Goal: Information Seeking & Learning: Learn about a topic

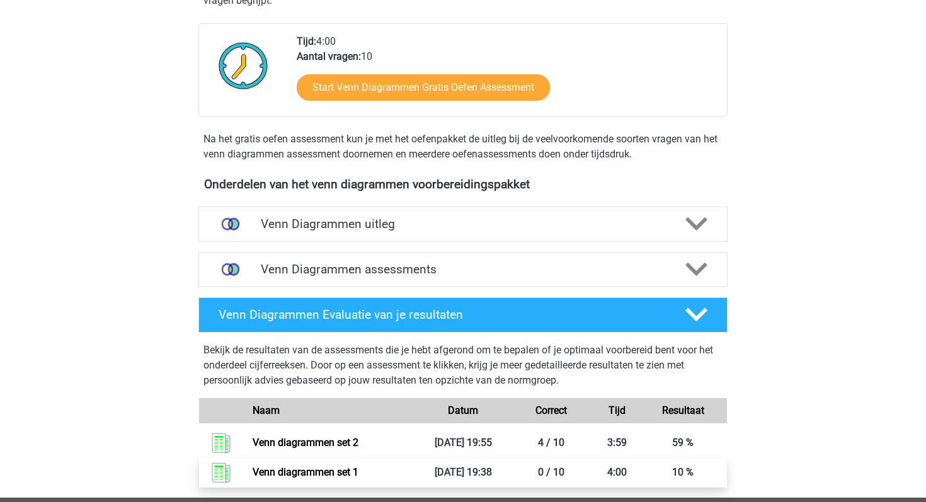
scroll to position [279, 0]
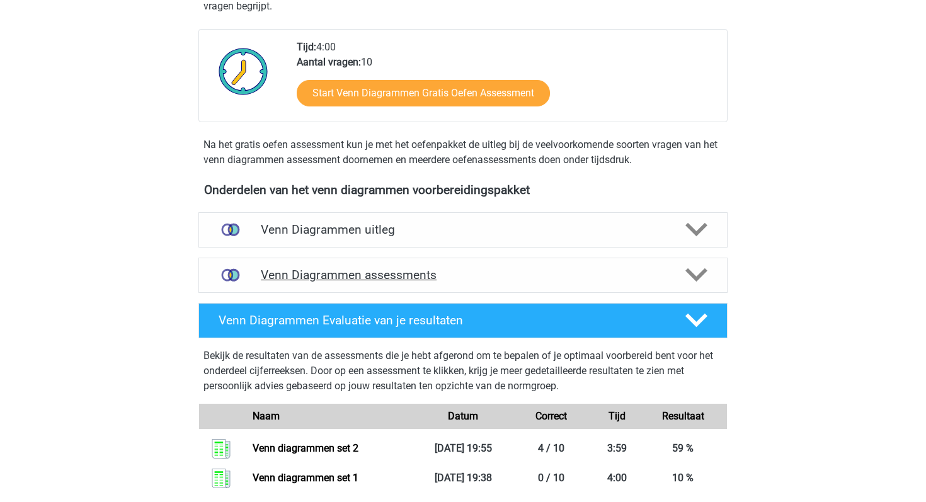
click at [581, 270] on h4 "Venn Diagrammen assessments" at bounding box center [463, 275] width 405 height 14
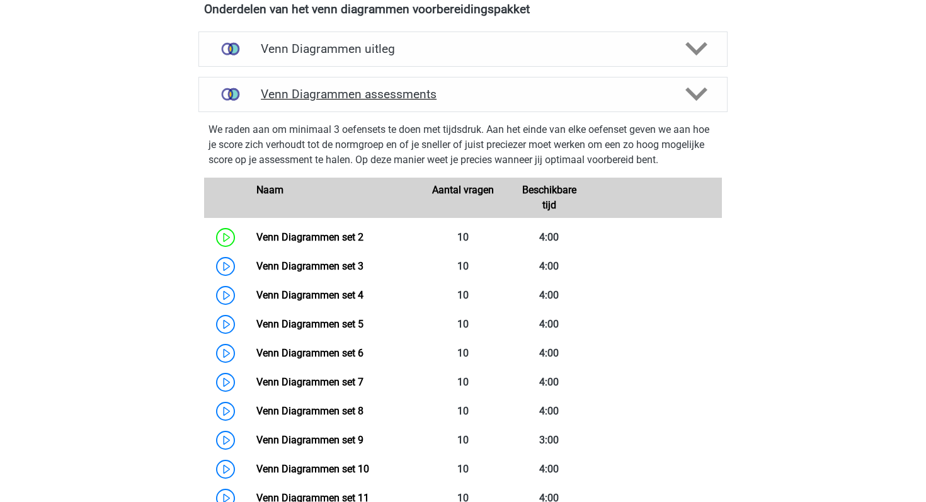
scroll to position [516, 0]
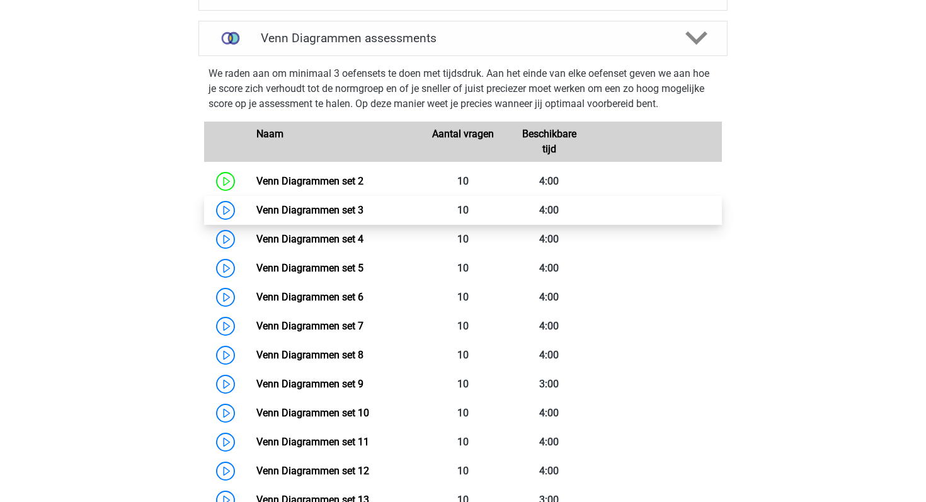
click at [257, 204] on link "Venn Diagrammen set 3" at bounding box center [310, 210] width 107 height 12
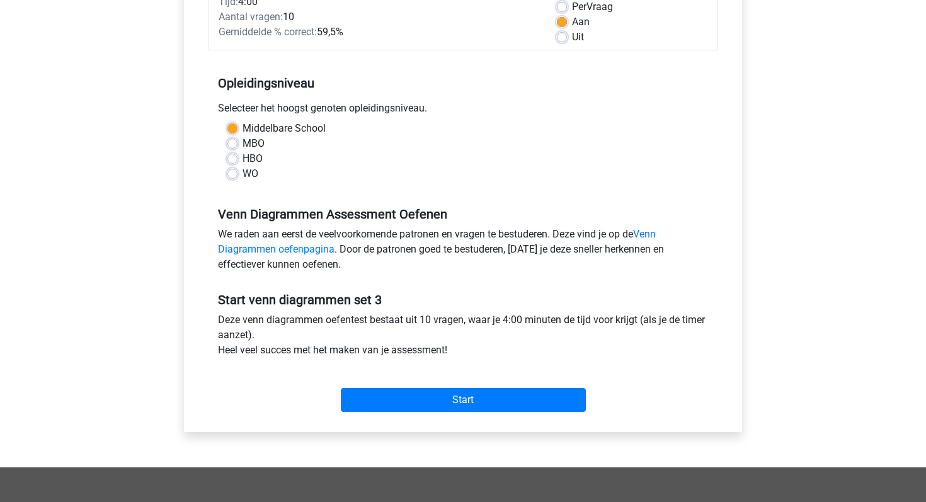
scroll to position [244, 0]
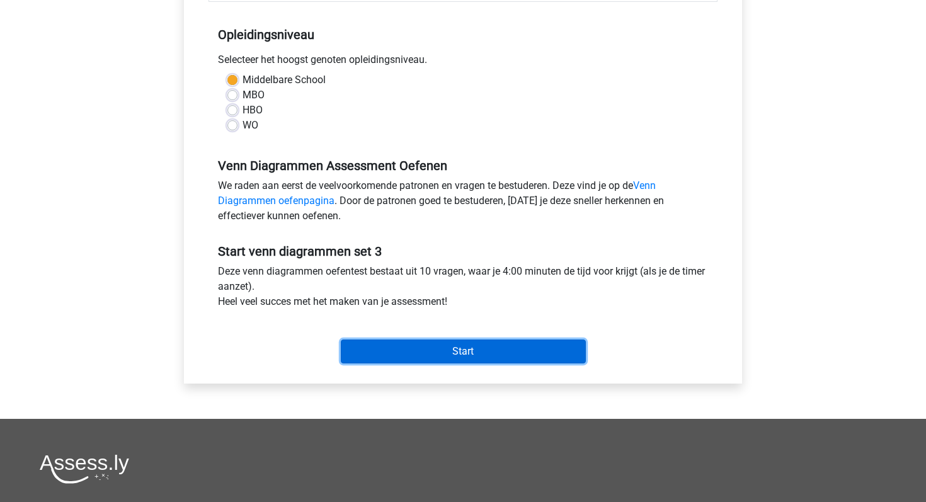
click at [413, 360] on input "Start" at bounding box center [463, 352] width 245 height 24
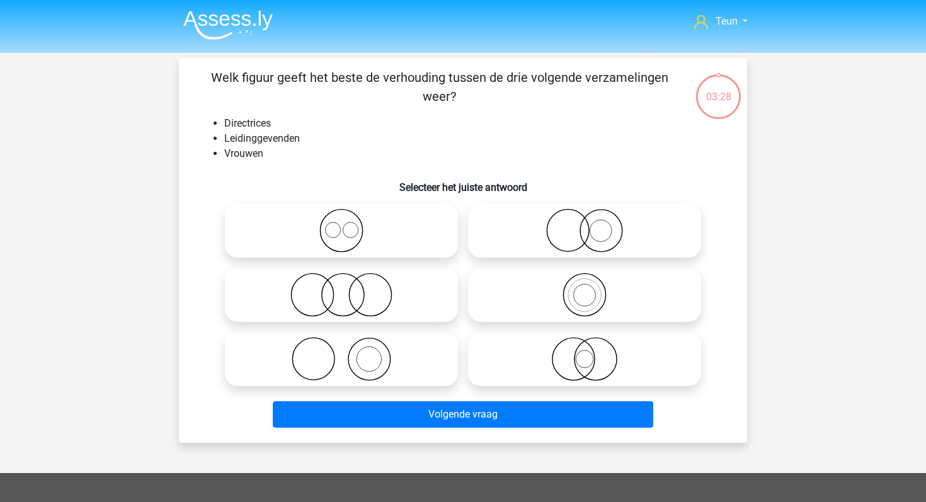
click at [496, 226] on icon at bounding box center [584, 231] width 223 height 44
click at [585, 224] on input "radio" at bounding box center [589, 220] width 8 height 8
radio input "true"
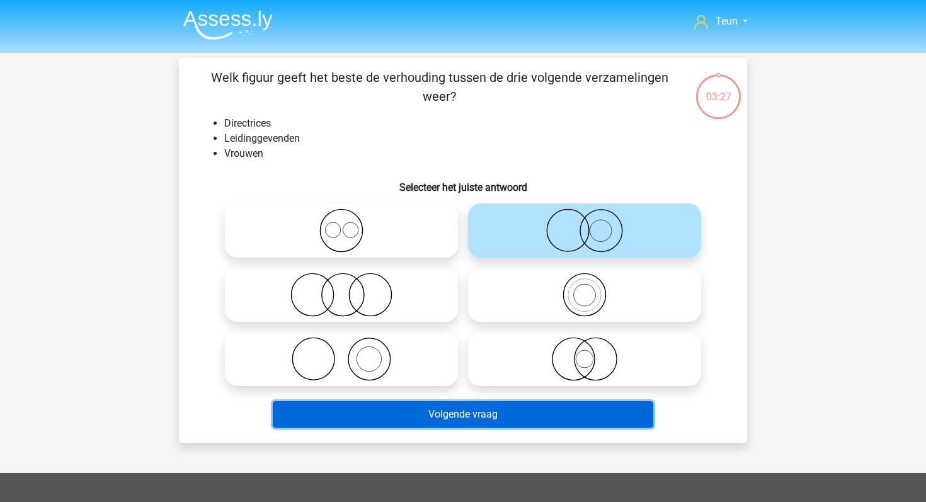
click at [459, 410] on button "Volgende vraag" at bounding box center [463, 414] width 381 height 26
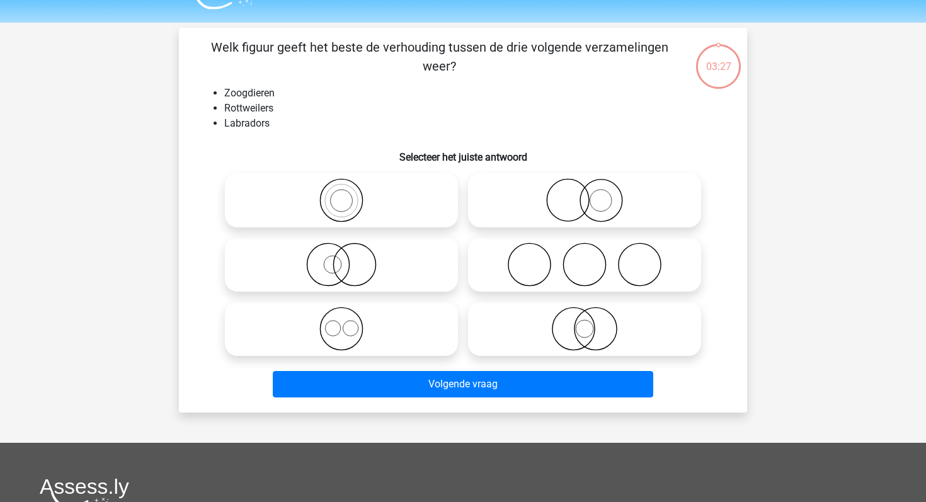
scroll to position [58, 0]
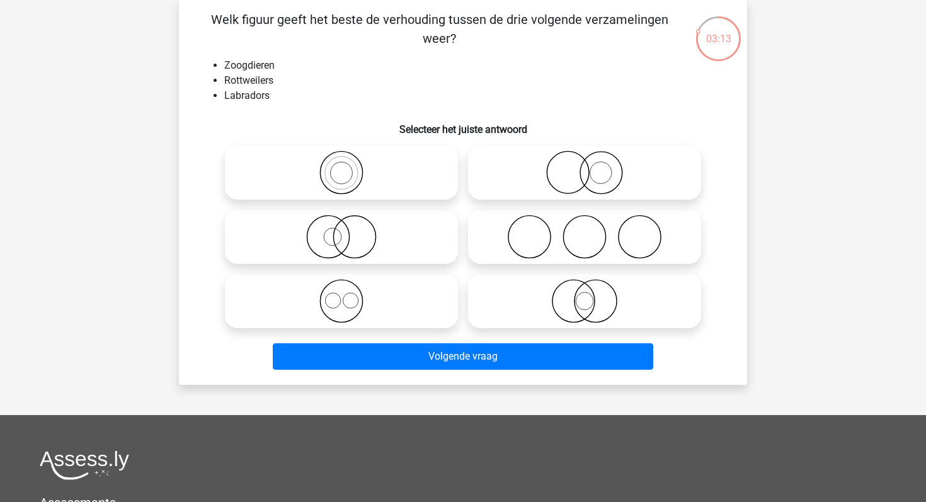
click at [355, 304] on icon at bounding box center [341, 301] width 223 height 44
click at [350, 295] on input "radio" at bounding box center [346, 291] width 8 height 8
radio input "true"
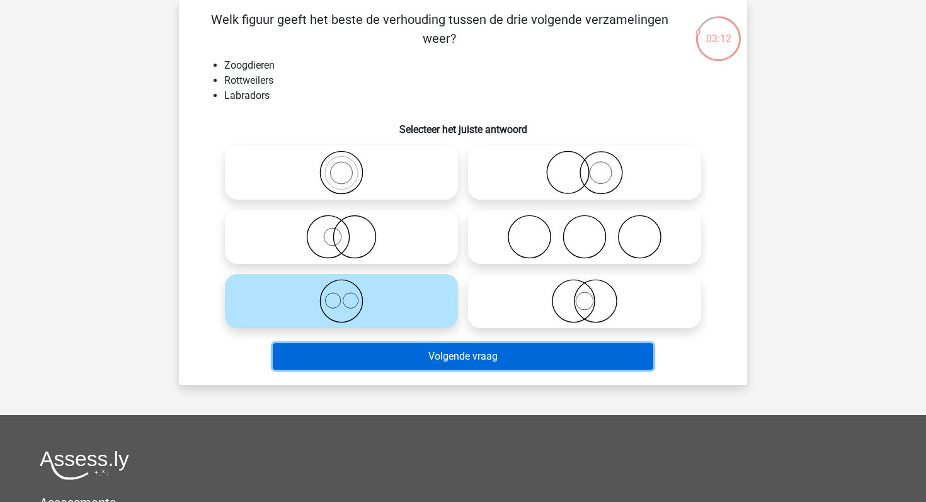
click at [400, 357] on button "Volgende vraag" at bounding box center [463, 356] width 381 height 26
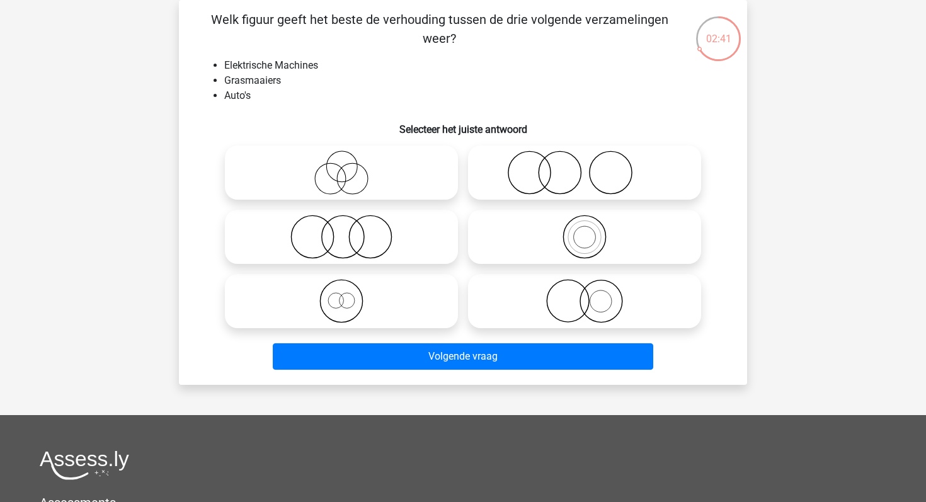
click at [372, 244] on icon at bounding box center [341, 237] width 223 height 44
click at [350, 231] on input "radio" at bounding box center [346, 226] width 8 height 8
radio input "true"
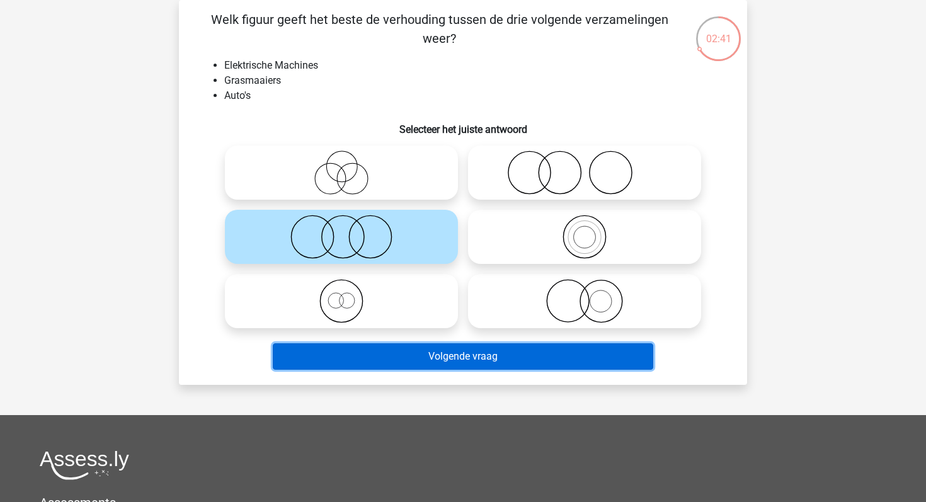
click at [391, 359] on button "Volgende vraag" at bounding box center [463, 356] width 381 height 26
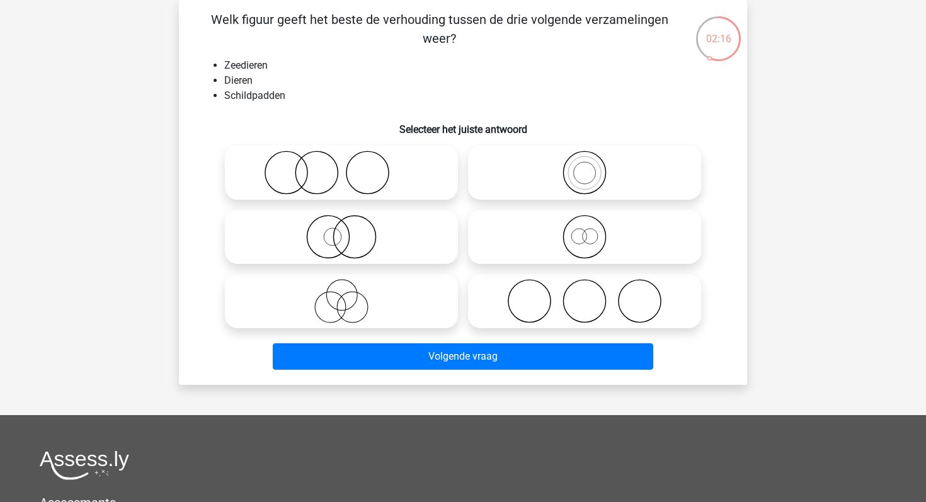
click at [655, 234] on icon at bounding box center [584, 237] width 223 height 44
click at [593, 231] on input "radio" at bounding box center [589, 226] width 8 height 8
radio input "true"
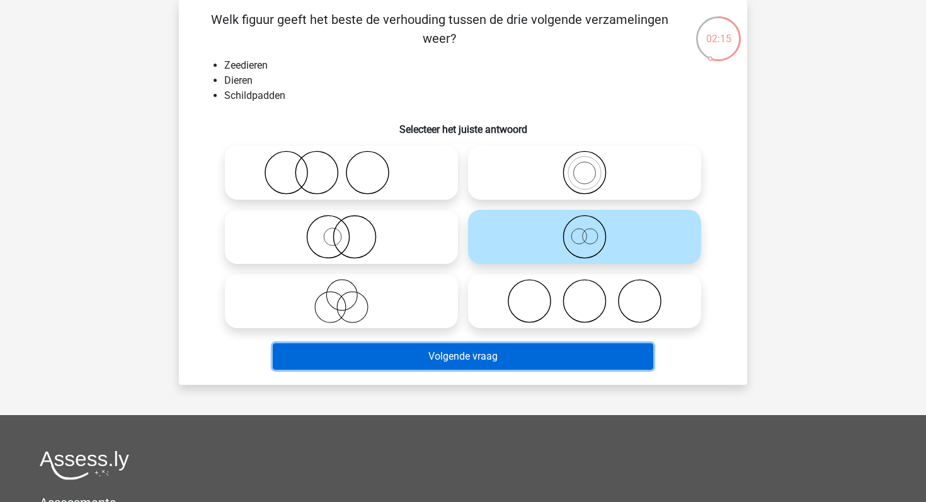
click at [567, 355] on button "Volgende vraag" at bounding box center [463, 356] width 381 height 26
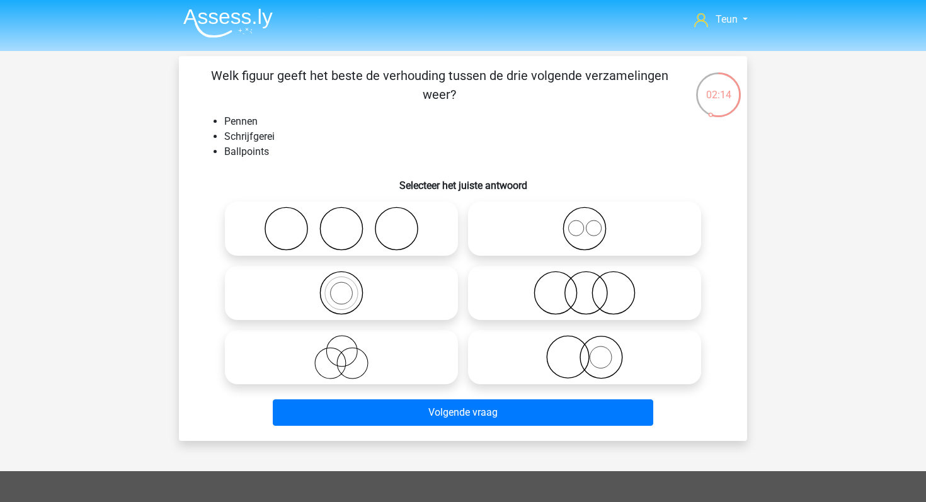
scroll to position [3, 0]
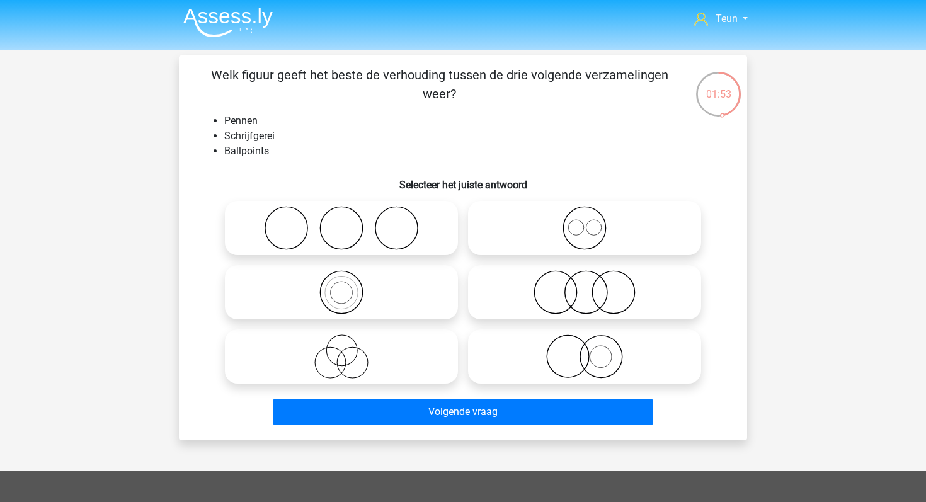
click at [565, 231] on icon at bounding box center [584, 228] width 223 height 44
click at [585, 222] on input "radio" at bounding box center [589, 218] width 8 height 8
radio input "true"
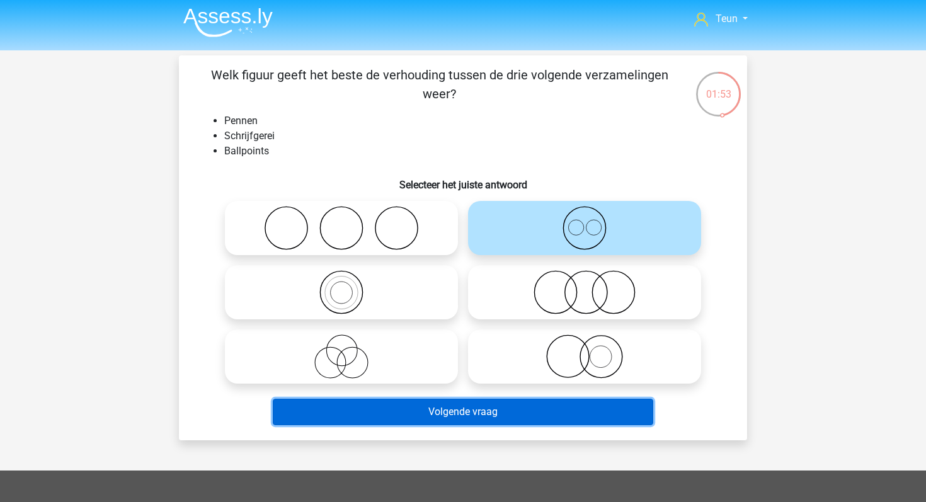
click at [466, 419] on button "Volgende vraag" at bounding box center [463, 412] width 381 height 26
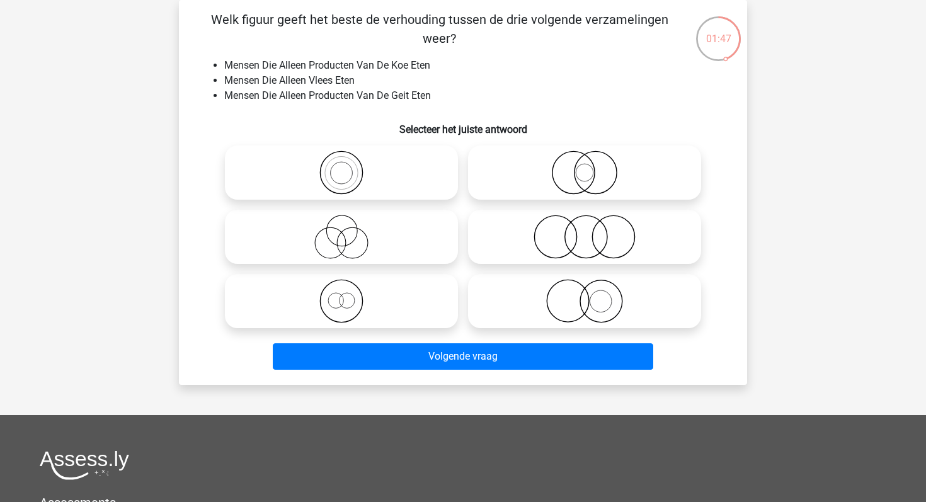
scroll to position [0, 0]
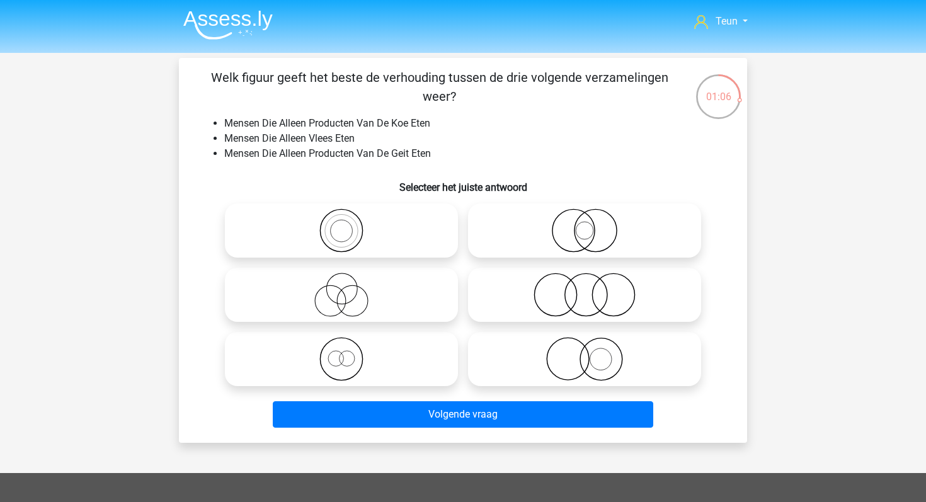
click at [559, 298] on icon at bounding box center [584, 295] width 223 height 44
click at [585, 289] on input "radio" at bounding box center [589, 284] width 8 height 8
radio input "true"
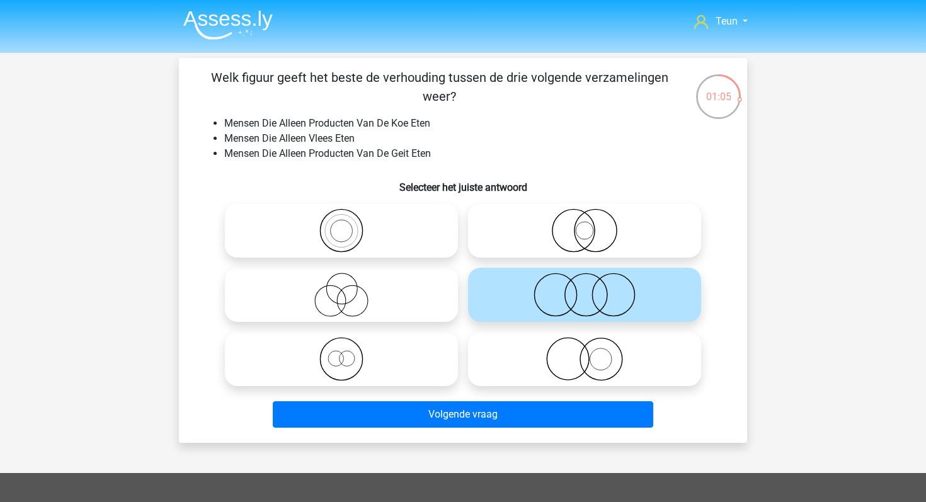
click at [502, 399] on div "Volgende vraag" at bounding box center [463, 412] width 528 height 42
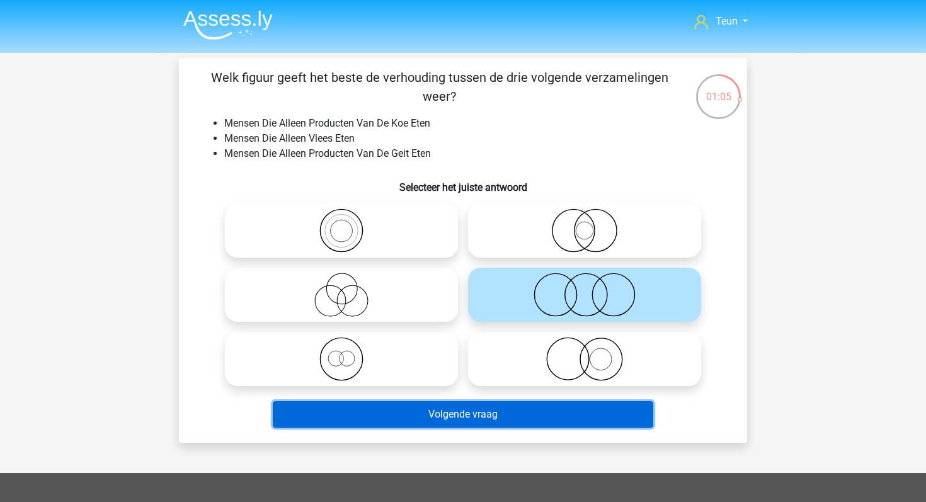
click at [502, 410] on button "Volgende vraag" at bounding box center [463, 414] width 381 height 26
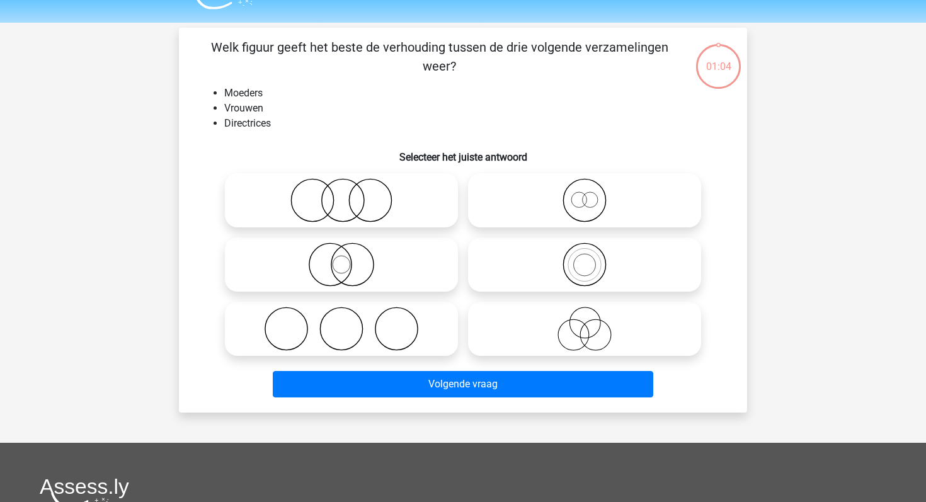
scroll to position [58, 0]
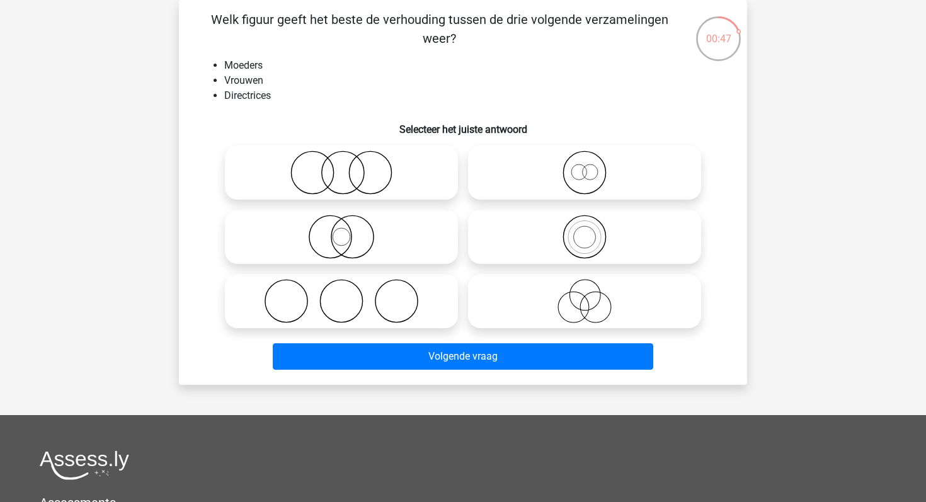
click at [426, 171] on icon at bounding box center [341, 173] width 223 height 44
click at [350, 166] on input "radio" at bounding box center [346, 162] width 8 height 8
radio input "true"
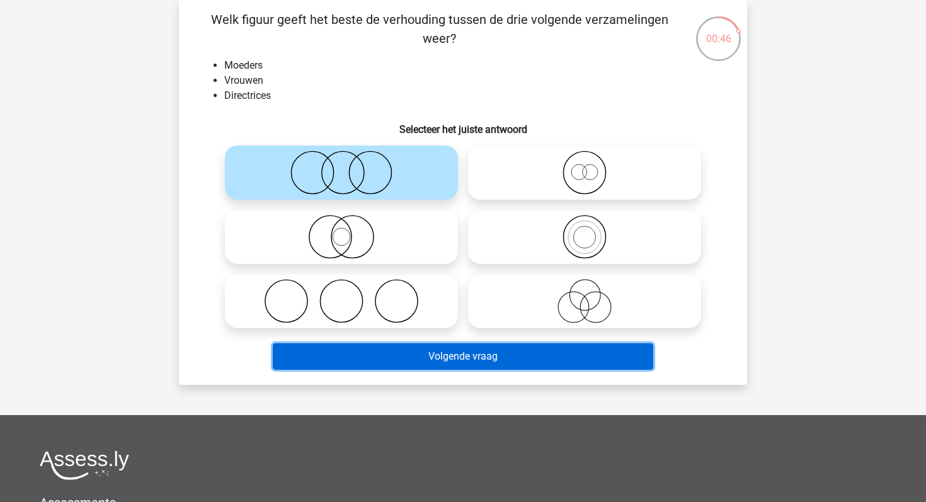
click at [441, 362] on button "Volgende vraag" at bounding box center [463, 356] width 381 height 26
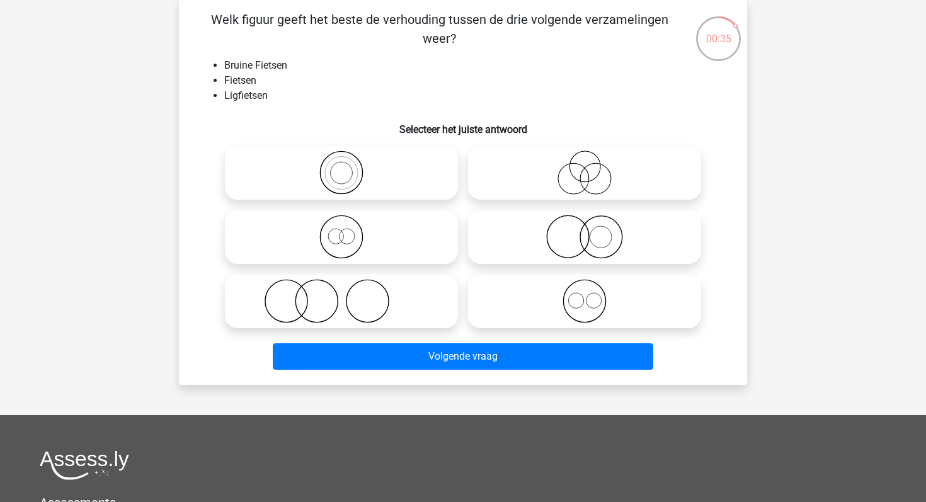
click at [439, 247] on icon at bounding box center [341, 237] width 223 height 44
click at [350, 231] on input "radio" at bounding box center [346, 226] width 8 height 8
radio input "true"
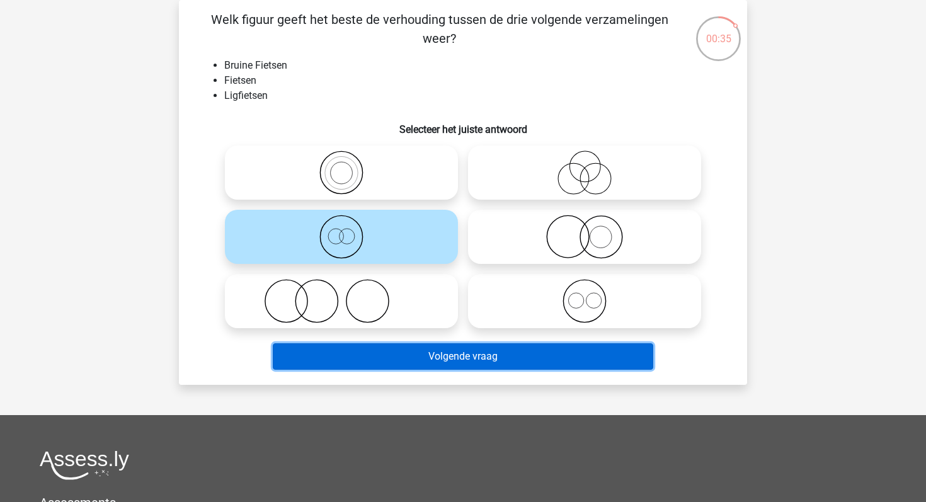
click at [499, 360] on button "Volgende vraag" at bounding box center [463, 356] width 381 height 26
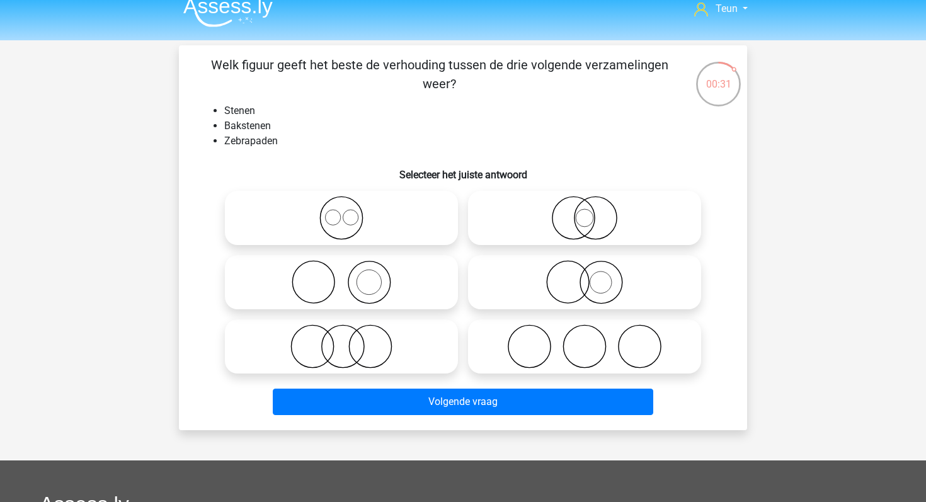
scroll to position [15, 0]
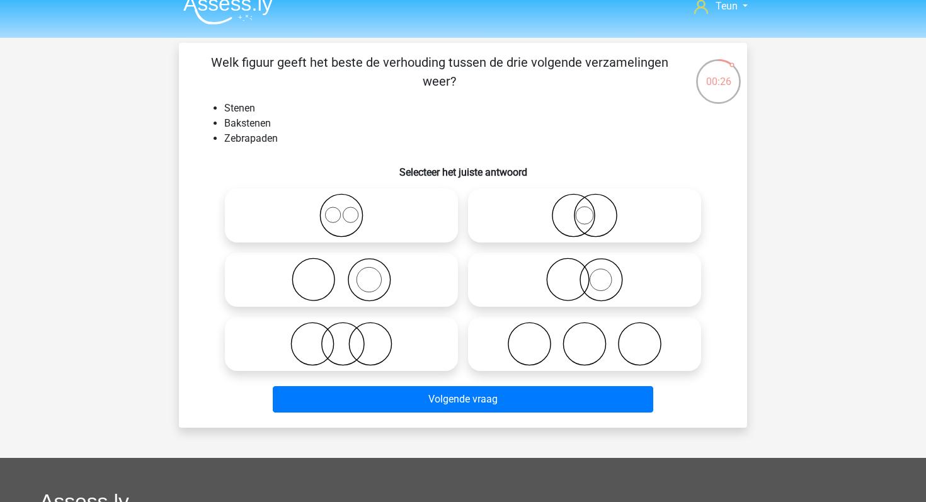
click at [400, 260] on icon at bounding box center [341, 280] width 223 height 44
click at [350, 265] on input "radio" at bounding box center [346, 269] width 8 height 8
radio input "true"
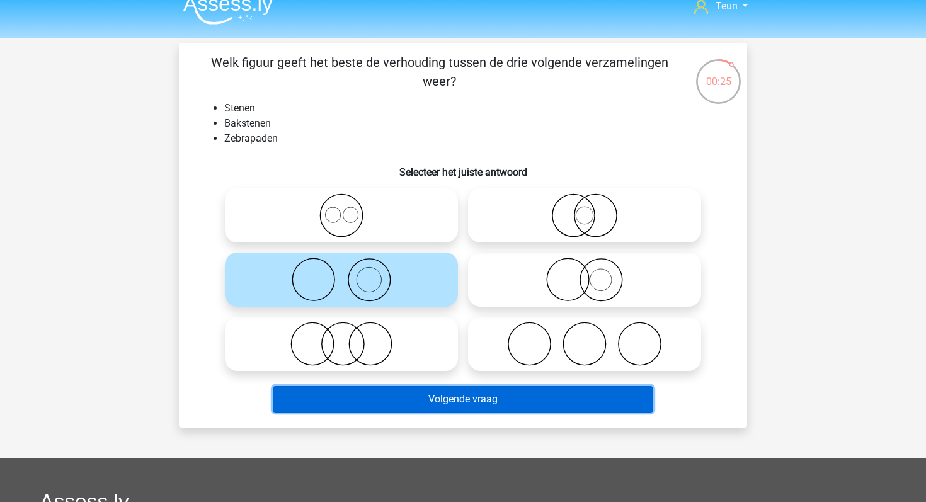
click at [416, 398] on button "Volgende vraag" at bounding box center [463, 399] width 381 height 26
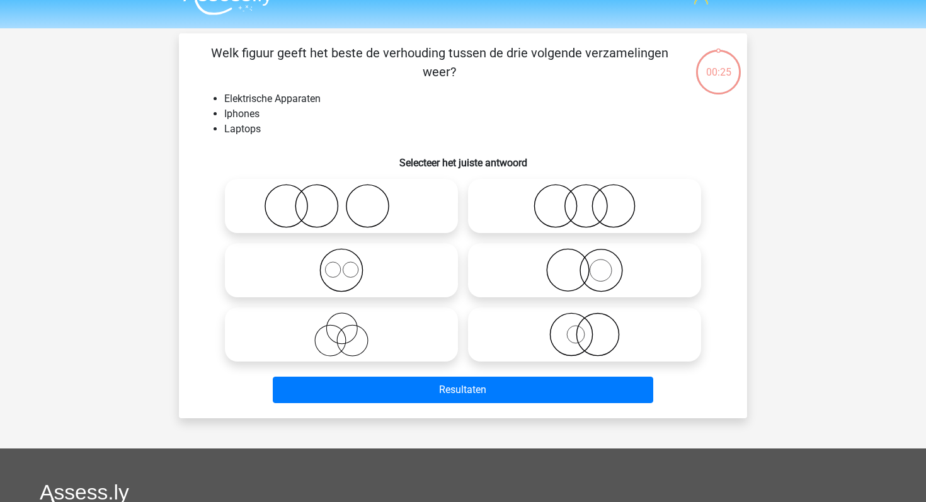
scroll to position [4, 0]
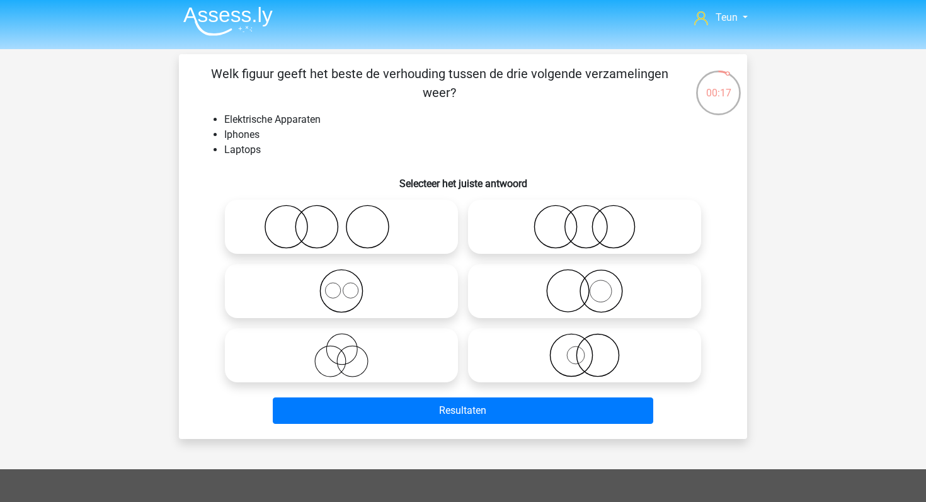
click at [421, 288] on icon at bounding box center [341, 291] width 223 height 44
click at [350, 285] on input "radio" at bounding box center [346, 281] width 8 height 8
radio input "true"
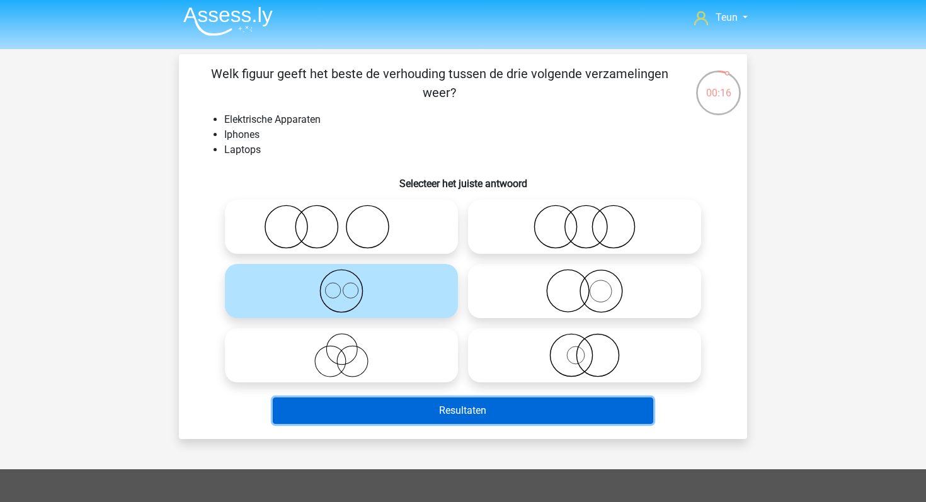
click at [437, 409] on button "Resultaten" at bounding box center [463, 411] width 381 height 26
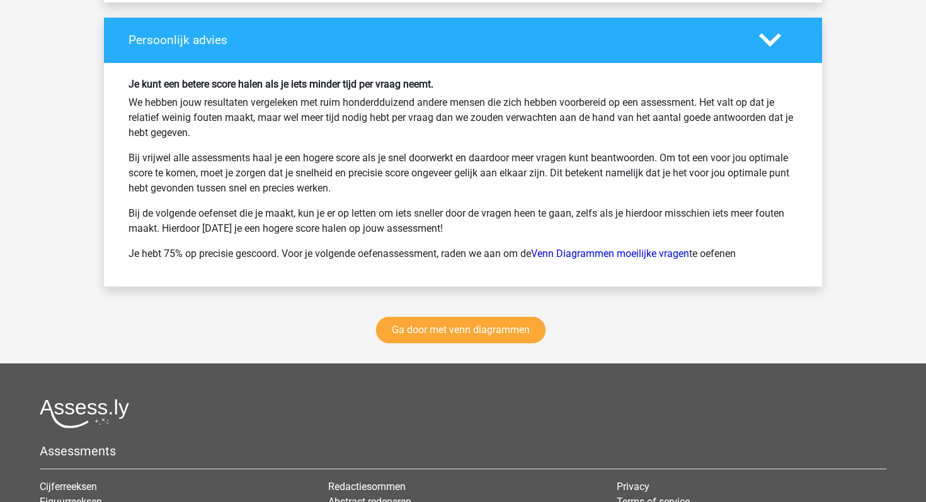
scroll to position [1855, 0]
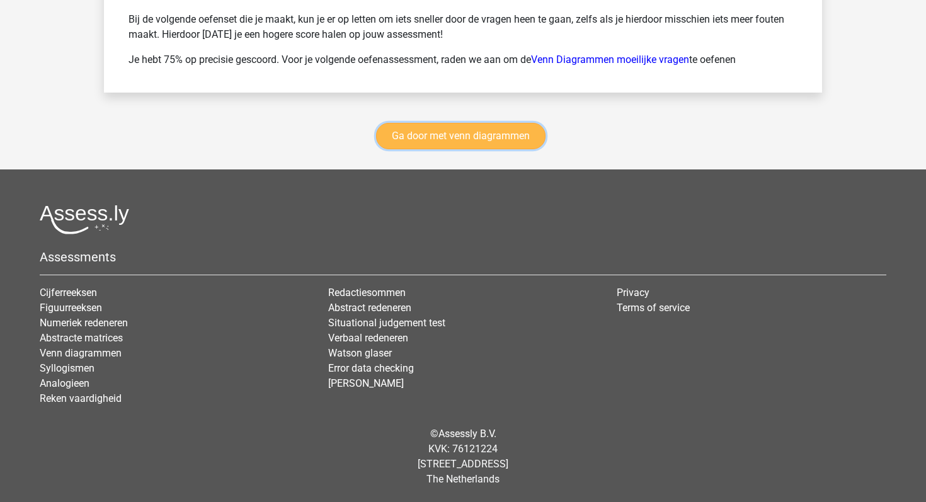
click at [491, 143] on link "Ga door met venn diagrammen" at bounding box center [461, 136] width 170 height 26
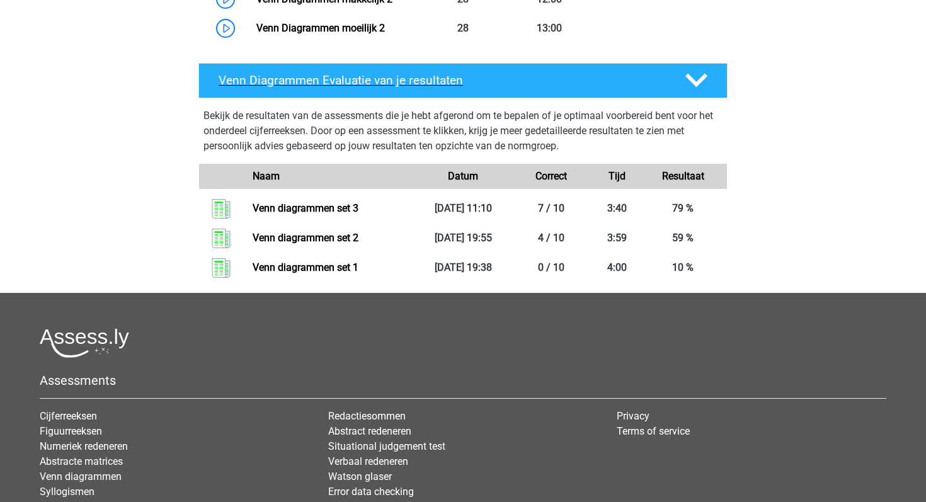
scroll to position [1162, 0]
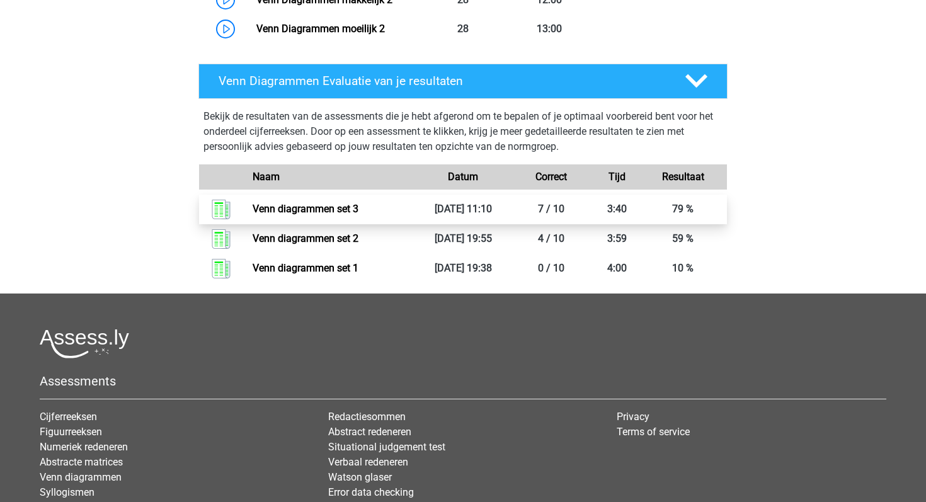
click at [346, 211] on link "Venn diagrammen set 3" at bounding box center [306, 209] width 106 height 12
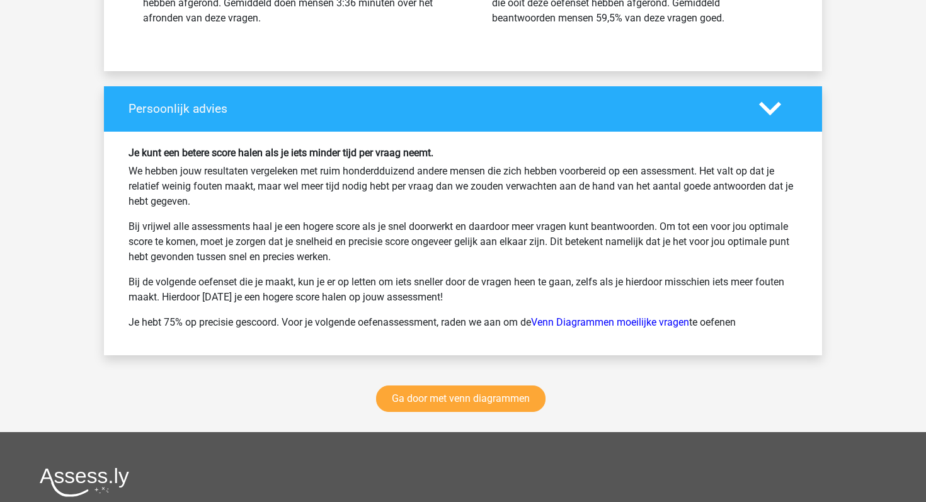
scroll to position [1855, 0]
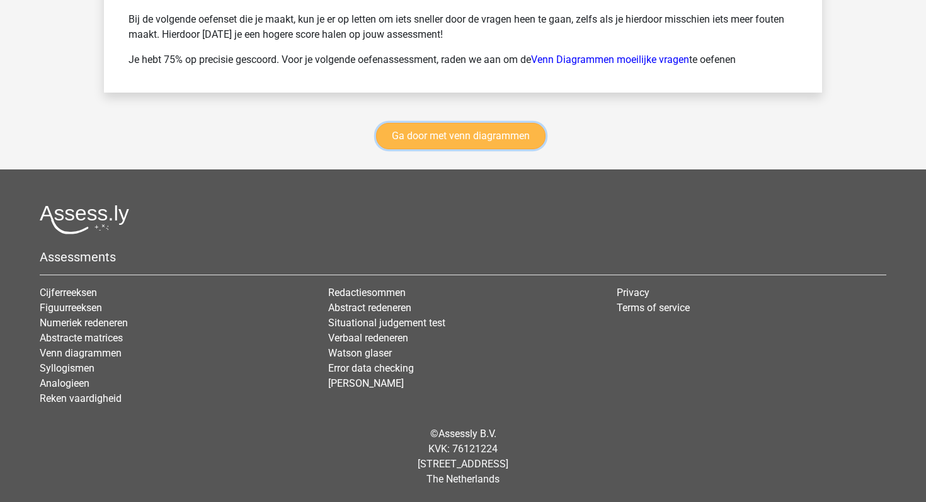
click at [430, 138] on link "Ga door met venn diagrammen" at bounding box center [461, 136] width 170 height 26
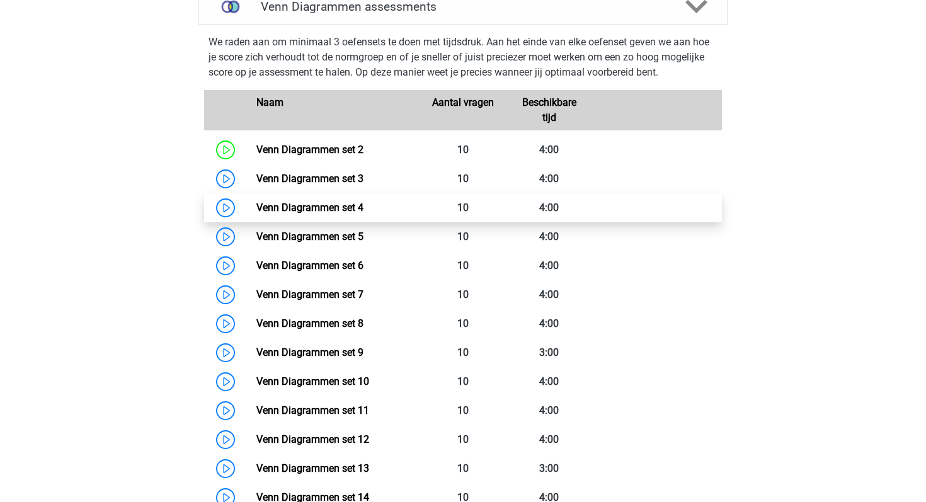
scroll to position [548, 0]
click at [257, 212] on link "Venn Diagrammen set 4" at bounding box center [310, 207] width 107 height 12
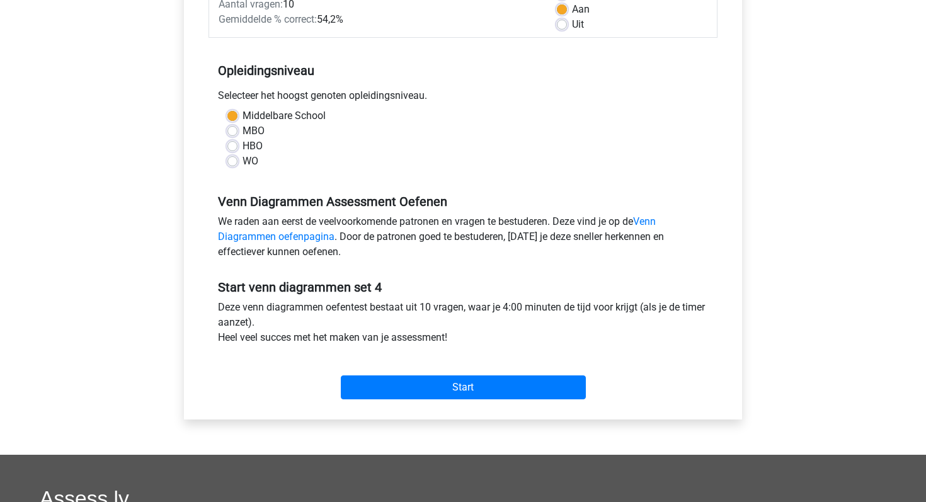
scroll to position [230, 0]
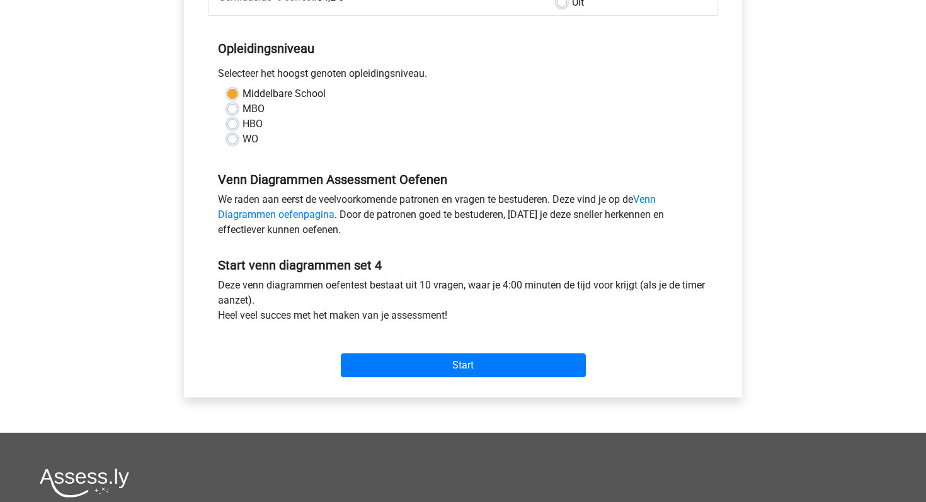
click at [435, 378] on div "Start" at bounding box center [463, 355] width 509 height 54
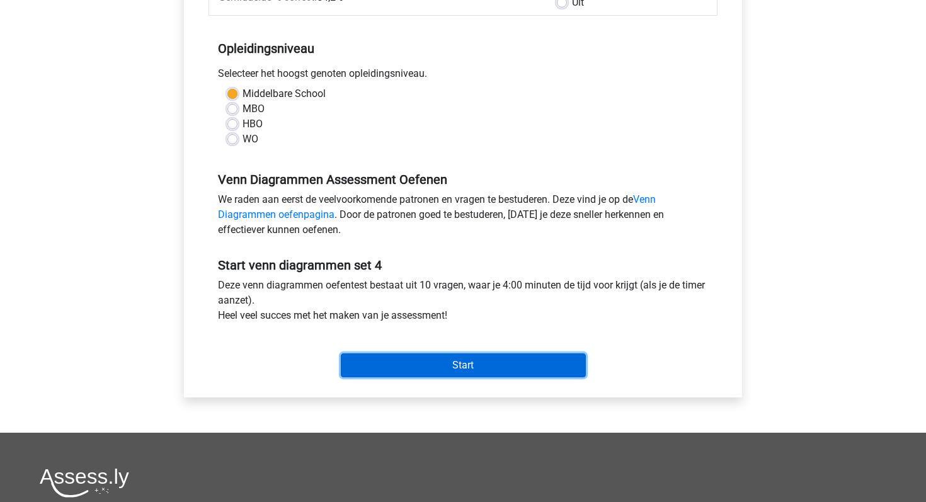
click at [433, 370] on input "Start" at bounding box center [463, 366] width 245 height 24
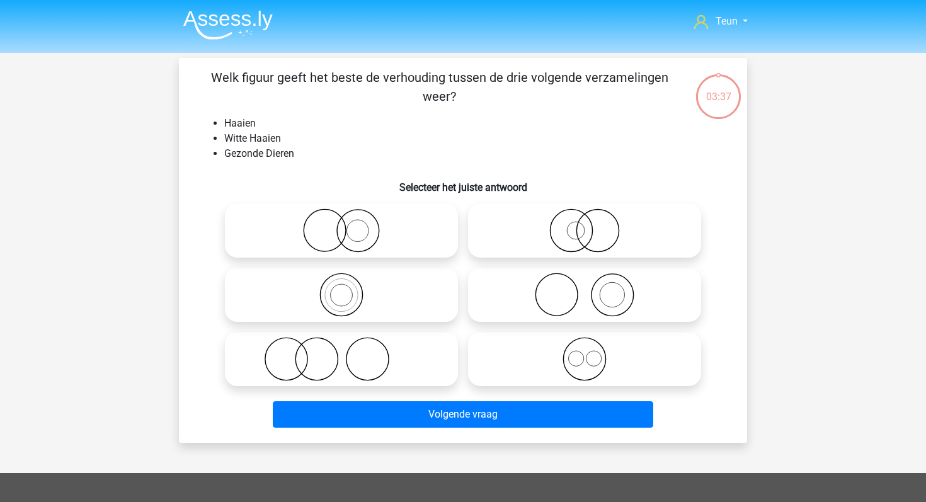
click at [577, 248] on icon at bounding box center [584, 231] width 223 height 44
click at [585, 224] on input "radio" at bounding box center [589, 220] width 8 height 8
radio input "true"
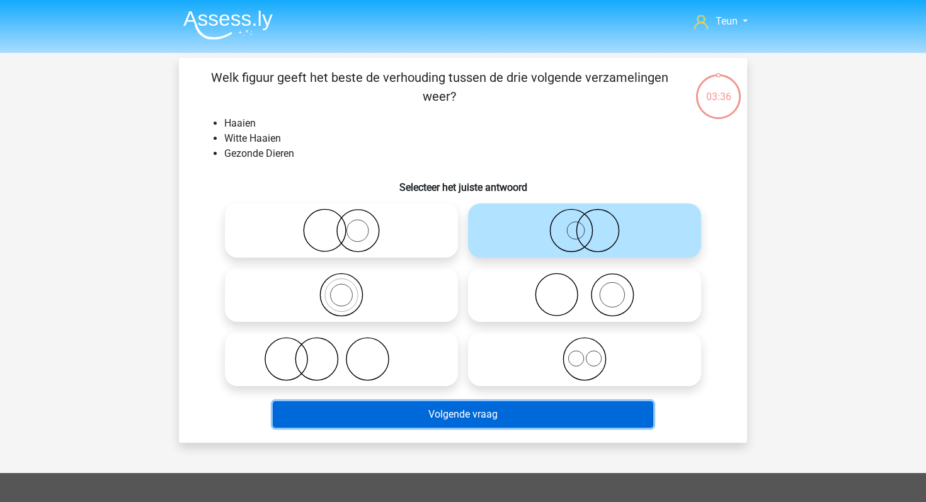
click at [471, 404] on button "Volgende vraag" at bounding box center [463, 414] width 381 height 26
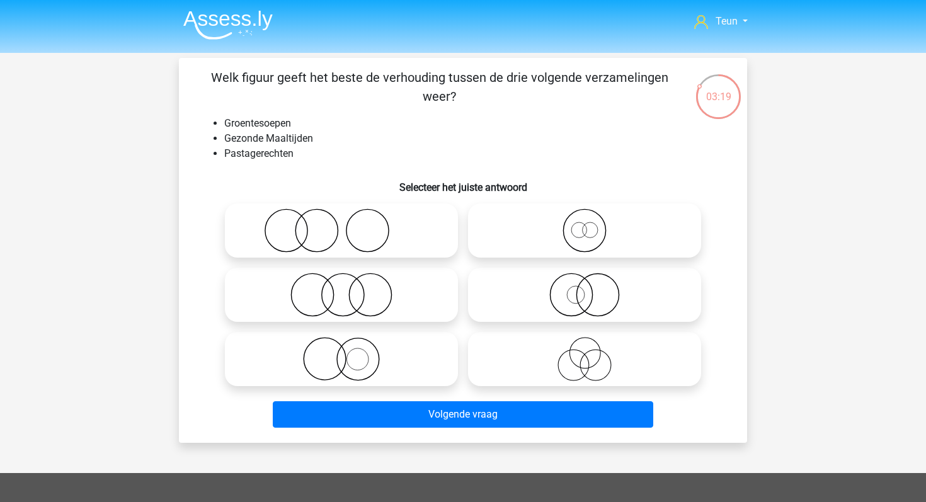
click at [371, 292] on icon at bounding box center [341, 295] width 223 height 44
click at [350, 289] on input "radio" at bounding box center [346, 284] width 8 height 8
radio input "true"
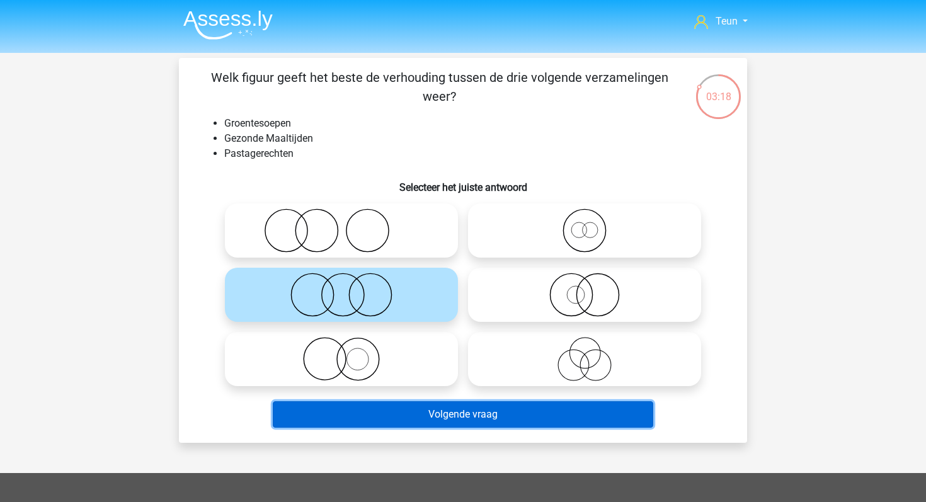
click at [395, 415] on button "Volgende vraag" at bounding box center [463, 414] width 381 height 26
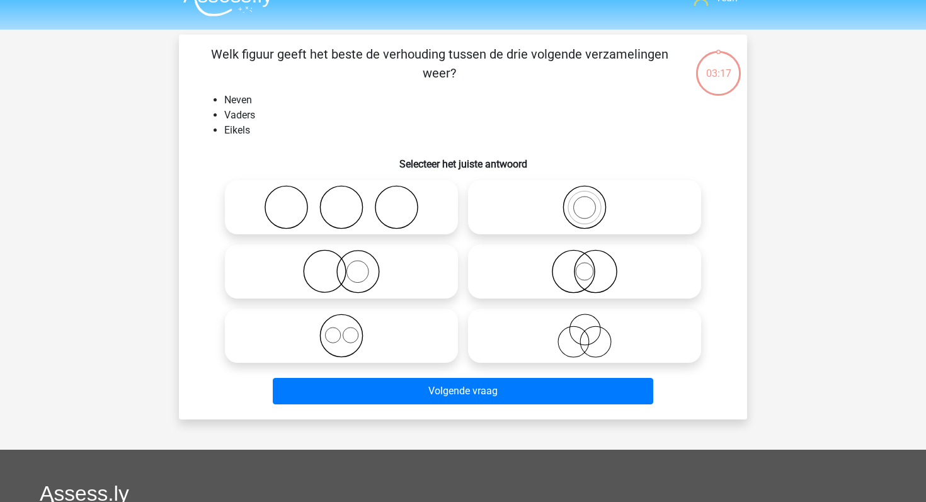
scroll to position [9, 0]
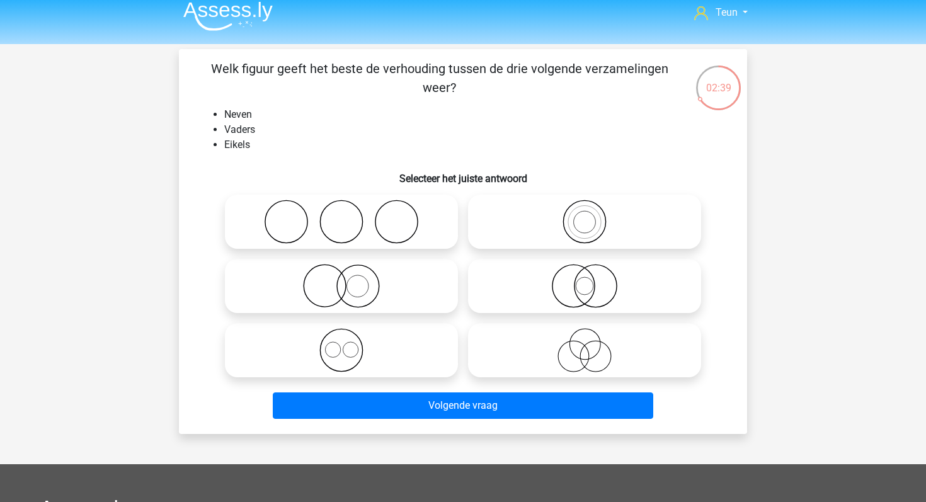
click at [347, 206] on icon at bounding box center [341, 222] width 223 height 44
click at [347, 207] on input "radio" at bounding box center [346, 211] width 8 height 8
radio input "true"
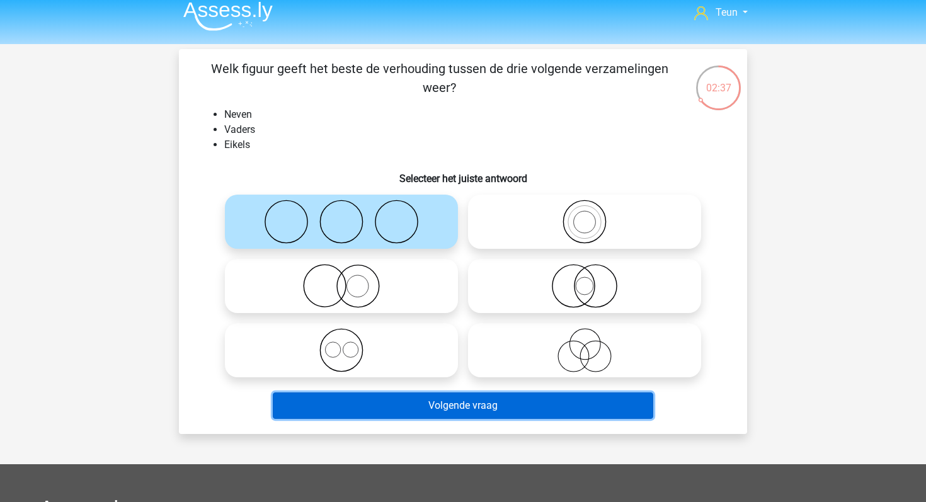
click at [393, 405] on button "Volgende vraag" at bounding box center [463, 406] width 381 height 26
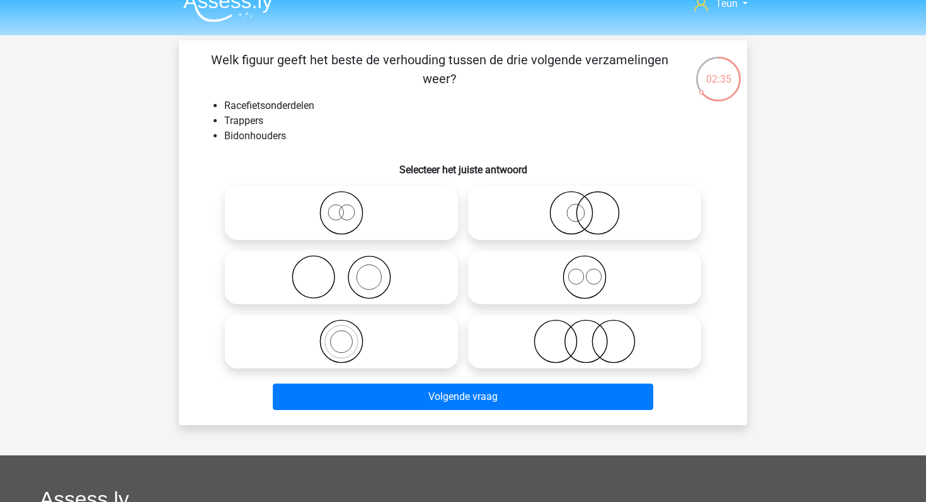
scroll to position [0, 0]
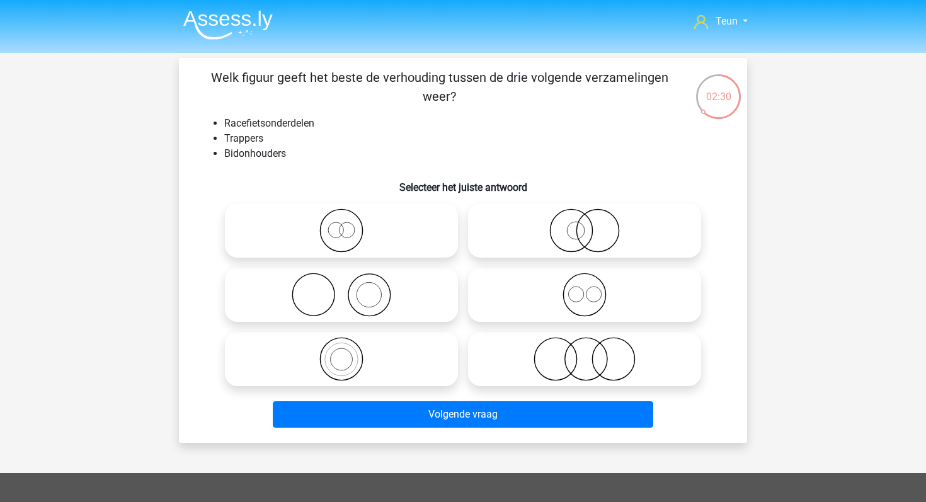
click at [571, 312] on icon at bounding box center [584, 295] width 223 height 44
click at [585, 289] on input "radio" at bounding box center [589, 284] width 8 height 8
radio input "true"
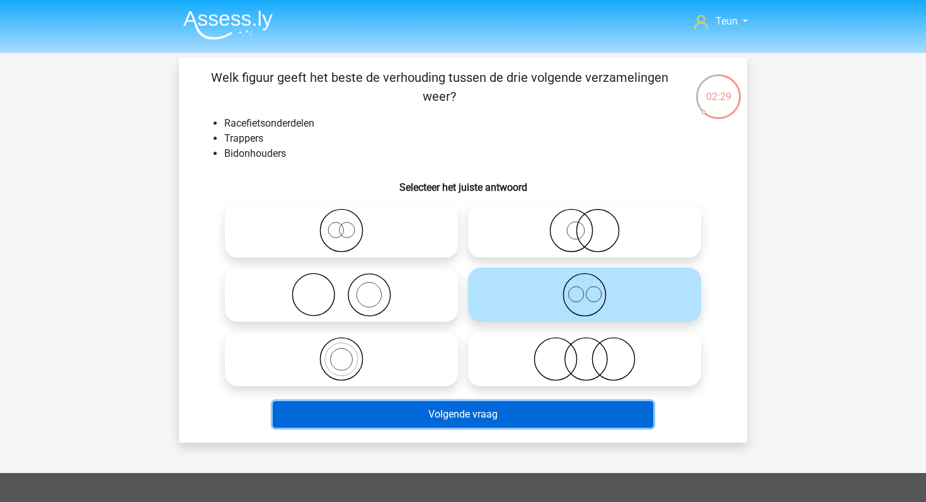
click at [502, 412] on button "Volgende vraag" at bounding box center [463, 414] width 381 height 26
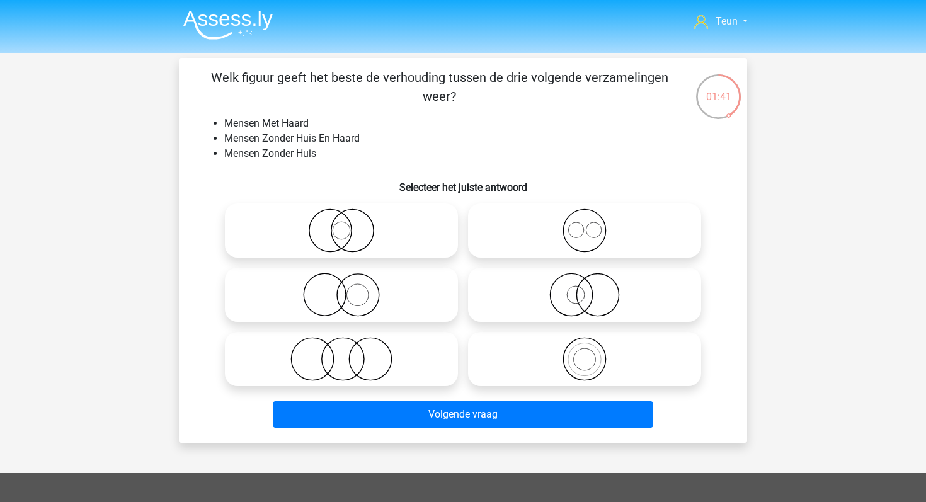
click at [364, 292] on icon at bounding box center [341, 295] width 223 height 44
click at [350, 289] on input "radio" at bounding box center [346, 284] width 8 height 8
radio input "true"
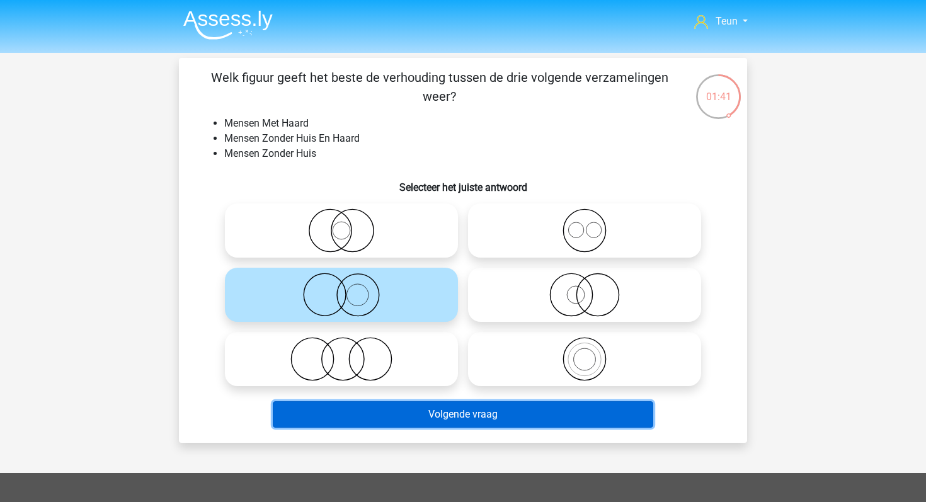
click at [429, 410] on button "Volgende vraag" at bounding box center [463, 414] width 381 height 26
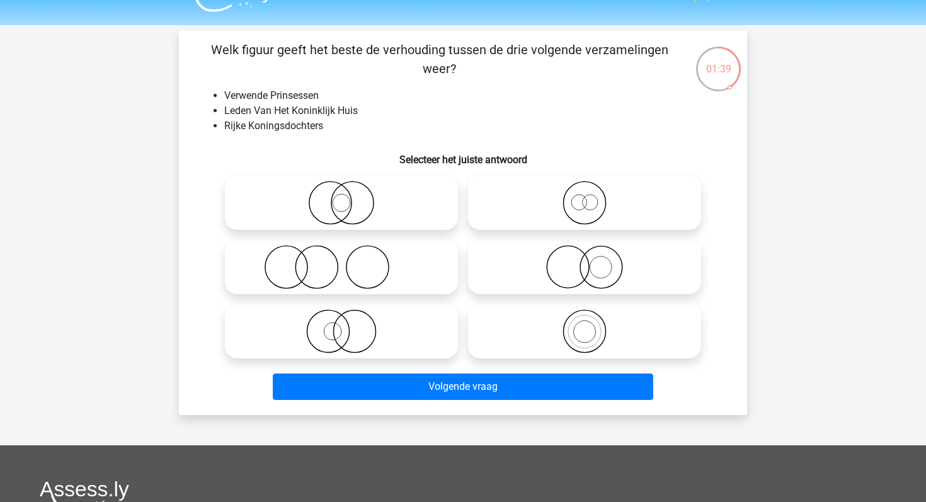
scroll to position [25, 0]
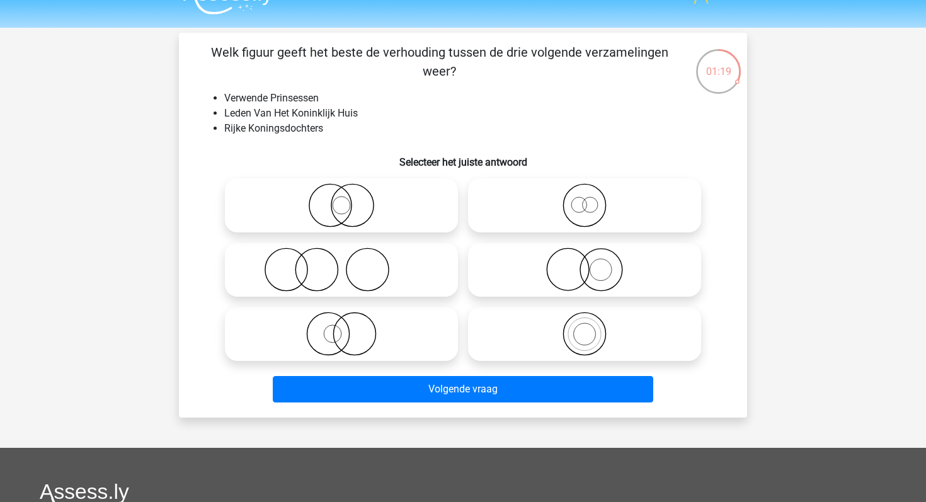
click at [591, 202] on icon at bounding box center [584, 205] width 223 height 44
click at [591, 199] on input "radio" at bounding box center [589, 195] width 8 height 8
radio input "true"
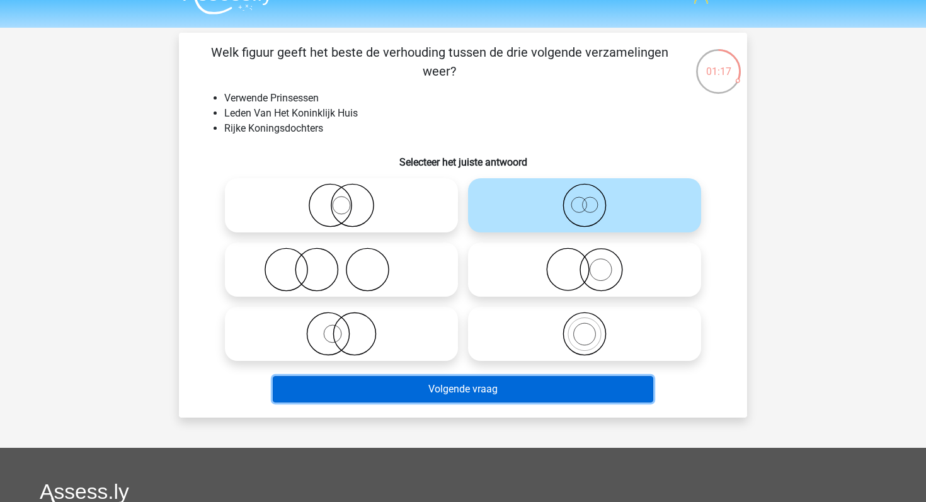
click at [536, 396] on button "Volgende vraag" at bounding box center [463, 389] width 381 height 26
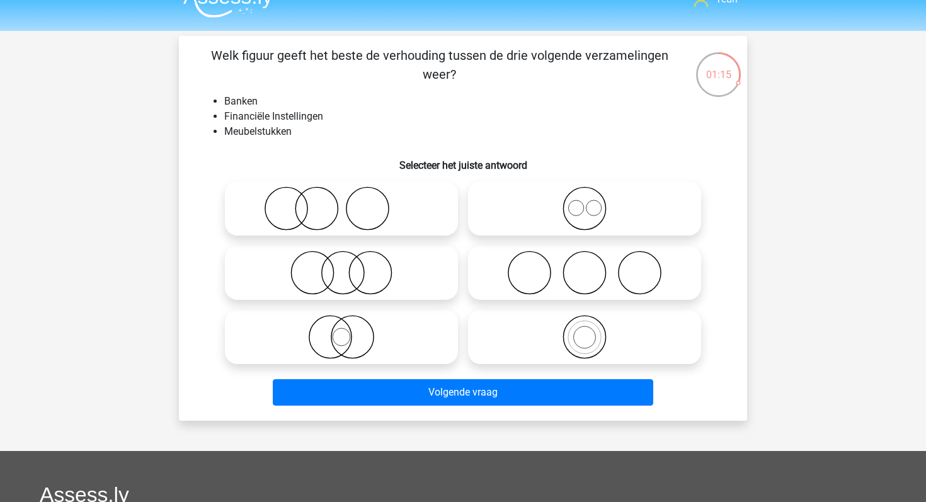
scroll to position [11, 0]
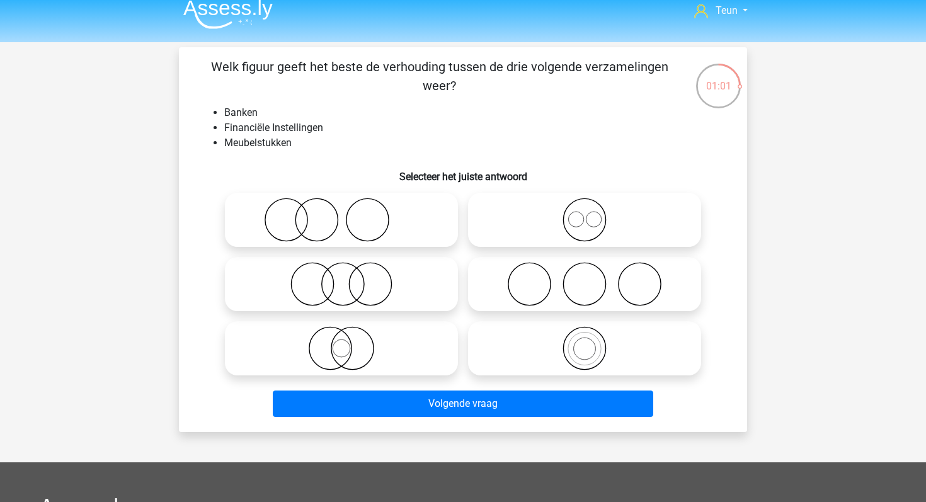
click at [355, 273] on icon at bounding box center [341, 284] width 223 height 44
click at [350, 273] on input "radio" at bounding box center [346, 274] width 8 height 8
radio input "true"
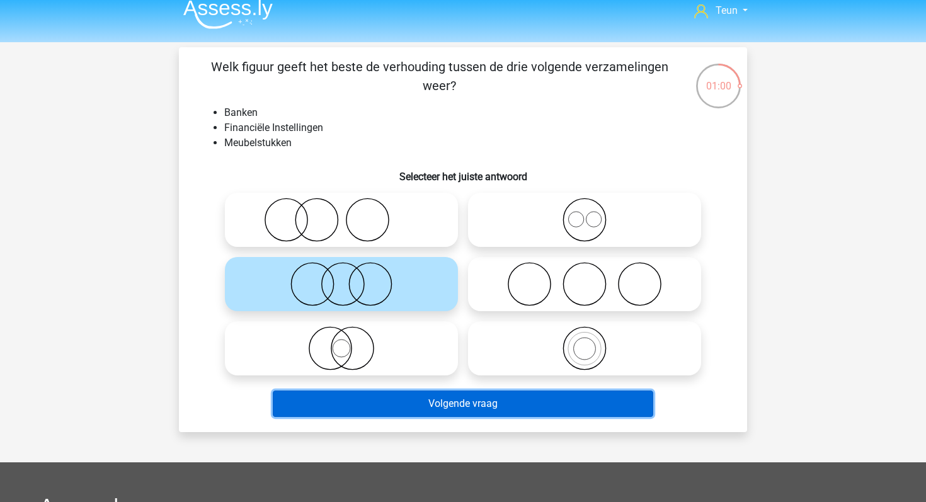
click at [398, 409] on button "Volgende vraag" at bounding box center [463, 404] width 381 height 26
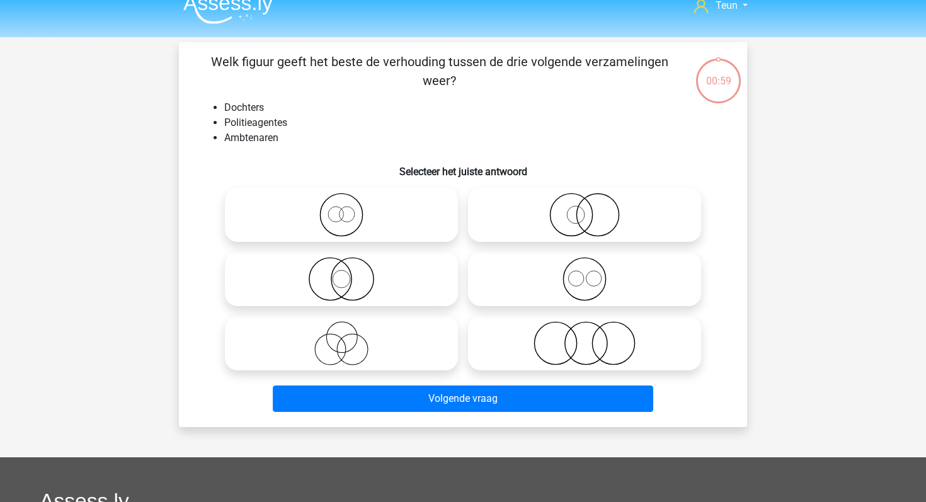
scroll to position [15, 0]
click at [592, 216] on icon at bounding box center [584, 215] width 223 height 44
click at [592, 209] on input "radio" at bounding box center [589, 205] width 8 height 8
radio input "true"
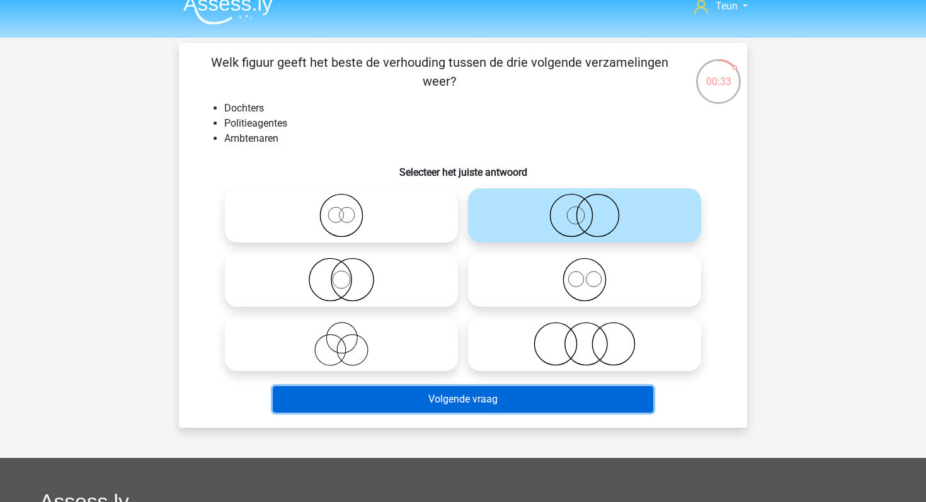
click at [514, 404] on button "Volgende vraag" at bounding box center [463, 399] width 381 height 26
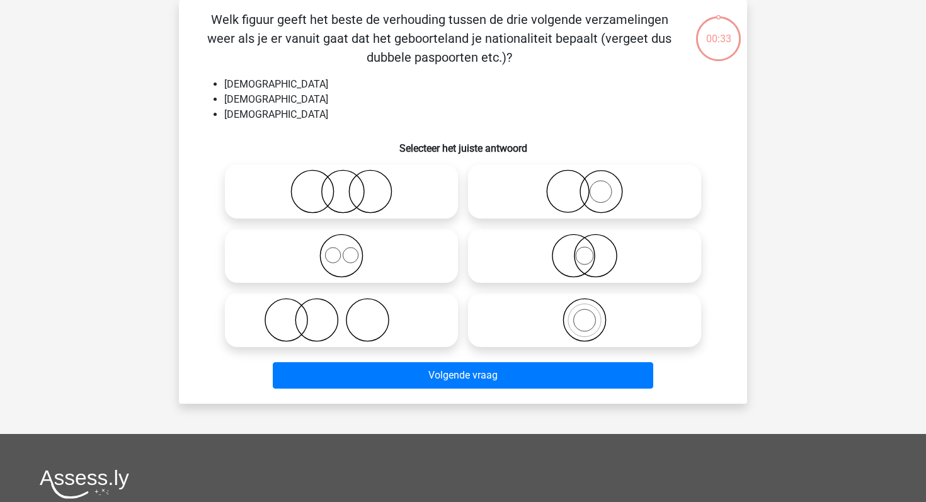
scroll to position [11, 0]
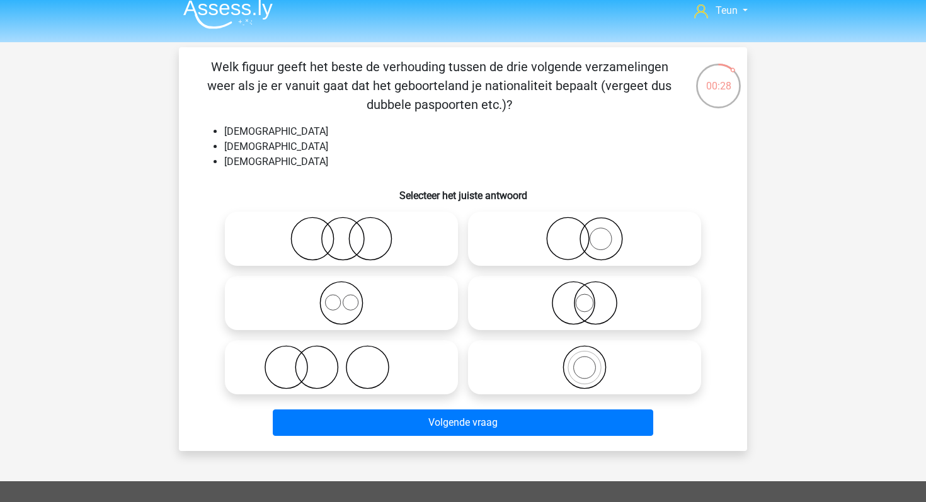
click at [395, 311] on icon at bounding box center [341, 303] width 223 height 44
click at [350, 297] on input "radio" at bounding box center [346, 293] width 8 height 8
radio input "true"
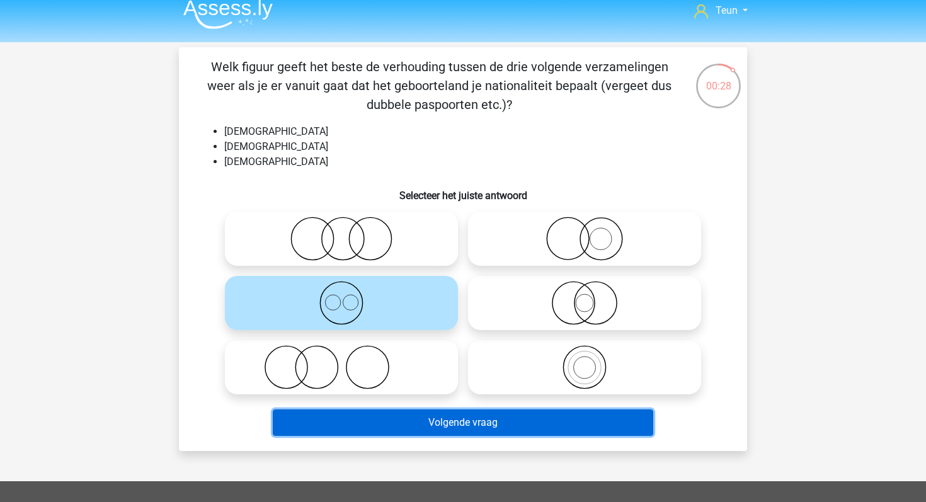
click at [407, 421] on button "Volgende vraag" at bounding box center [463, 423] width 381 height 26
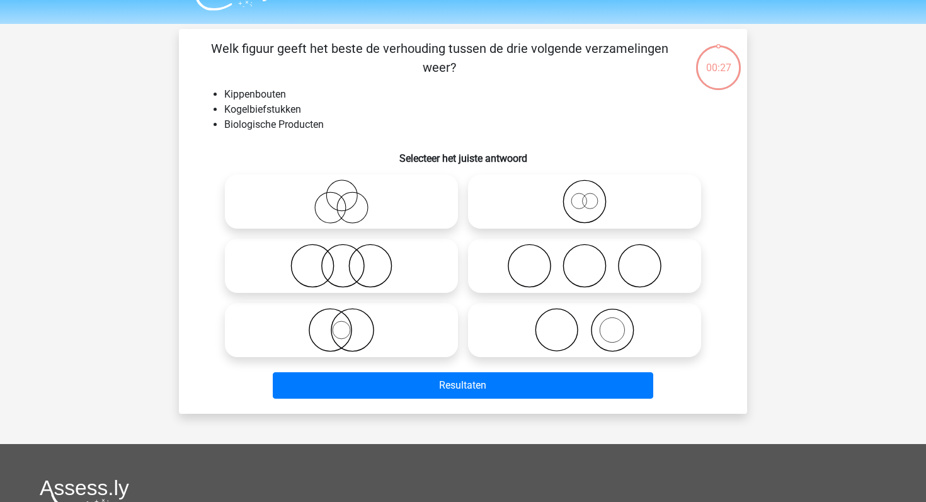
scroll to position [0, 0]
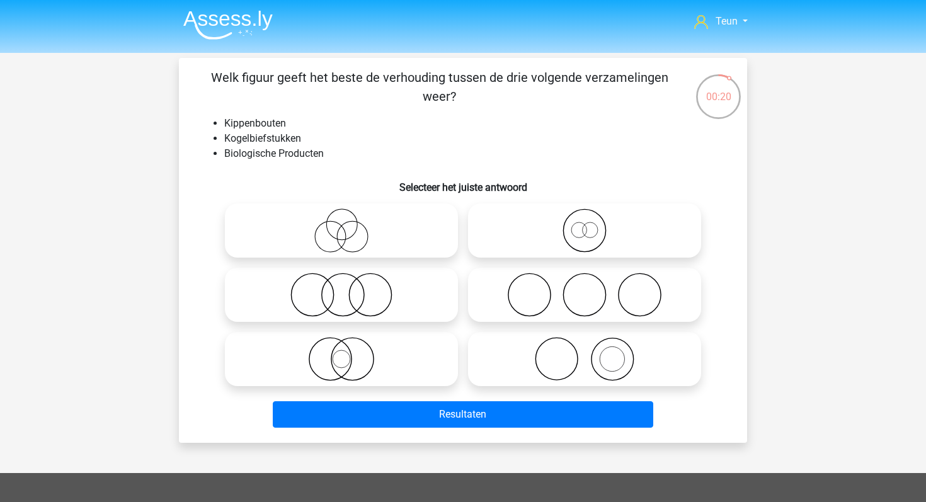
click at [609, 189] on h6 "Selecteer het juiste antwoord" at bounding box center [463, 182] width 528 height 22
click at [435, 295] on icon at bounding box center [341, 295] width 223 height 44
click at [350, 289] on input "radio" at bounding box center [346, 284] width 8 height 8
radio input "true"
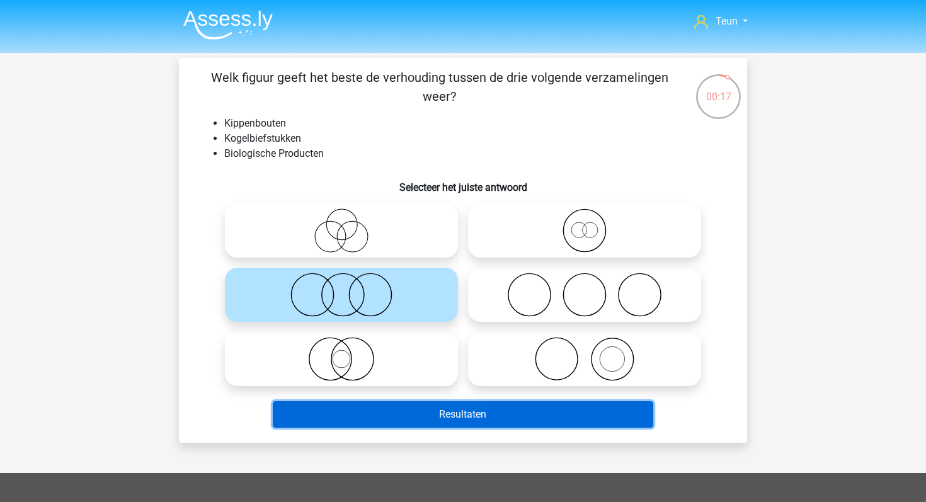
click at [463, 421] on button "Resultaten" at bounding box center [463, 414] width 381 height 26
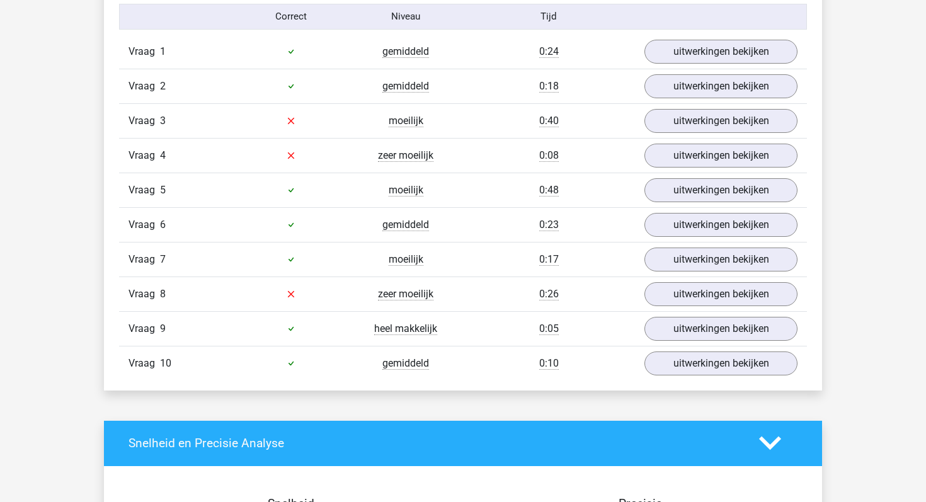
scroll to position [831, 0]
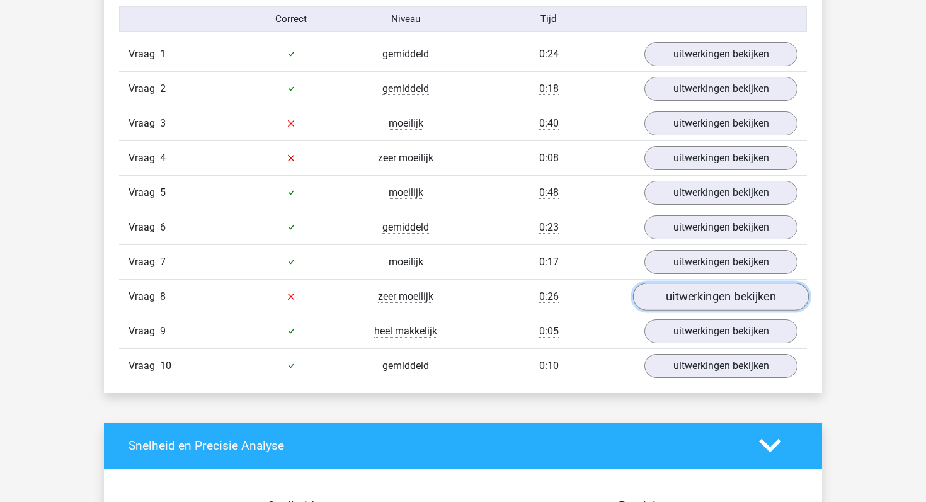
click at [676, 295] on link "uitwerkingen bekijken" at bounding box center [721, 297] width 176 height 28
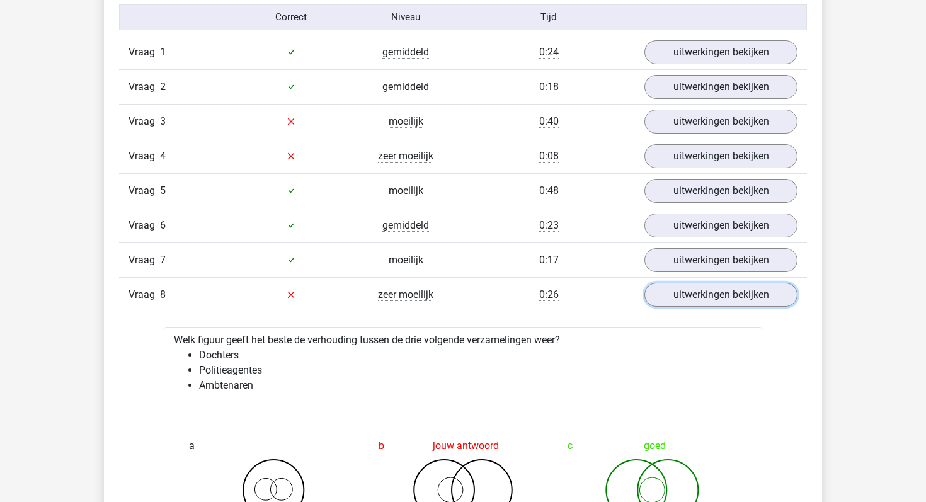
scroll to position [855, 0]
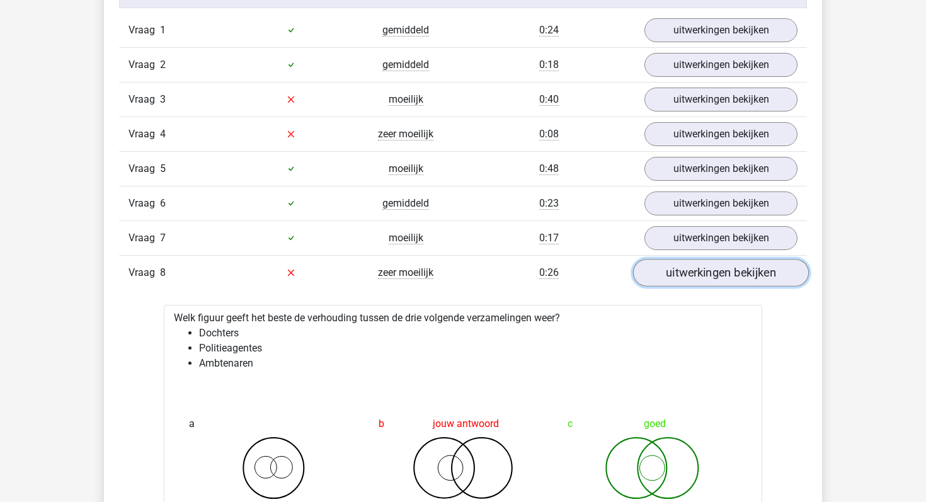
click at [683, 279] on link "uitwerkingen bekijken" at bounding box center [721, 273] width 176 height 28
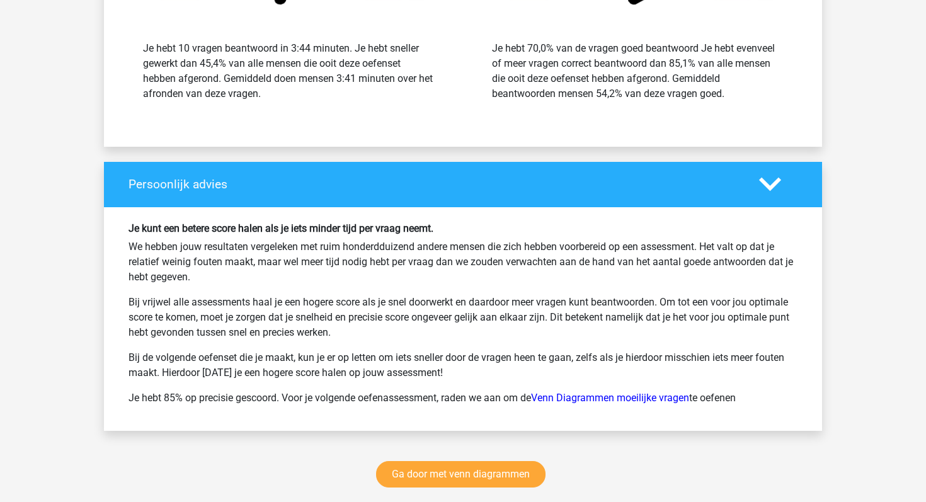
scroll to position [1566, 0]
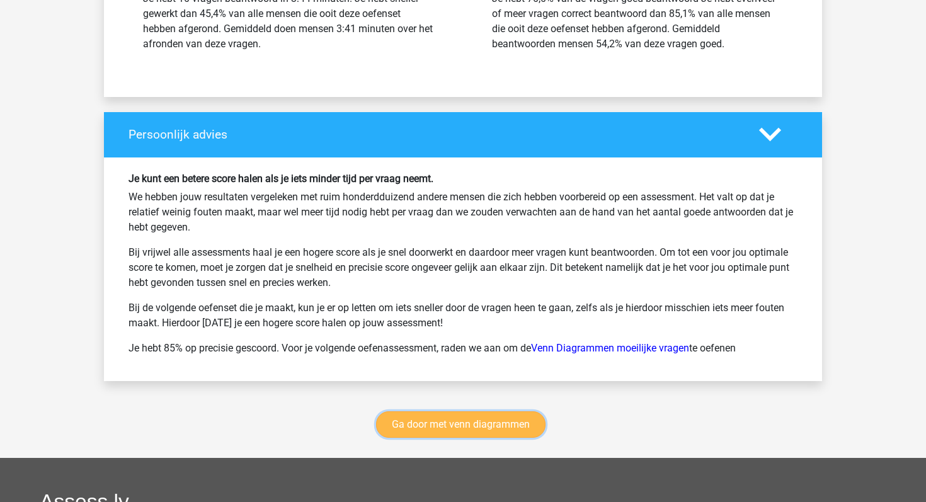
click at [432, 420] on link "Ga door met venn diagrammen" at bounding box center [461, 425] width 170 height 26
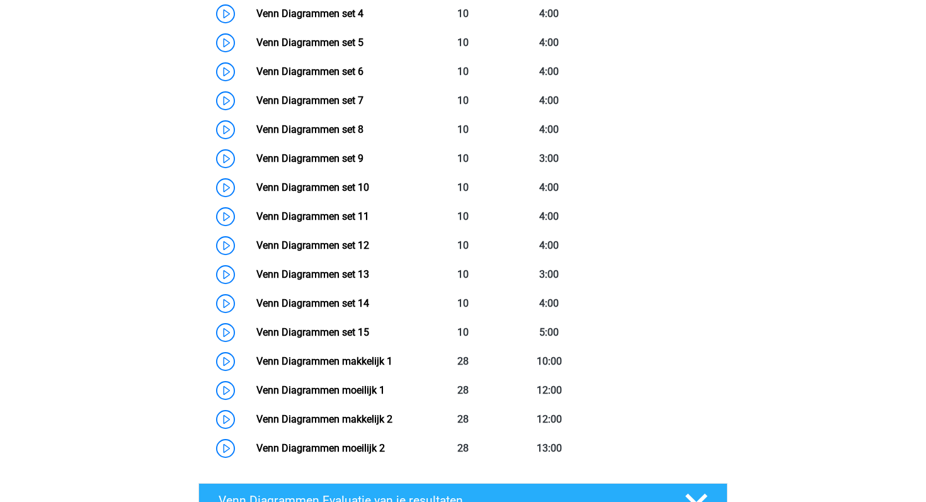
scroll to position [741, 0]
click at [257, 45] on link "Venn Diagrammen set 5" at bounding box center [310, 43] width 107 height 12
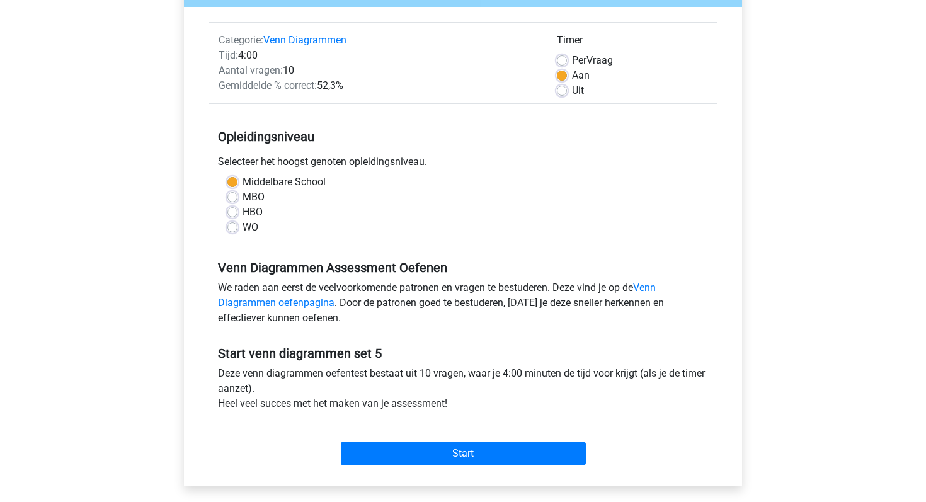
scroll to position [138, 0]
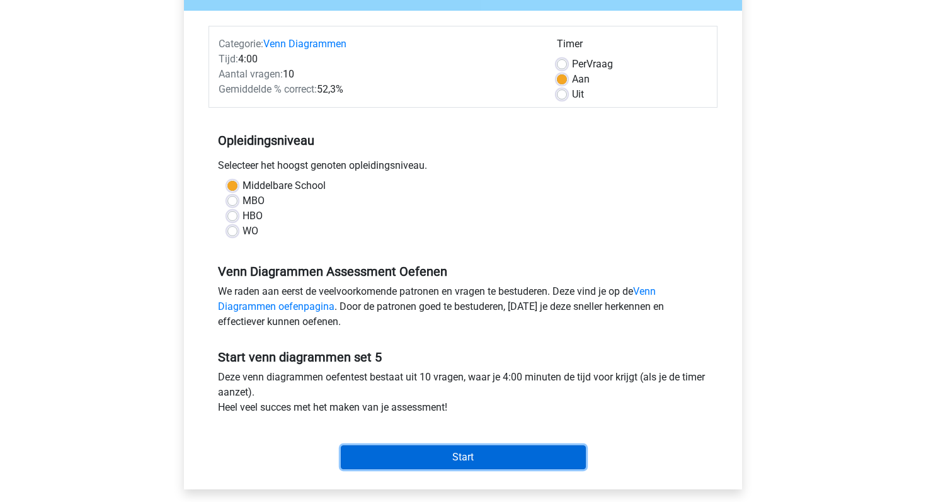
click at [481, 452] on input "Start" at bounding box center [463, 458] width 245 height 24
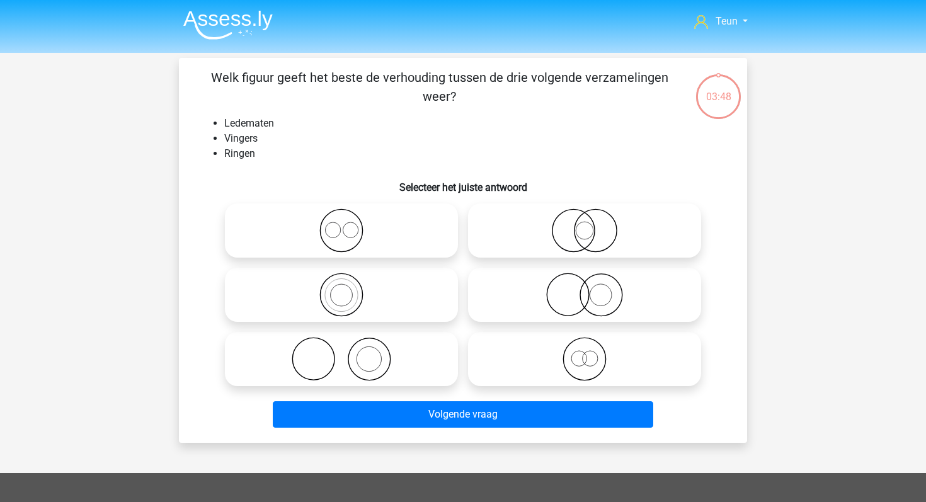
click at [366, 350] on icon at bounding box center [341, 359] width 223 height 44
click at [350, 350] on input "radio" at bounding box center [346, 349] width 8 height 8
radio input "true"
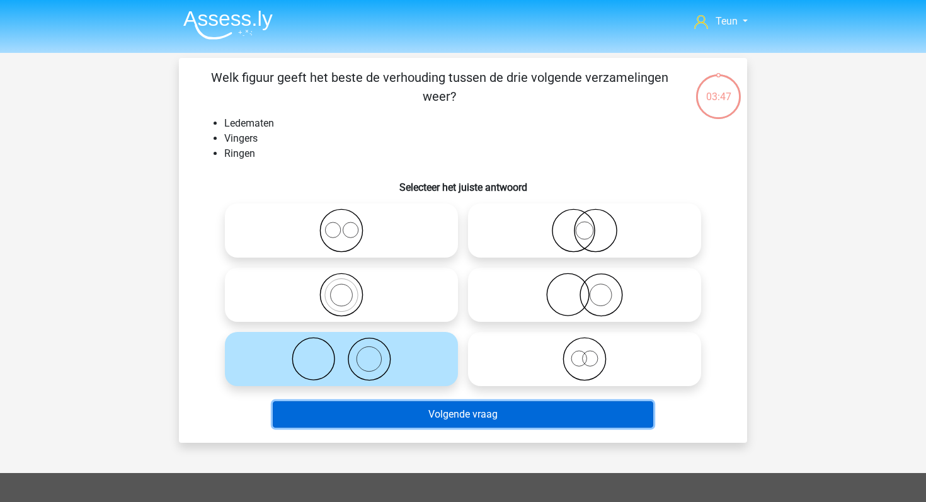
click at [414, 403] on button "Volgende vraag" at bounding box center [463, 414] width 381 height 26
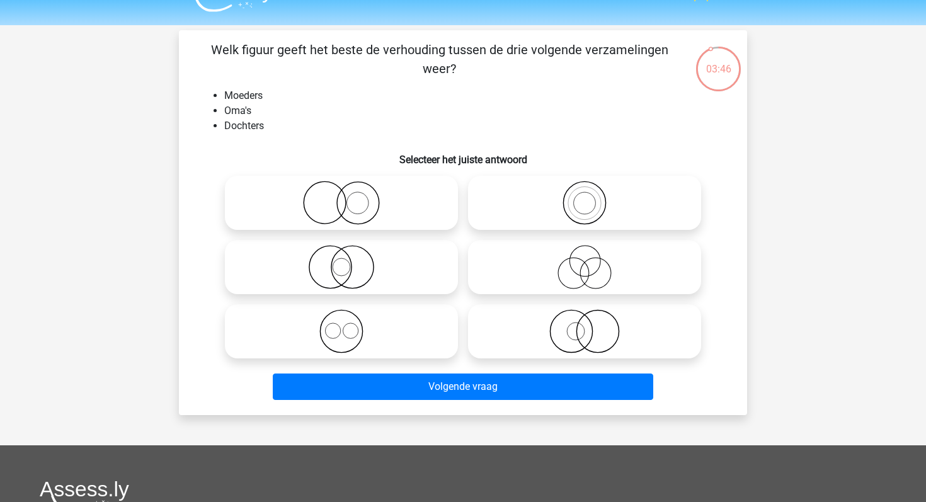
scroll to position [10, 0]
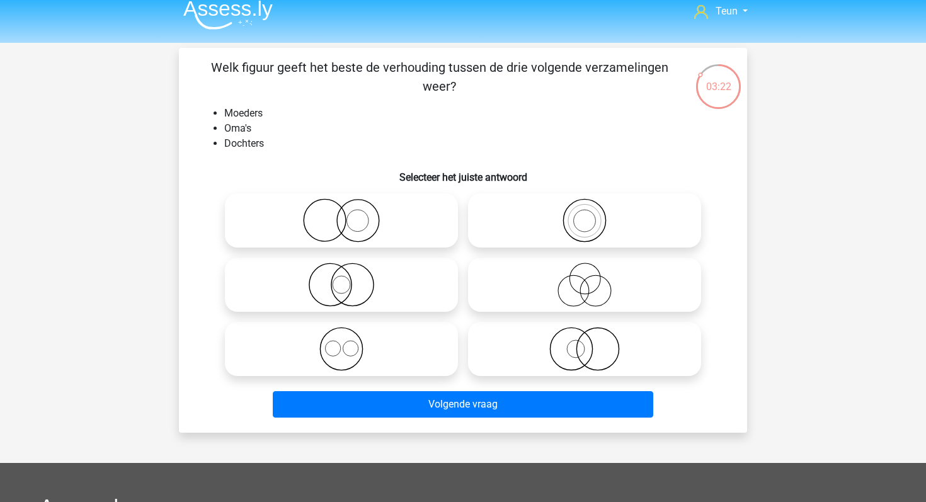
drag, startPoint x: 480, startPoint y: 214, endPoint x: 475, endPoint y: 228, distance: 14.4
click at [481, 214] on icon at bounding box center [584, 221] width 223 height 44
click at [585, 214] on input "radio" at bounding box center [589, 210] width 8 height 8
radio input "true"
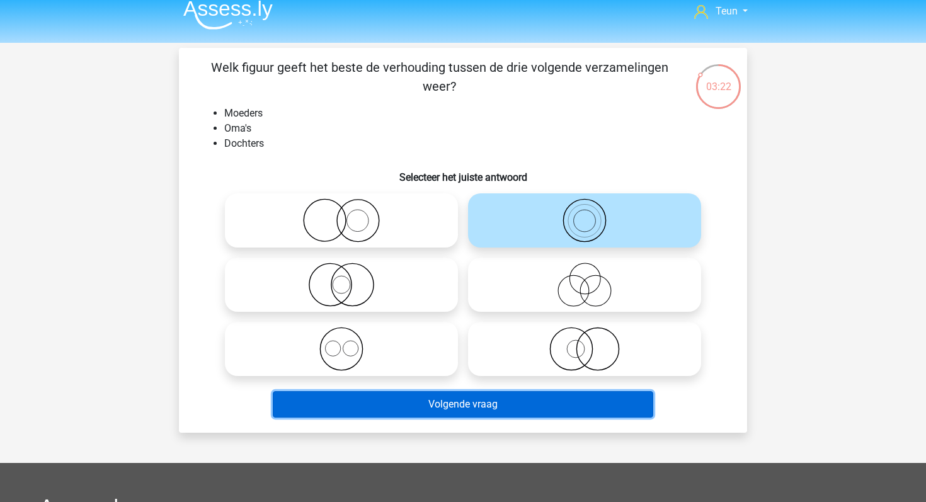
click at [411, 400] on button "Volgende vraag" at bounding box center [463, 404] width 381 height 26
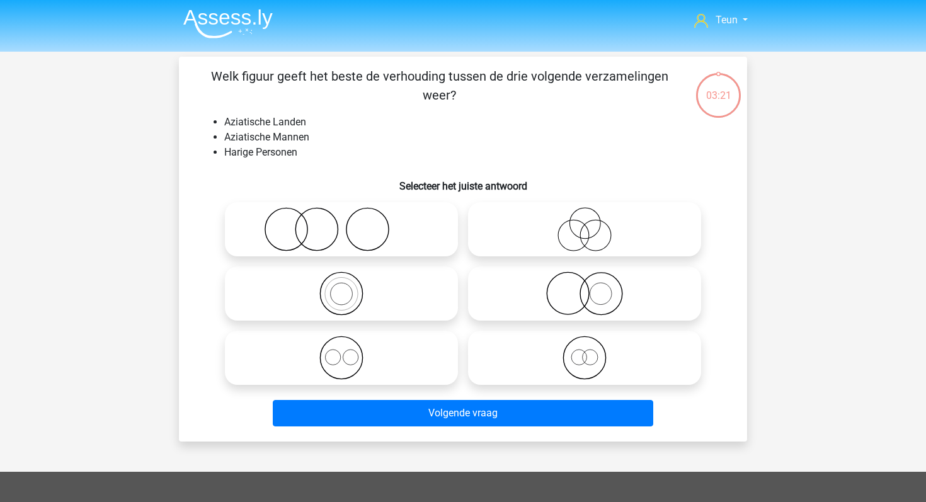
scroll to position [1, 0]
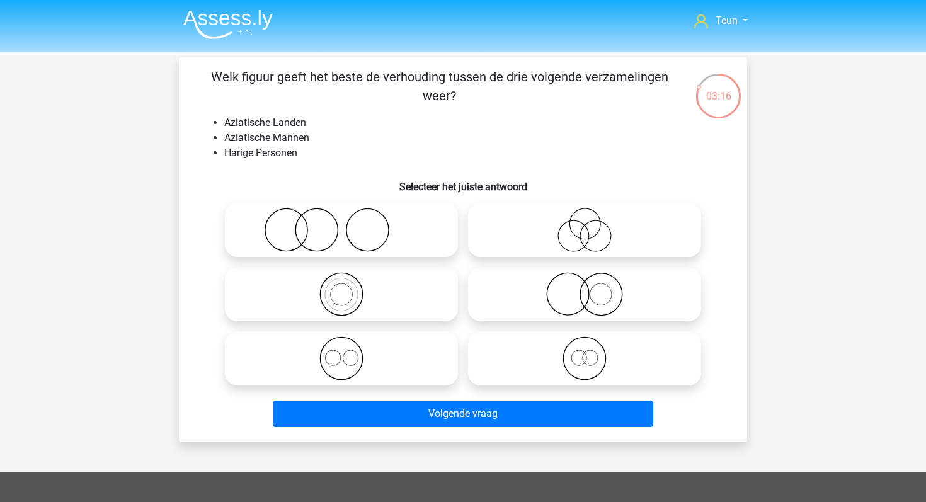
click at [371, 250] on icon at bounding box center [341, 230] width 223 height 44
click at [350, 224] on input "radio" at bounding box center [346, 220] width 8 height 8
radio input "true"
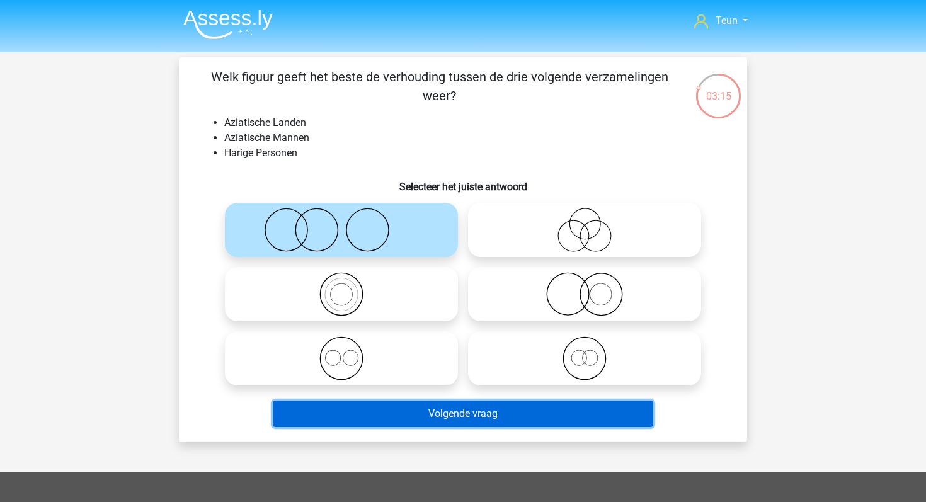
click at [395, 426] on button "Volgende vraag" at bounding box center [463, 414] width 381 height 26
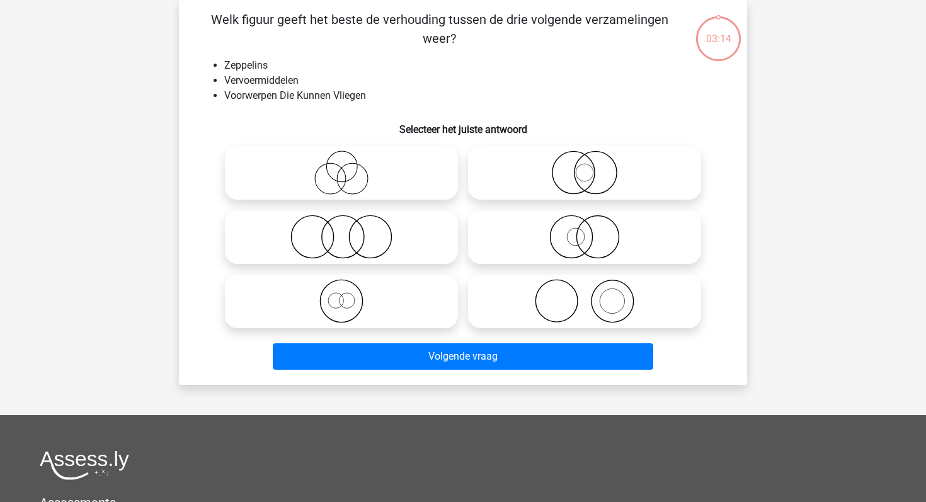
scroll to position [0, 0]
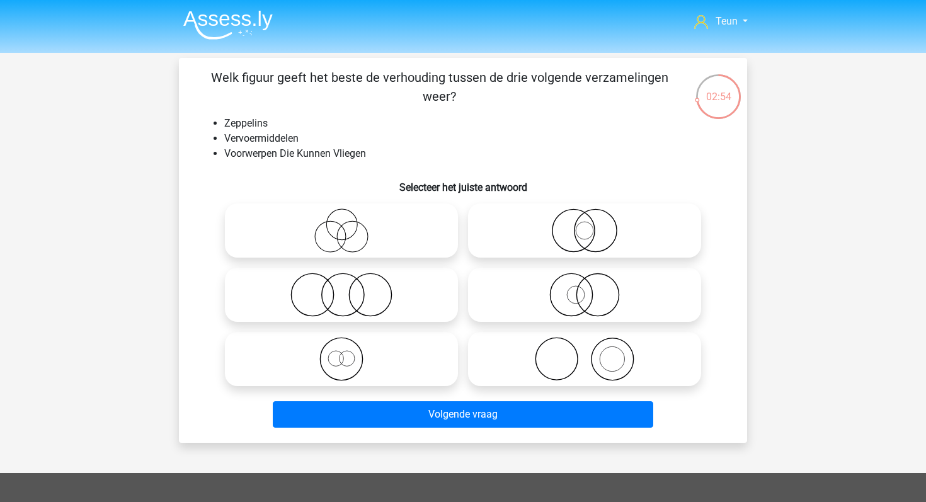
click at [624, 287] on icon at bounding box center [584, 295] width 223 height 44
click at [593, 287] on input "radio" at bounding box center [589, 284] width 8 height 8
radio input "true"
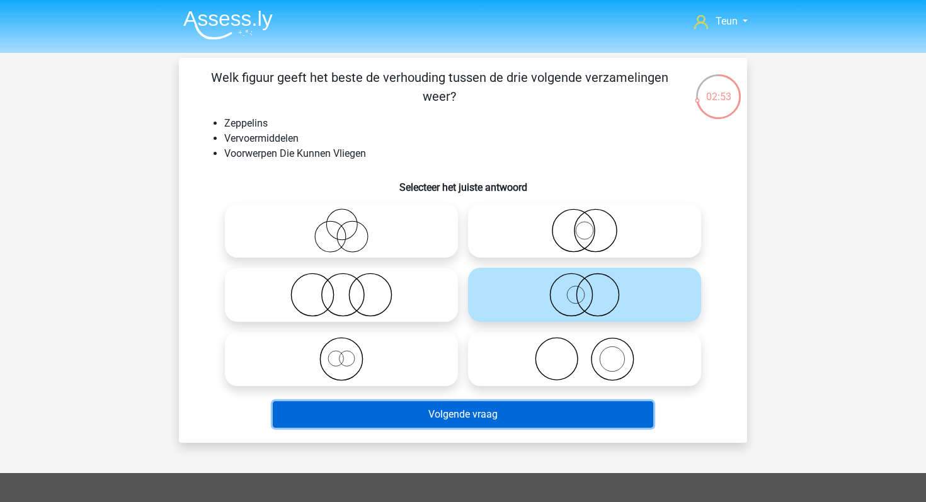
click at [512, 425] on button "Volgende vraag" at bounding box center [463, 414] width 381 height 26
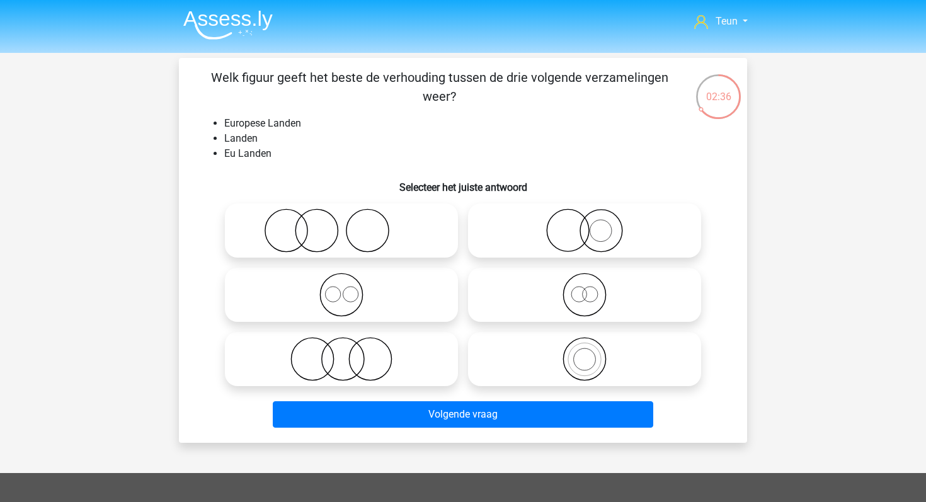
click at [538, 280] on icon at bounding box center [584, 295] width 223 height 44
click at [585, 280] on input "radio" at bounding box center [589, 284] width 8 height 8
radio input "true"
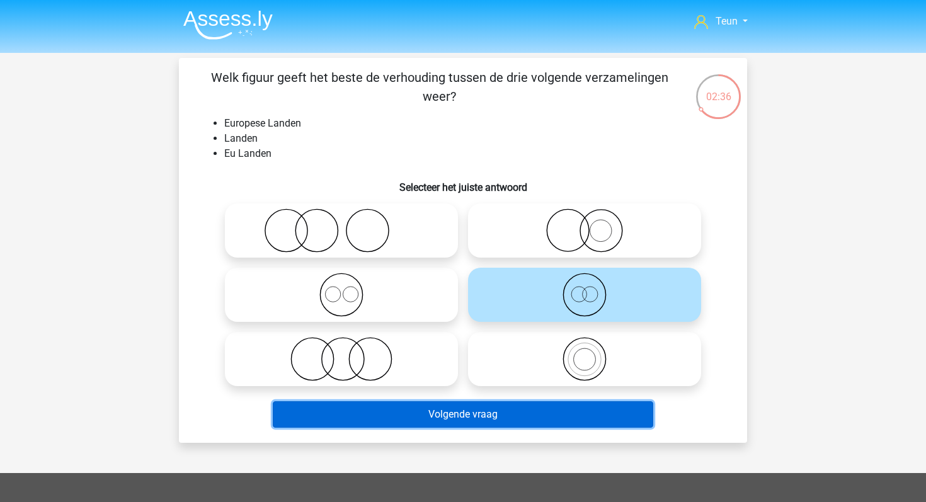
click at [463, 426] on button "Volgende vraag" at bounding box center [463, 414] width 381 height 26
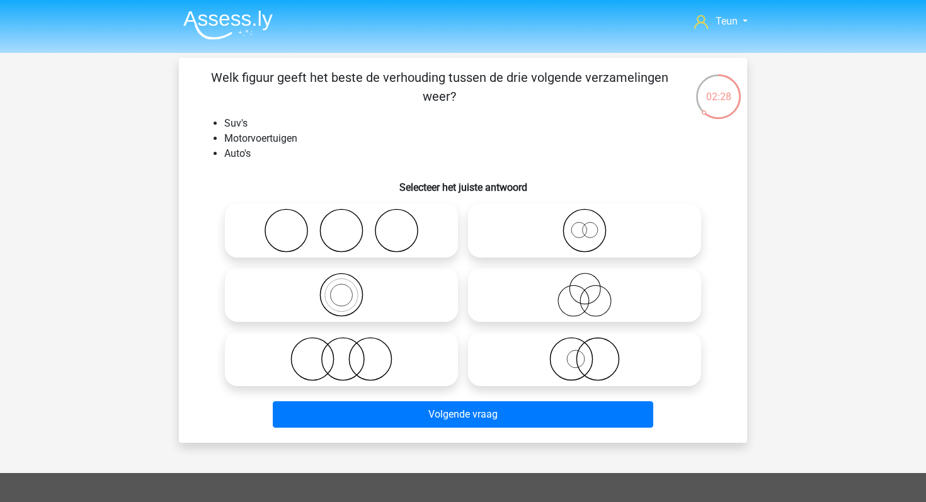
click at [586, 210] on icon at bounding box center [584, 231] width 223 height 44
click at [586, 216] on input "radio" at bounding box center [589, 220] width 8 height 8
radio input "true"
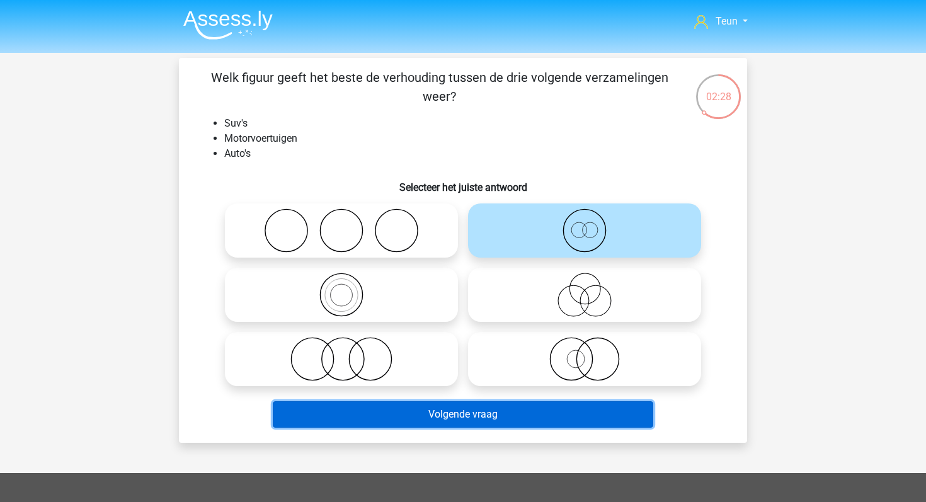
click at [456, 411] on button "Volgende vraag" at bounding box center [463, 414] width 381 height 26
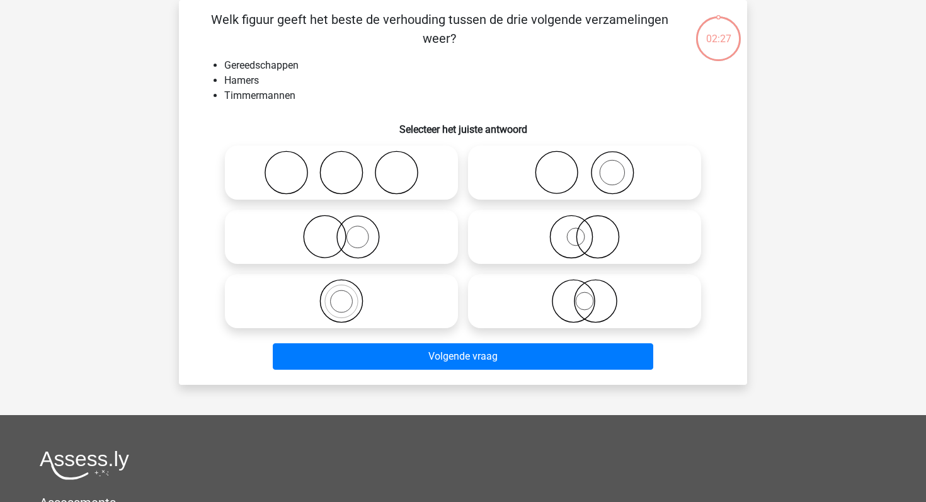
scroll to position [7, 0]
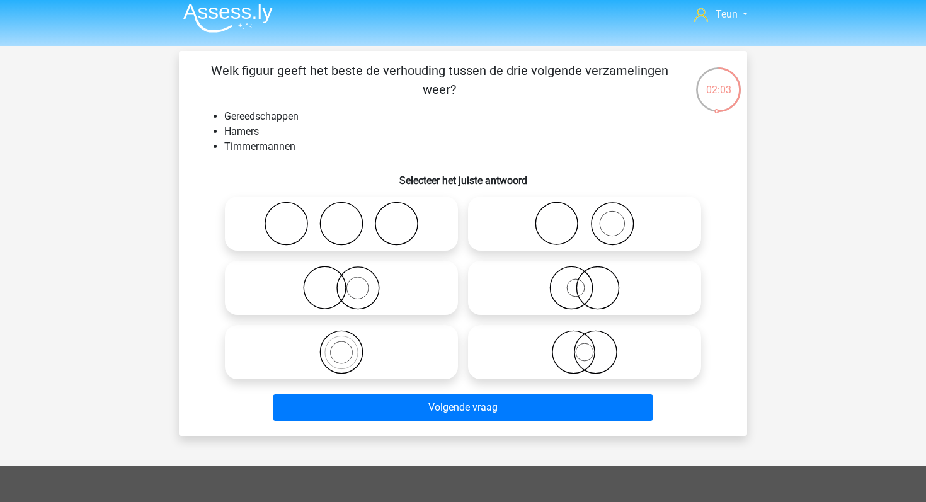
click at [567, 205] on icon at bounding box center [584, 224] width 223 height 44
click at [585, 209] on input "radio" at bounding box center [589, 213] width 8 height 8
radio input "true"
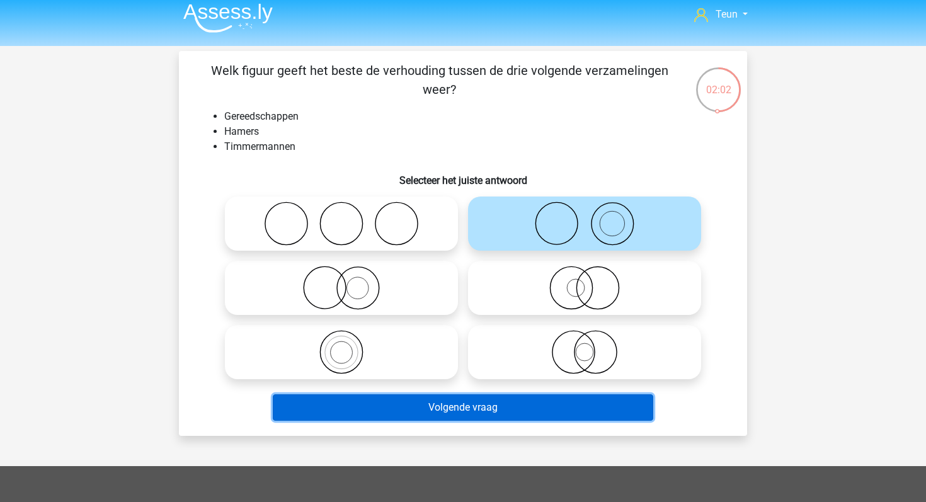
click at [476, 409] on button "Volgende vraag" at bounding box center [463, 408] width 381 height 26
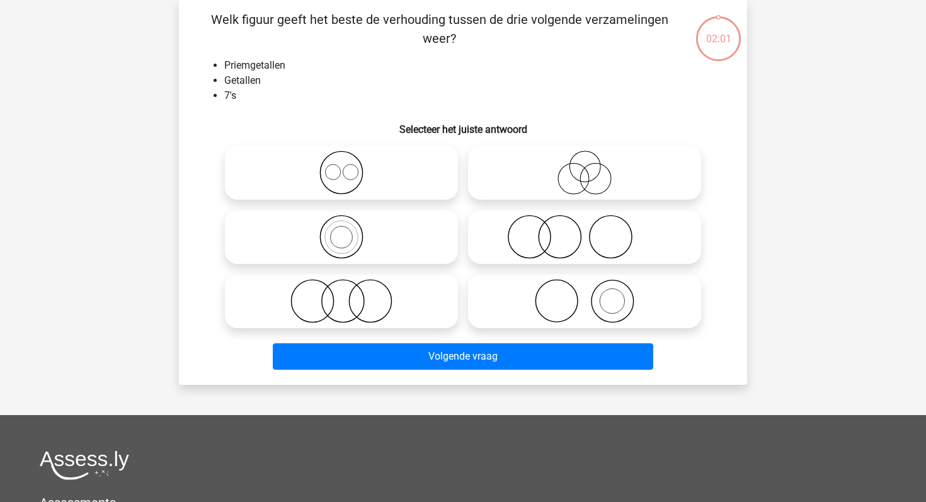
scroll to position [0, 0]
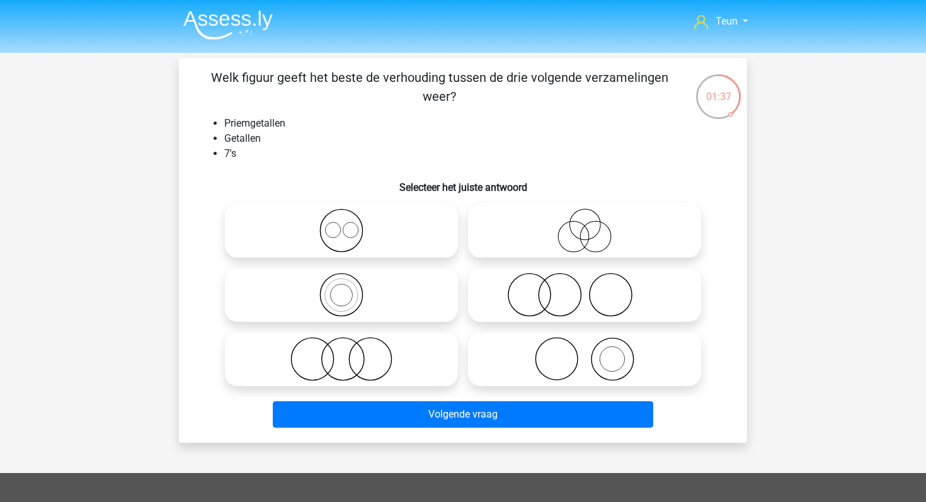
click at [370, 368] on icon at bounding box center [341, 359] width 223 height 44
click at [350, 353] on input "radio" at bounding box center [346, 349] width 8 height 8
radio input "true"
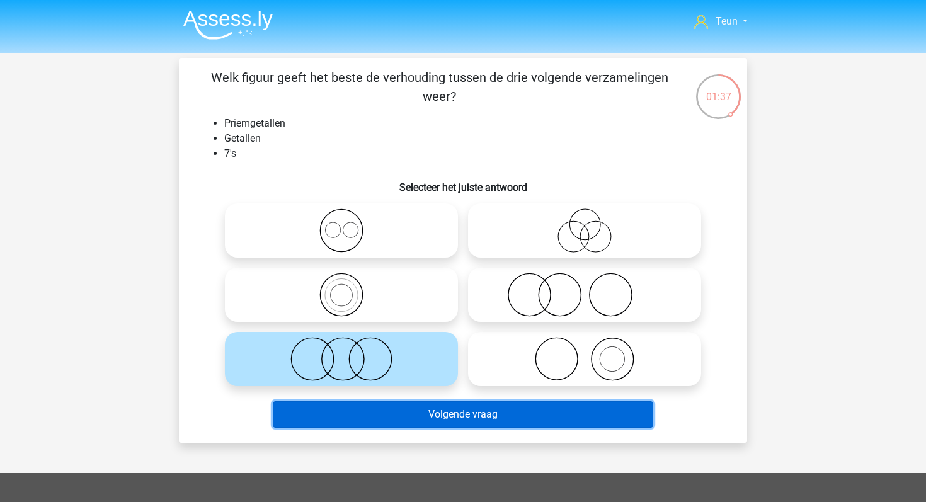
click at [387, 402] on button "Volgende vraag" at bounding box center [463, 414] width 381 height 26
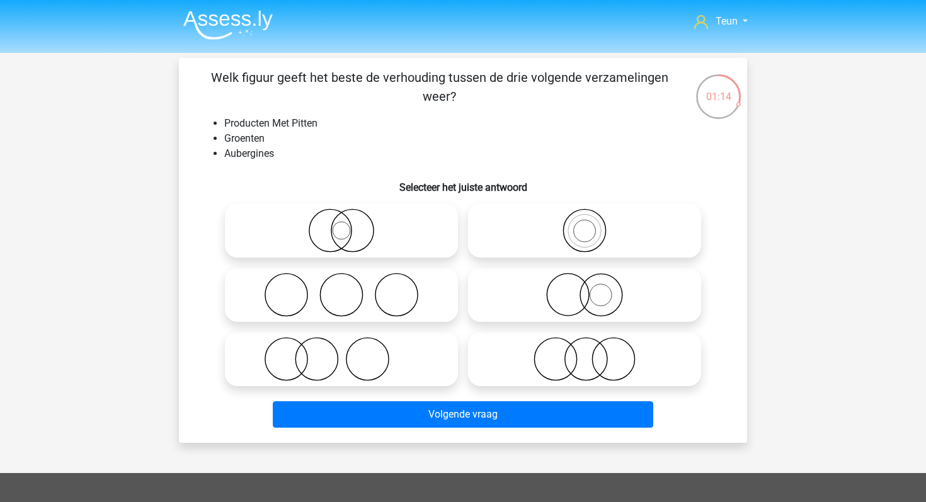
click at [519, 352] on icon at bounding box center [584, 359] width 223 height 44
click at [585, 352] on input "radio" at bounding box center [589, 349] width 8 height 8
radio input "true"
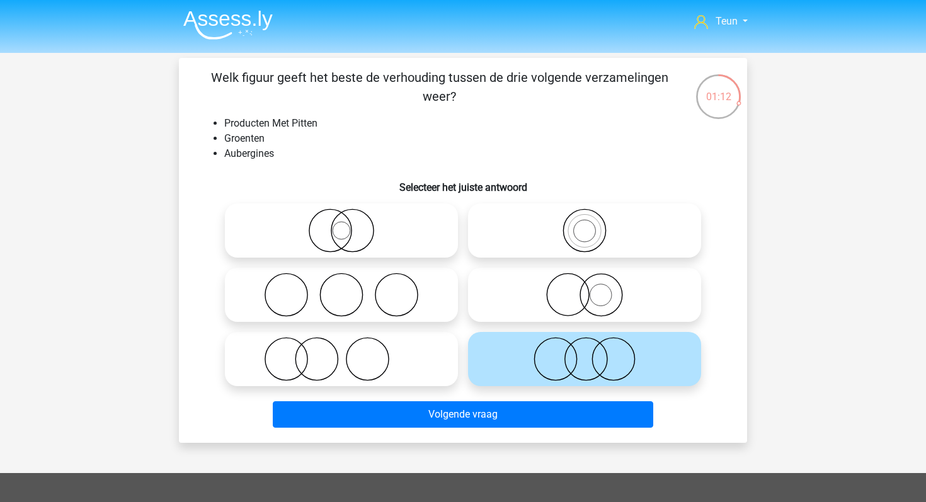
click at [481, 431] on div "Volgende vraag" at bounding box center [463, 417] width 487 height 32
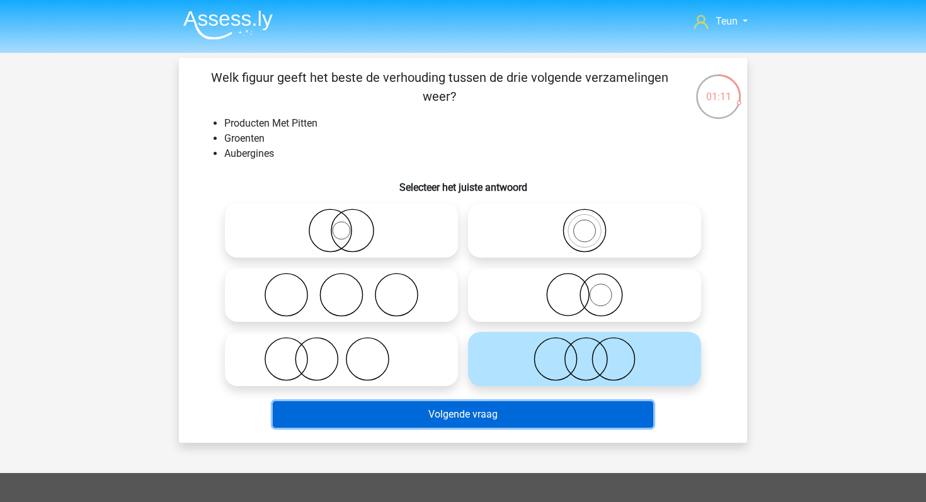
click at [483, 421] on button "Volgende vraag" at bounding box center [463, 414] width 381 height 26
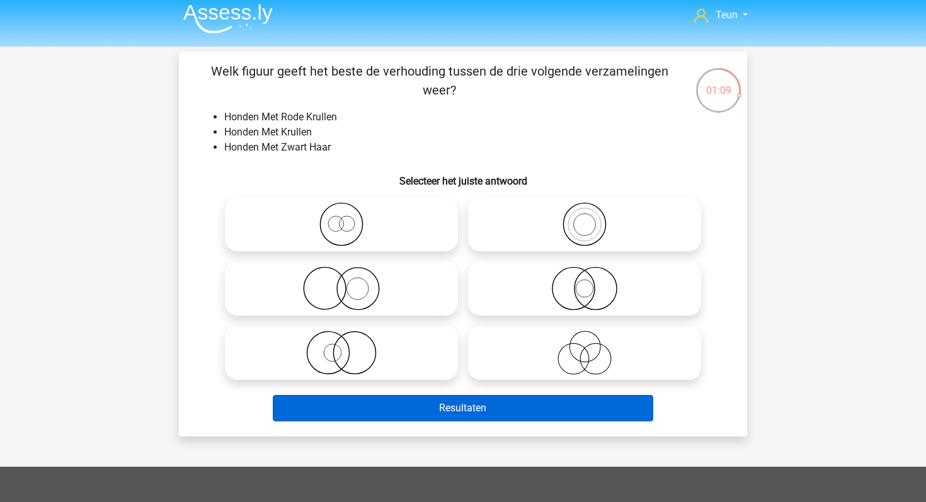
scroll to position [6, 0]
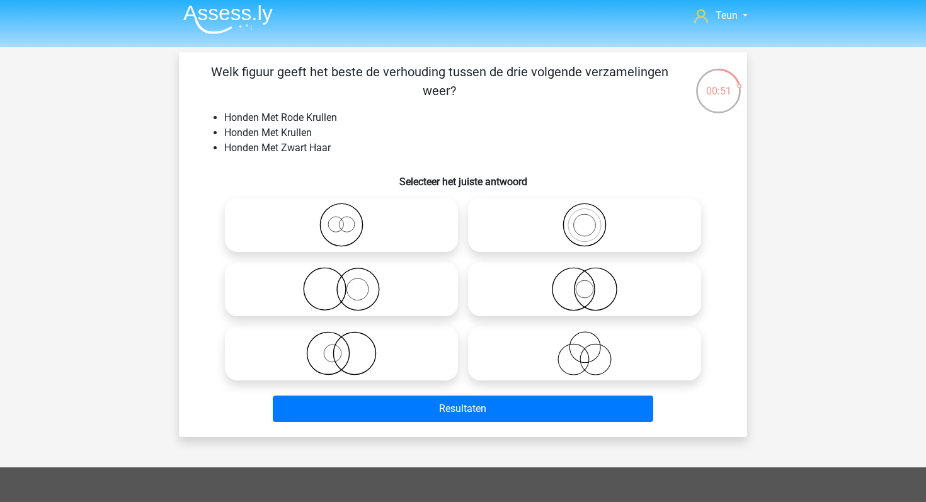
click at [425, 269] on icon at bounding box center [341, 289] width 223 height 44
click at [350, 275] on input "radio" at bounding box center [346, 279] width 8 height 8
radio input "true"
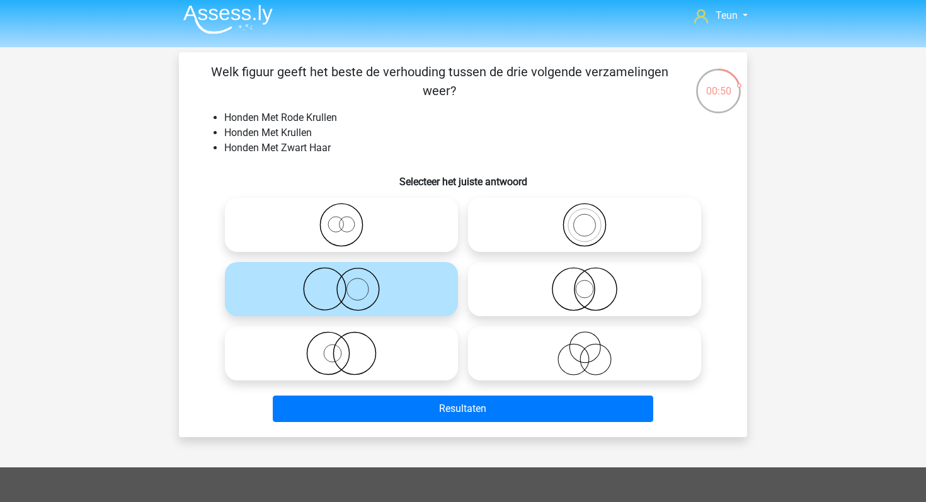
click at [447, 427] on div "Resultaten" at bounding box center [463, 412] width 487 height 32
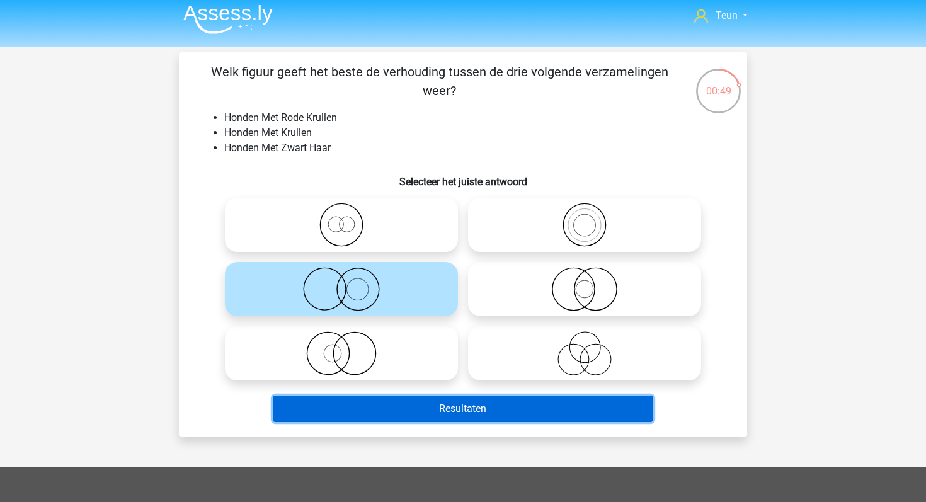
click at [447, 418] on button "Resultaten" at bounding box center [463, 409] width 381 height 26
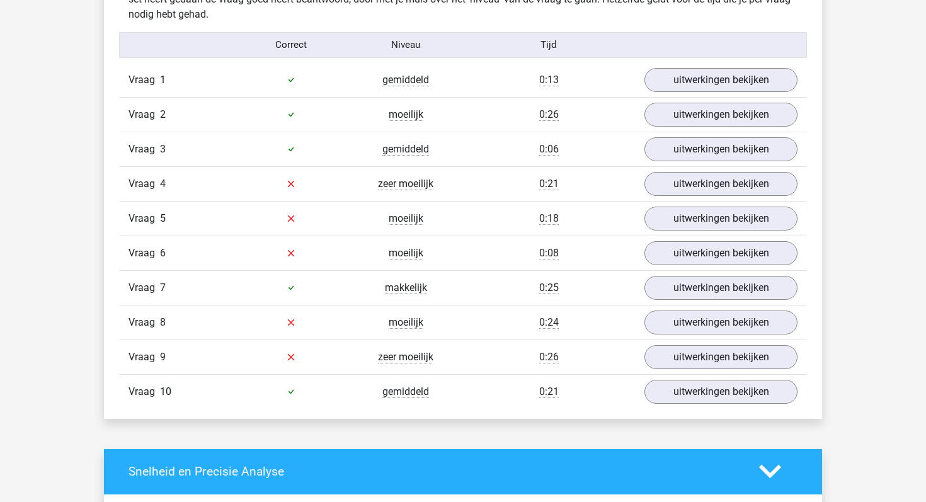
scroll to position [779, 0]
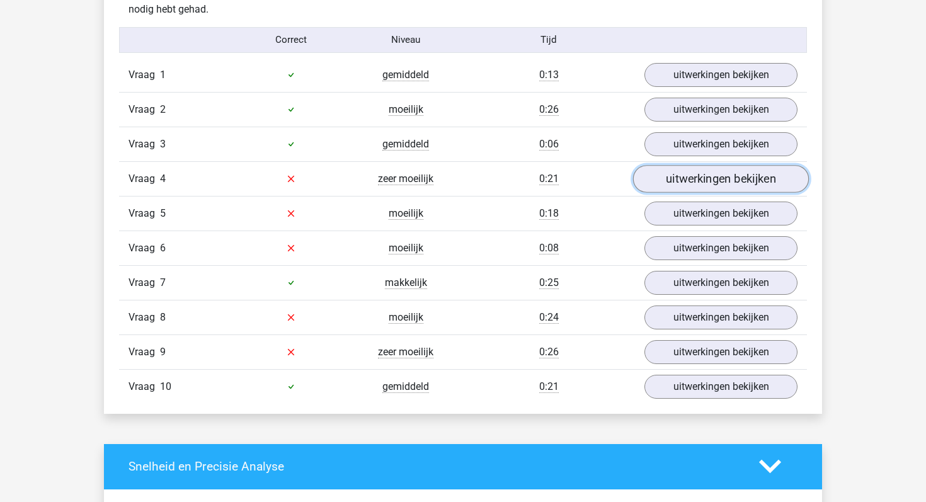
click at [714, 179] on link "uitwerkingen bekijken" at bounding box center [721, 179] width 176 height 28
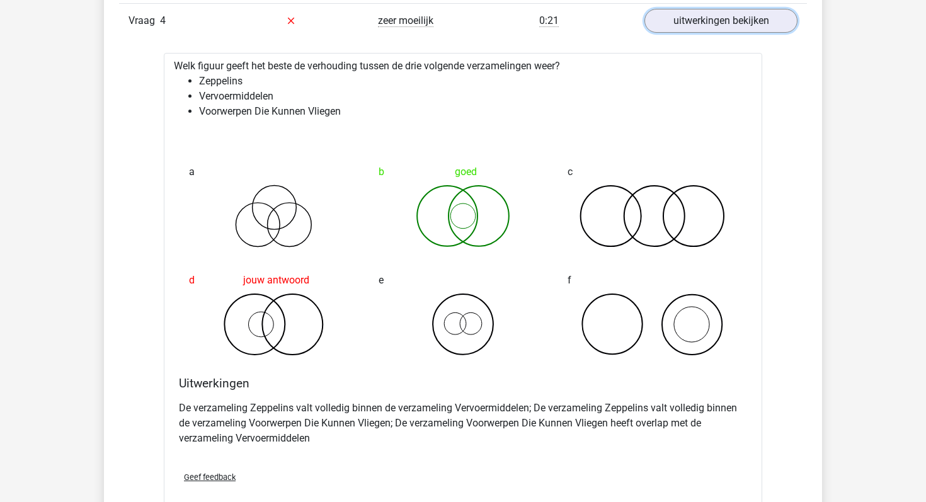
scroll to position [938, 0]
click at [686, 26] on link "uitwerkingen bekijken" at bounding box center [721, 20] width 176 height 28
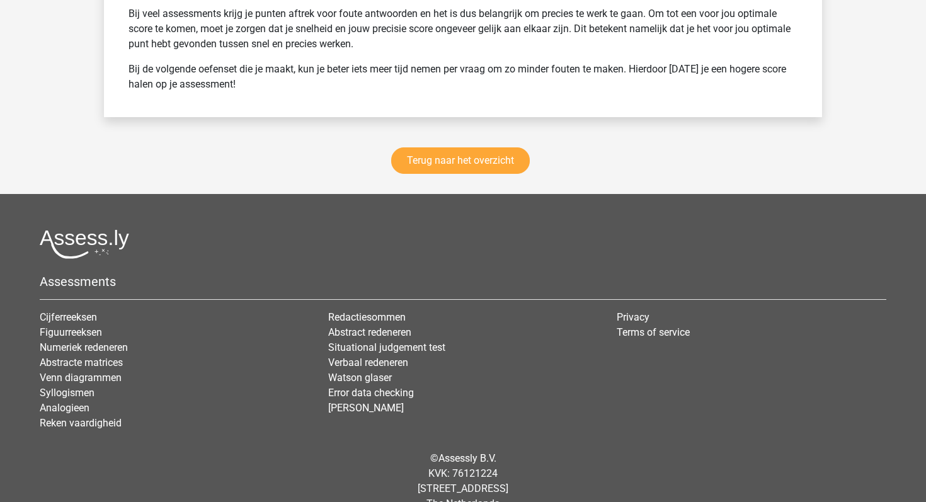
scroll to position [1783, 0]
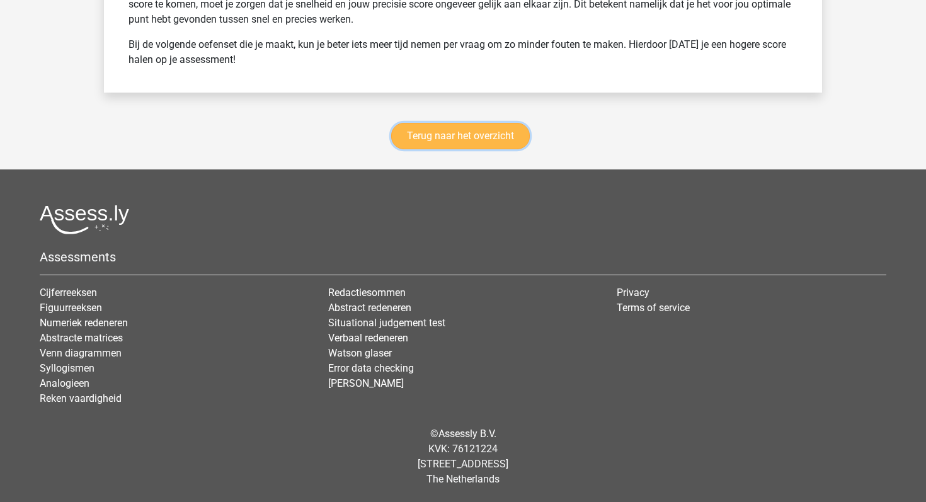
click at [494, 142] on link "Terug naar het overzicht" at bounding box center [460, 136] width 139 height 26
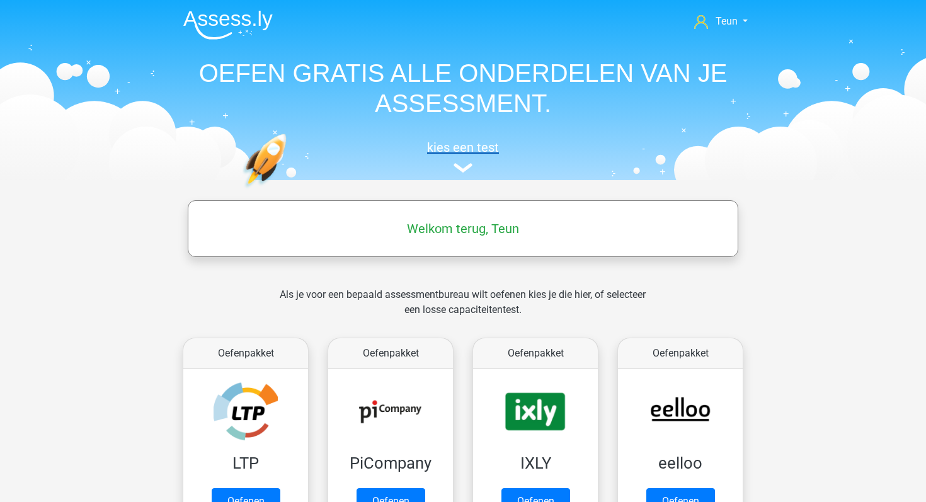
click at [465, 154] on h5 "kies een test" at bounding box center [463, 147] width 580 height 15
click at [463, 170] on img at bounding box center [463, 167] width 19 height 9
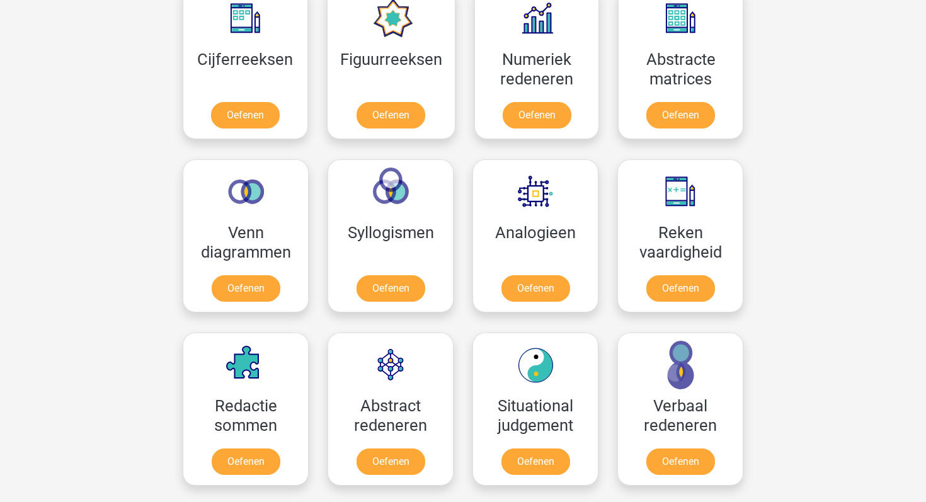
scroll to position [689, 0]
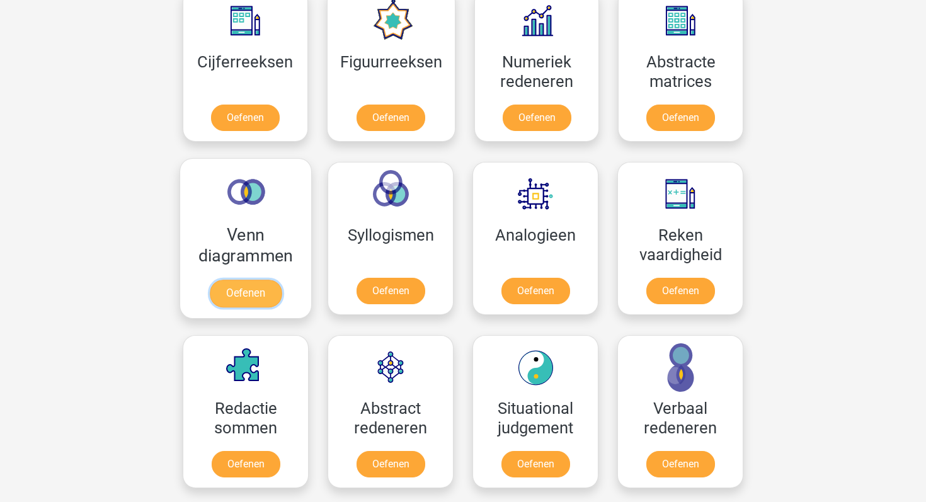
click at [222, 301] on link "Oefenen" at bounding box center [246, 294] width 72 height 28
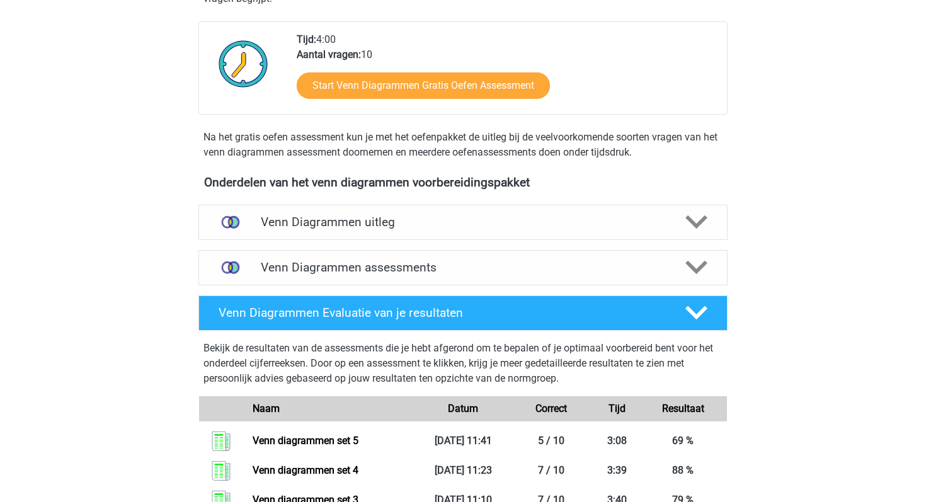
scroll to position [274, 0]
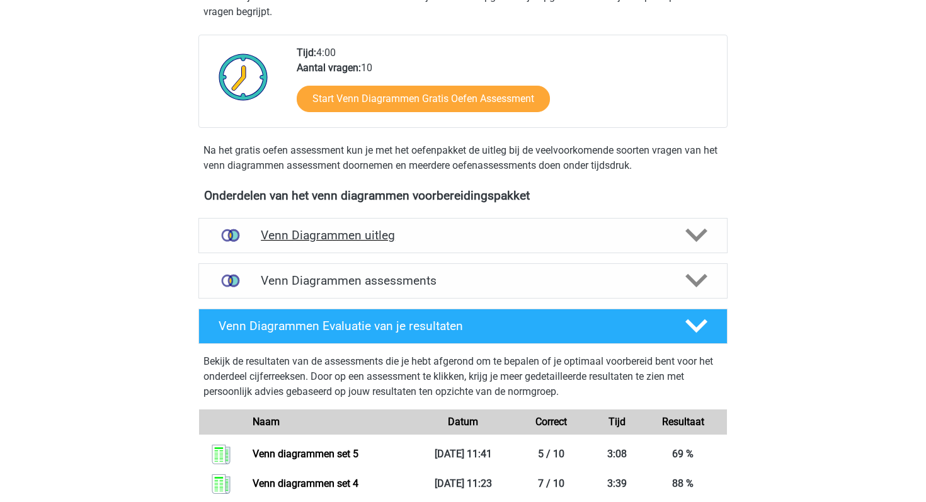
click at [378, 233] on h4 "Venn Diagrammen uitleg" at bounding box center [463, 235] width 405 height 14
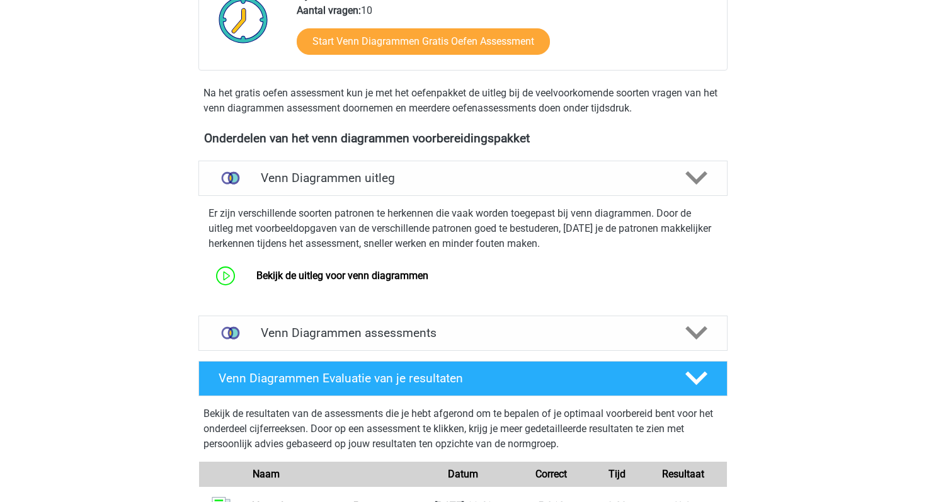
scroll to position [352, 0]
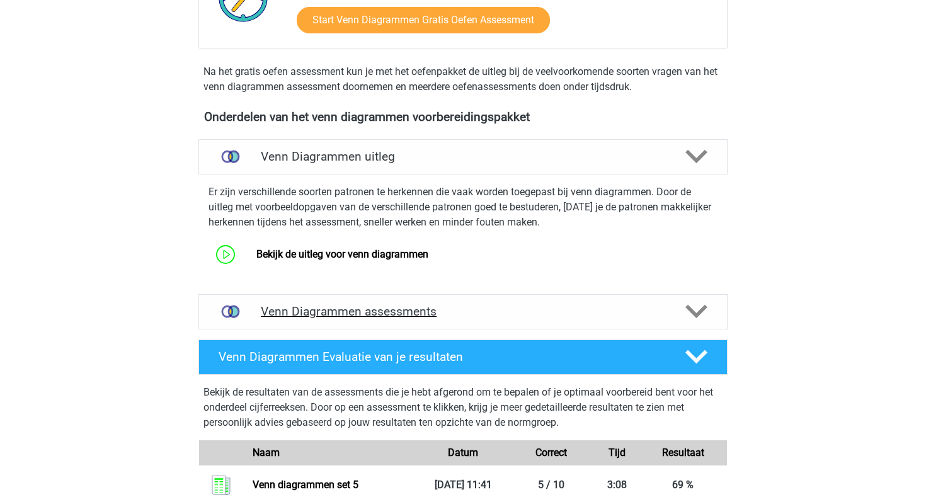
click at [419, 310] on h4 "Venn Diagrammen assessments" at bounding box center [463, 311] width 405 height 14
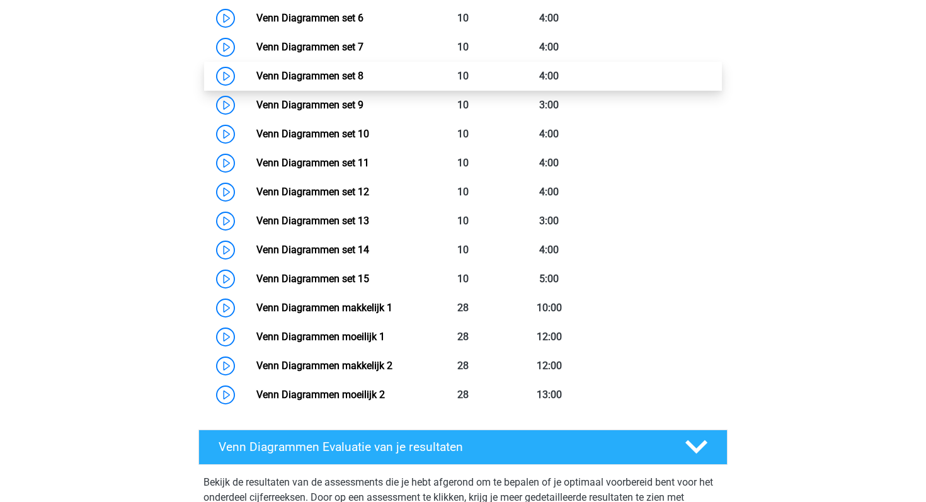
scroll to position [863, 0]
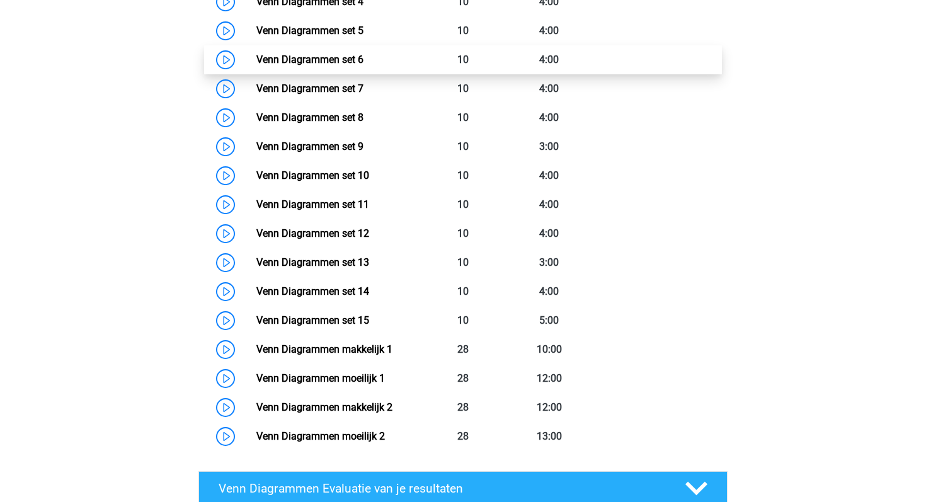
click at [257, 58] on link "Venn Diagrammen set 6" at bounding box center [310, 60] width 107 height 12
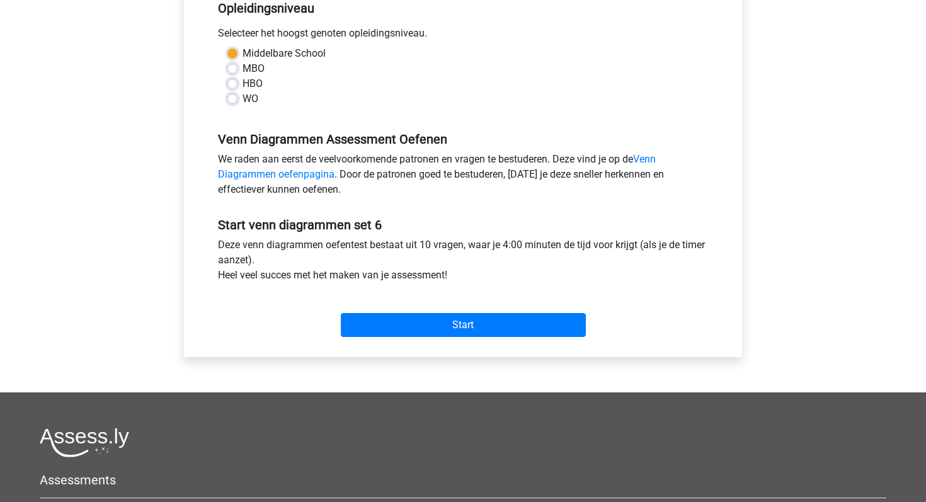
scroll to position [294, 0]
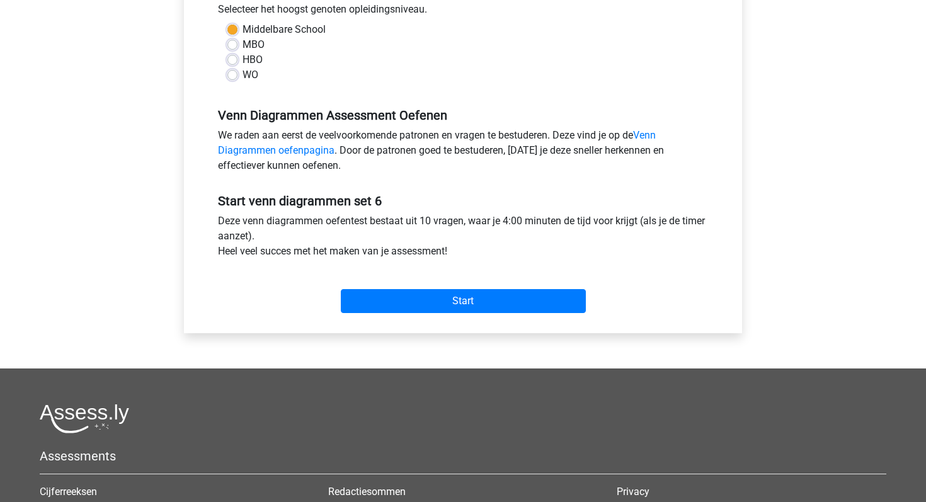
click at [514, 285] on div "Start" at bounding box center [463, 291] width 509 height 44
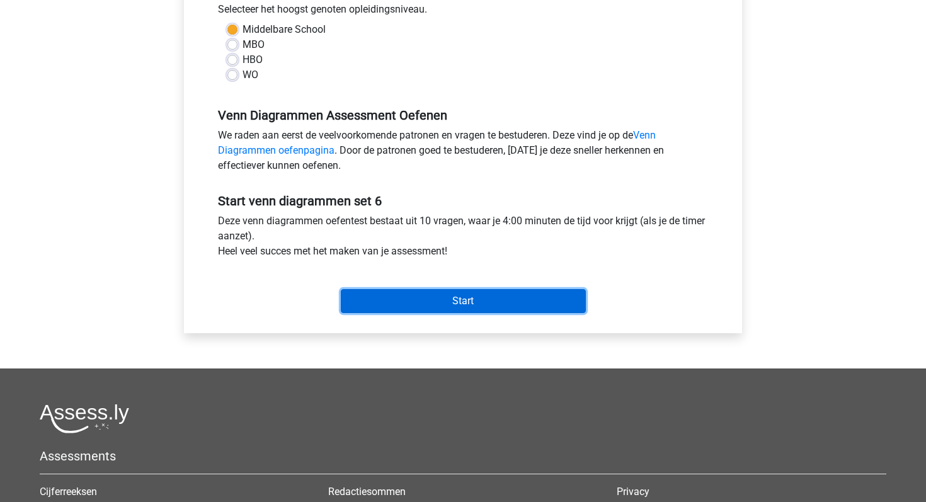
click at [514, 296] on input "Start" at bounding box center [463, 301] width 245 height 24
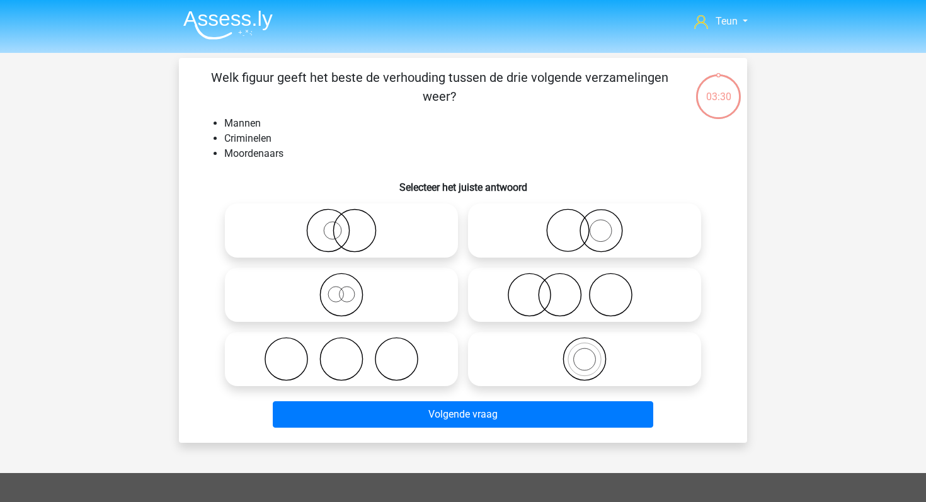
click at [435, 241] on icon at bounding box center [341, 231] width 223 height 44
click at [350, 224] on input "radio" at bounding box center [346, 220] width 8 height 8
radio input "true"
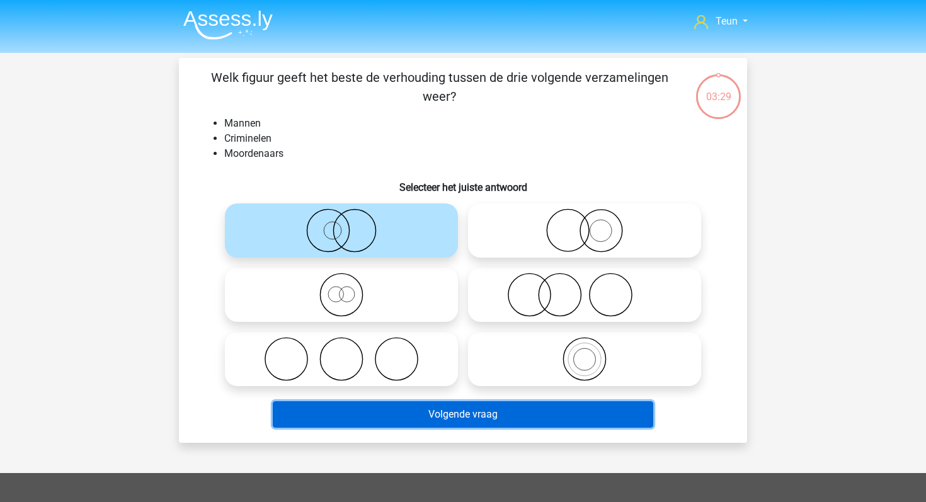
click at [420, 417] on button "Volgende vraag" at bounding box center [463, 414] width 381 height 26
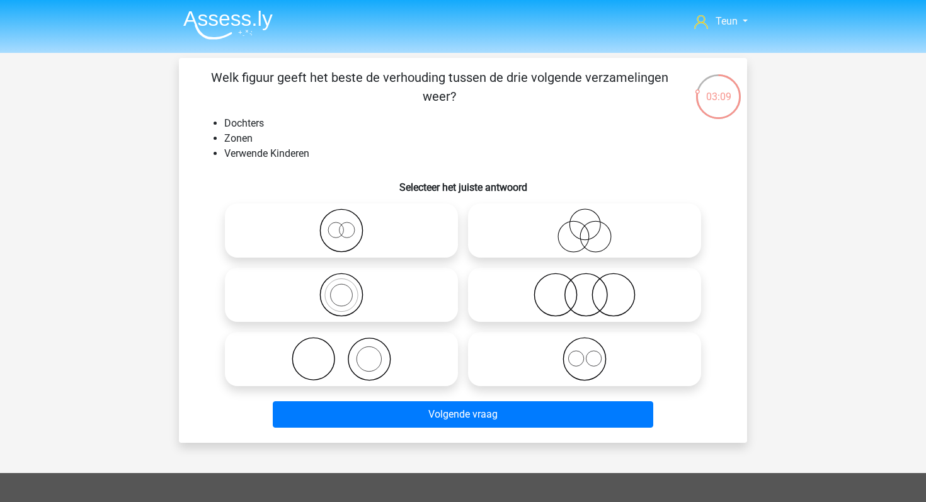
click at [552, 289] on icon at bounding box center [584, 295] width 223 height 44
click at [585, 289] on input "radio" at bounding box center [589, 284] width 8 height 8
radio input "true"
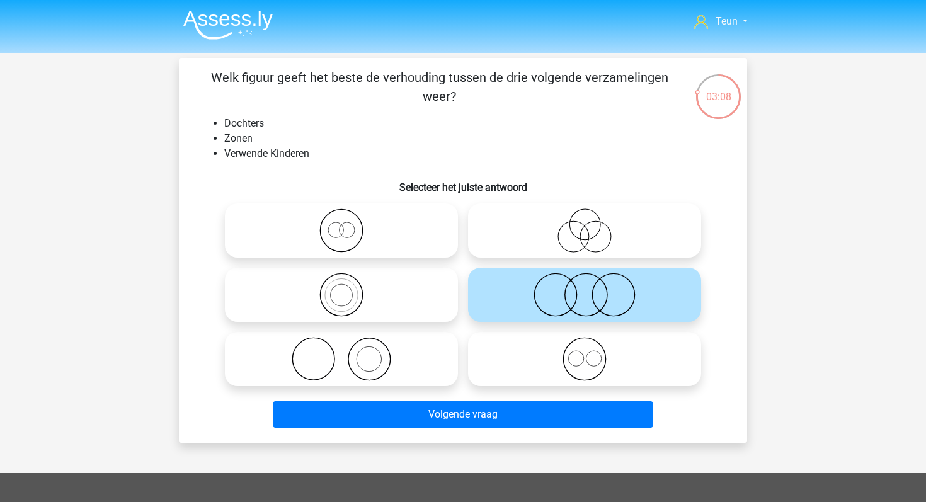
click at [485, 400] on div "Volgende vraag" at bounding box center [463, 412] width 528 height 42
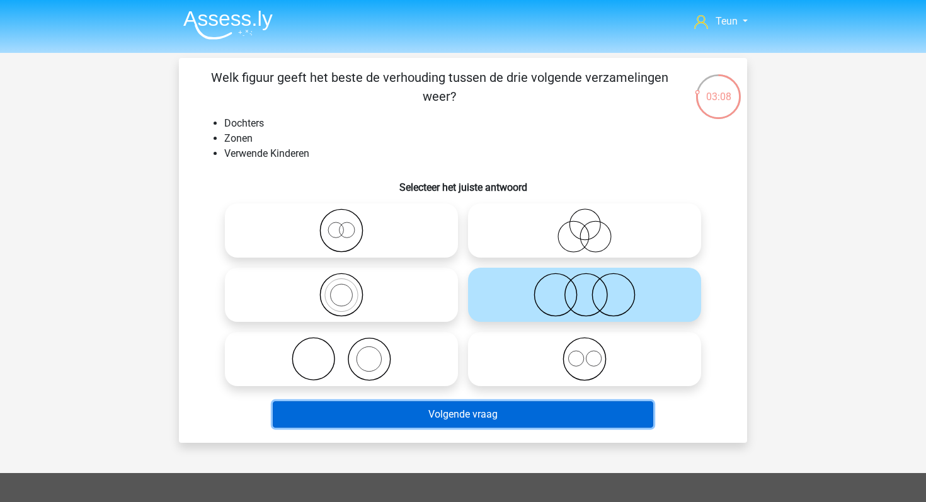
click at [485, 408] on button "Volgende vraag" at bounding box center [463, 414] width 381 height 26
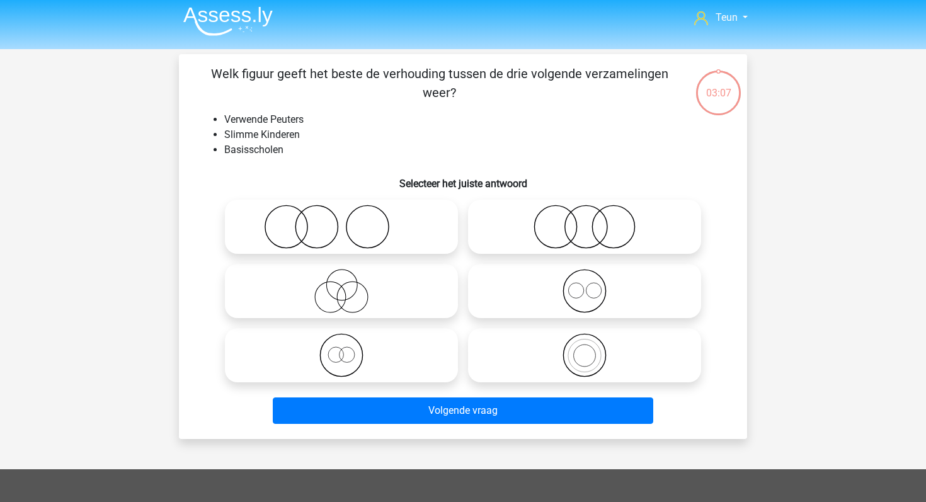
scroll to position [3, 0]
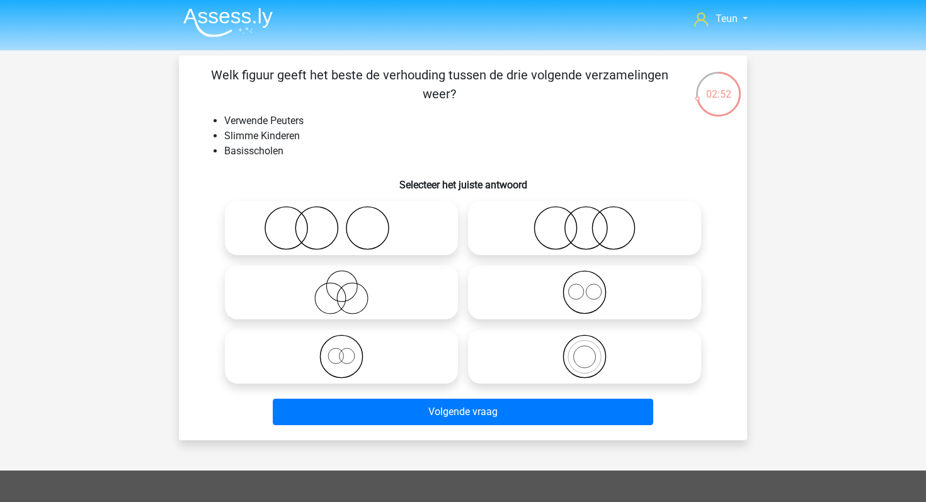
click at [439, 229] on icon at bounding box center [341, 228] width 223 height 44
click at [350, 222] on input "radio" at bounding box center [346, 218] width 8 height 8
radio input "true"
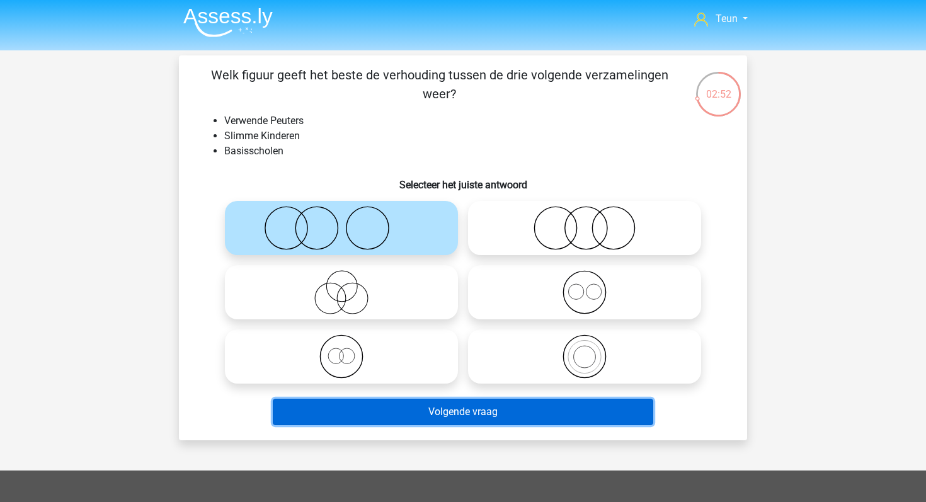
click at [440, 422] on button "Volgende vraag" at bounding box center [463, 412] width 381 height 26
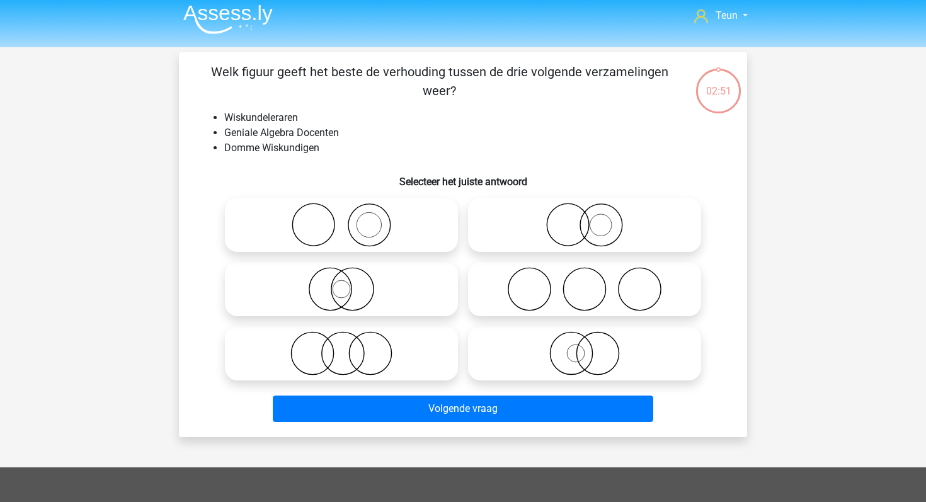
scroll to position [0, 0]
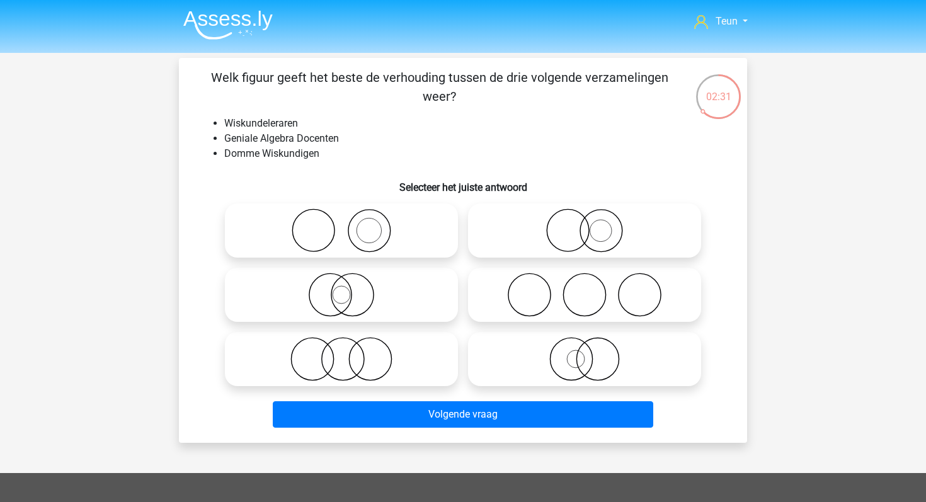
click at [349, 360] on icon at bounding box center [341, 359] width 223 height 44
click at [349, 353] on input "radio" at bounding box center [346, 349] width 8 height 8
radio input "true"
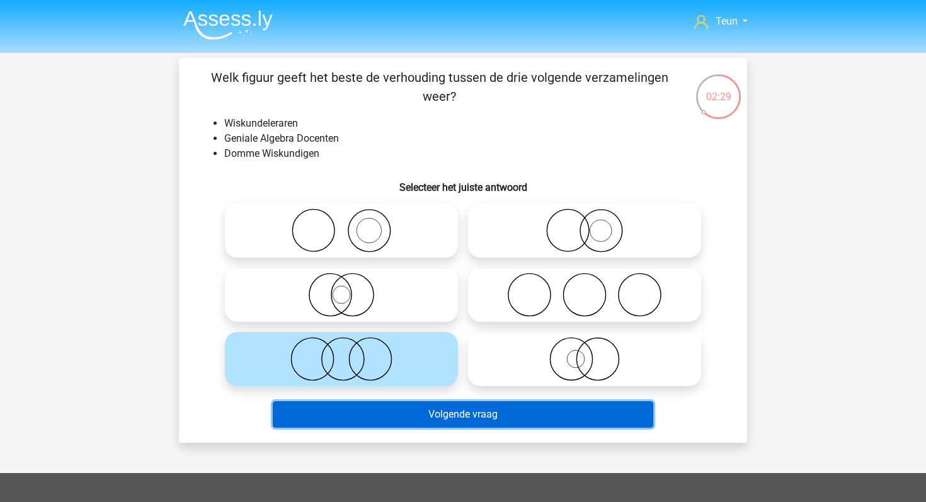
click at [377, 415] on button "Volgende vraag" at bounding box center [463, 414] width 381 height 26
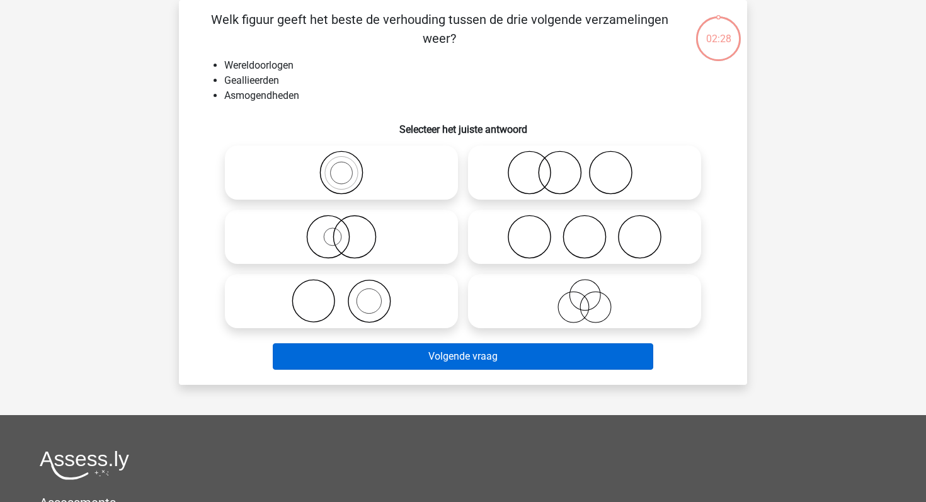
scroll to position [32, 0]
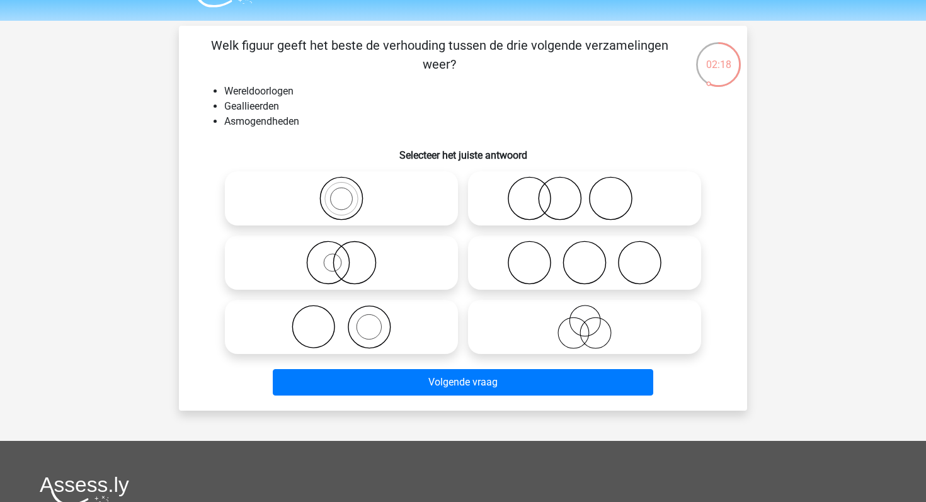
click at [510, 265] on icon at bounding box center [584, 263] width 223 height 44
click at [585, 257] on input "radio" at bounding box center [589, 252] width 8 height 8
radio input "true"
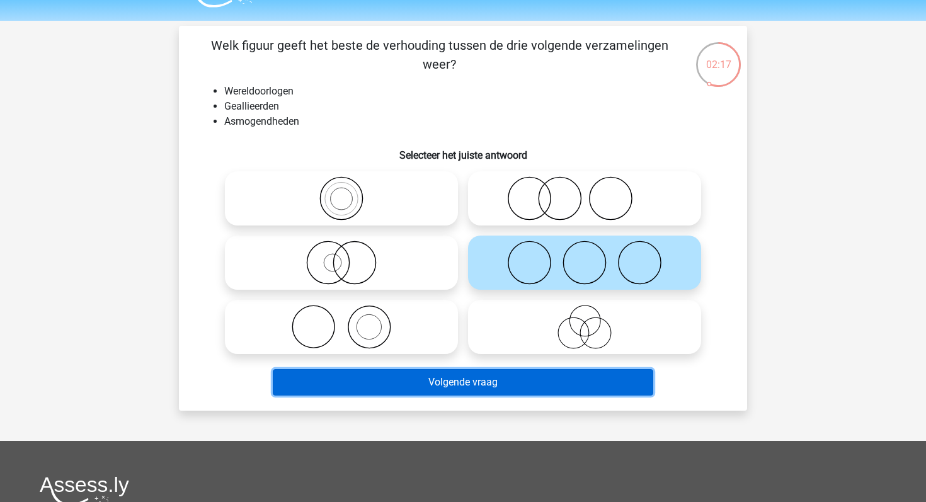
click at [464, 381] on button "Volgende vraag" at bounding box center [463, 382] width 381 height 26
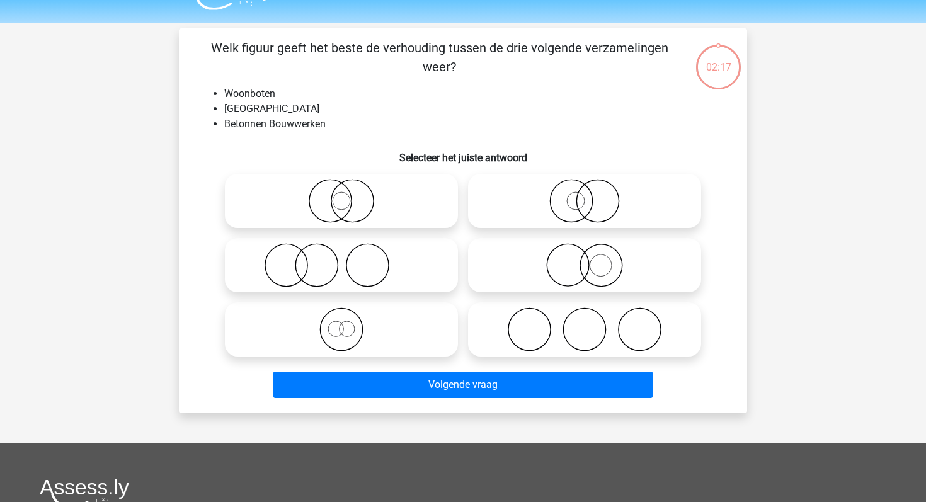
scroll to position [9, 0]
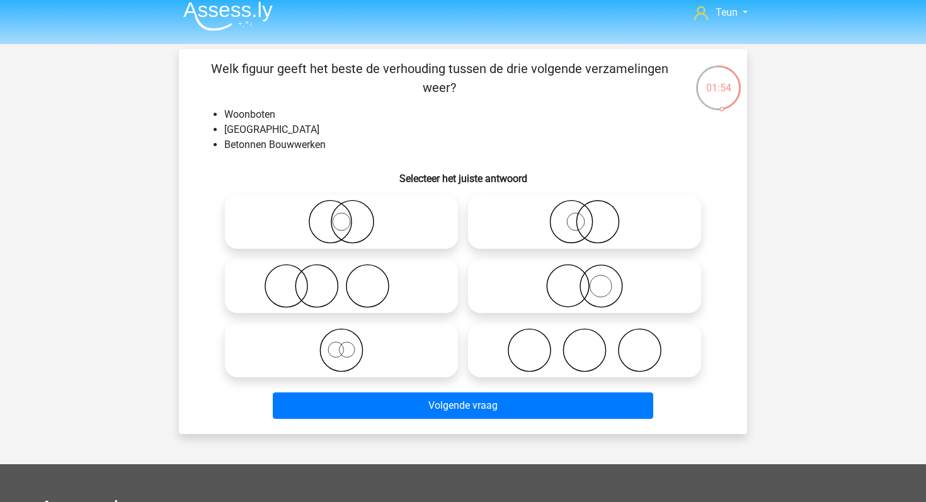
click at [554, 272] on icon at bounding box center [584, 286] width 223 height 44
click at [585, 272] on input "radio" at bounding box center [589, 276] width 8 height 8
radio input "true"
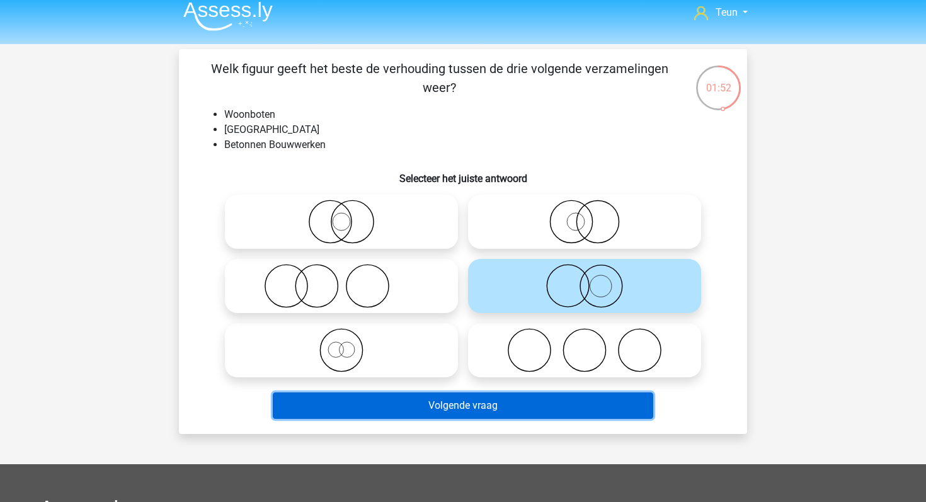
click at [514, 395] on button "Volgende vraag" at bounding box center [463, 406] width 381 height 26
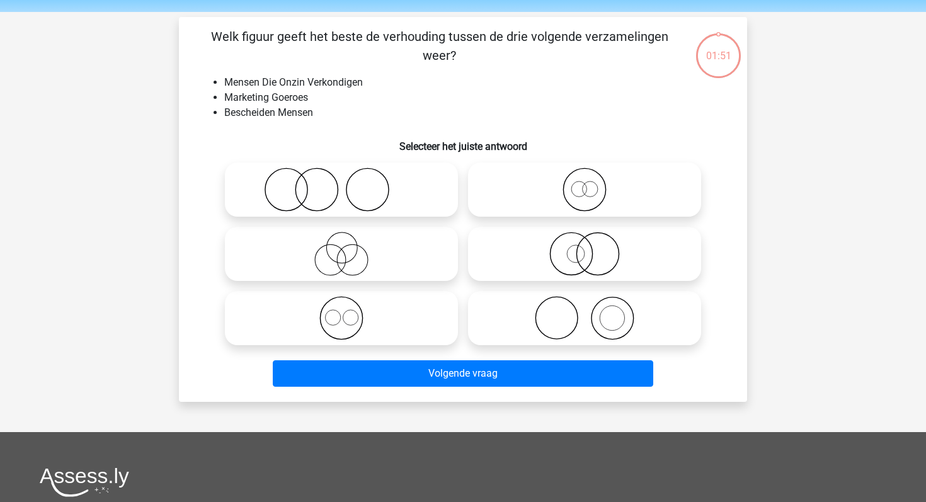
scroll to position [39, 0]
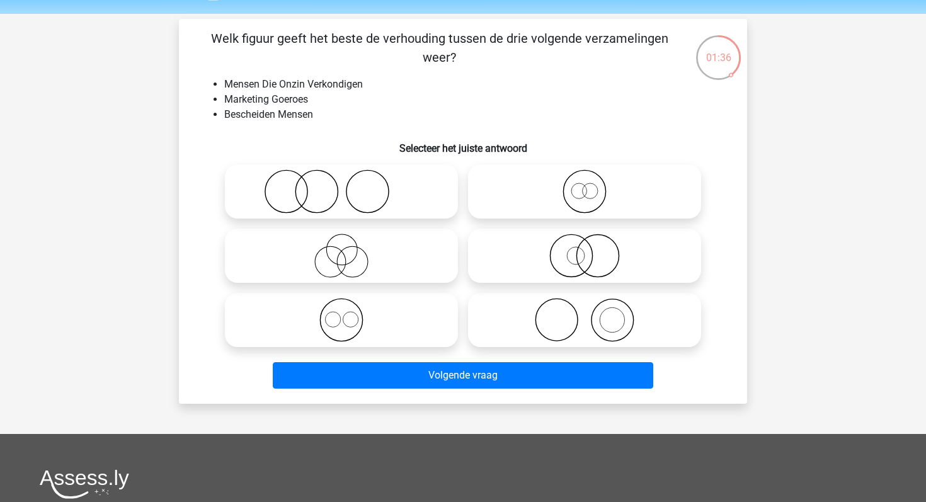
click at [383, 240] on icon at bounding box center [341, 256] width 223 height 44
click at [350, 241] on input "radio" at bounding box center [346, 245] width 8 height 8
radio input "true"
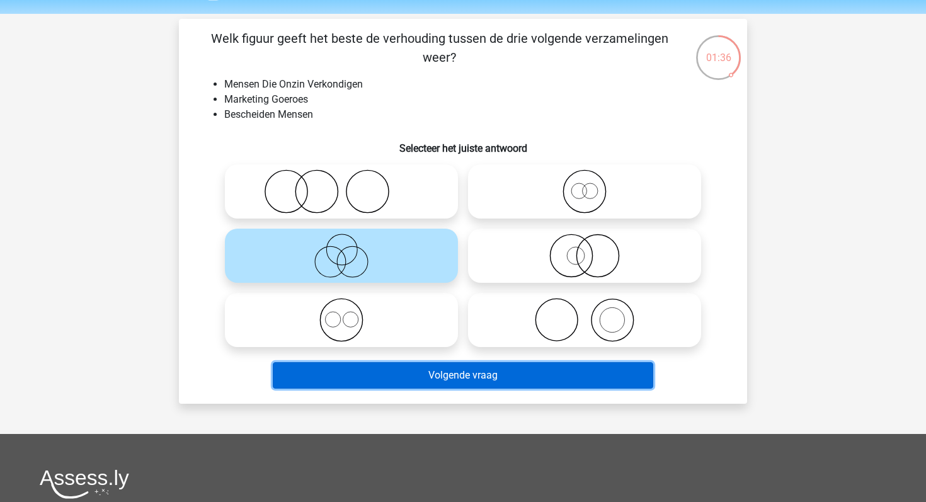
click at [383, 378] on button "Volgende vraag" at bounding box center [463, 375] width 381 height 26
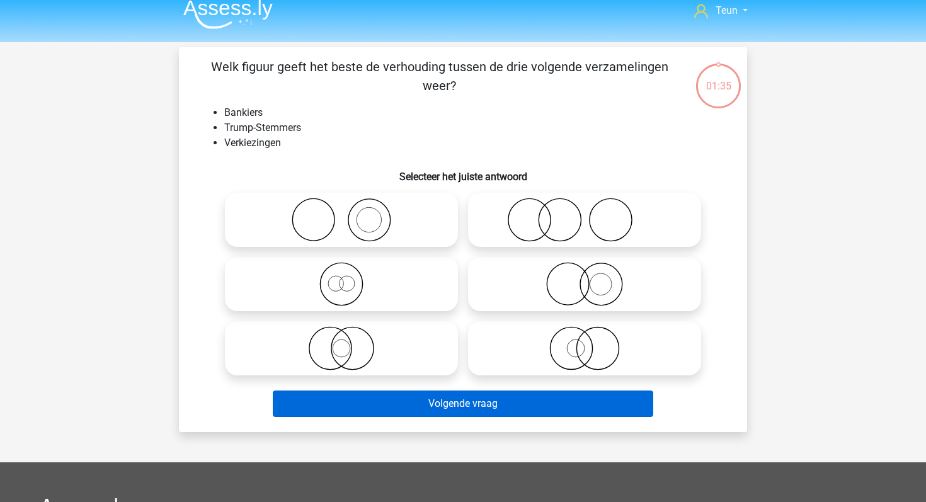
scroll to position [0, 0]
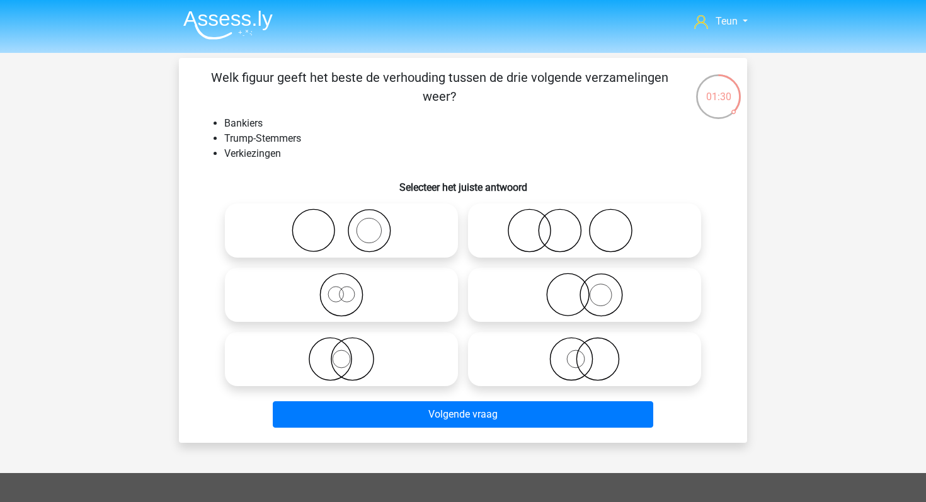
click at [517, 236] on icon at bounding box center [584, 231] width 223 height 44
click at [585, 224] on input "radio" at bounding box center [589, 220] width 8 height 8
radio input "true"
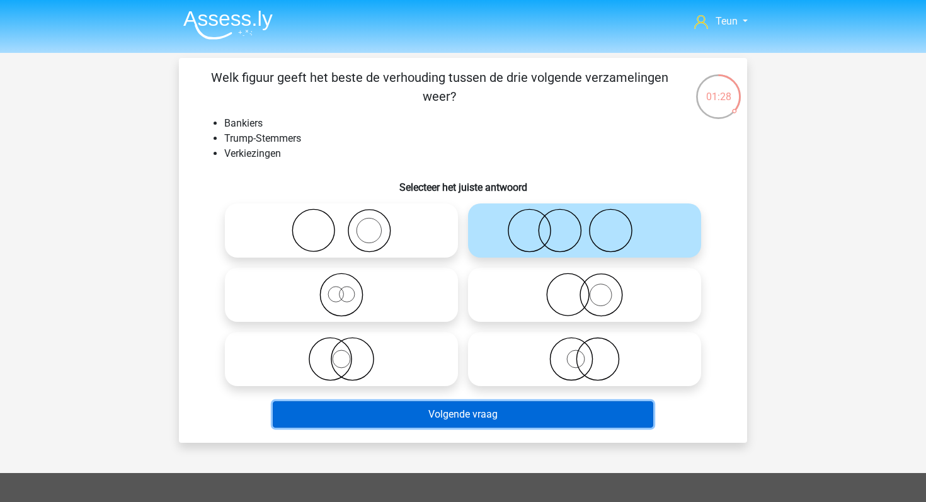
click at [471, 410] on button "Volgende vraag" at bounding box center [463, 414] width 381 height 26
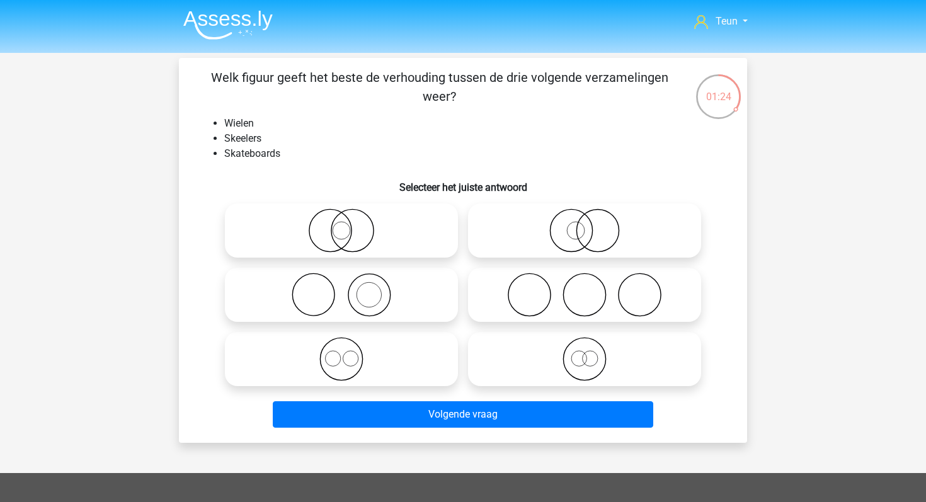
click at [534, 296] on icon at bounding box center [584, 295] width 223 height 44
click at [585, 289] on input "radio" at bounding box center [589, 284] width 8 height 8
radio input "true"
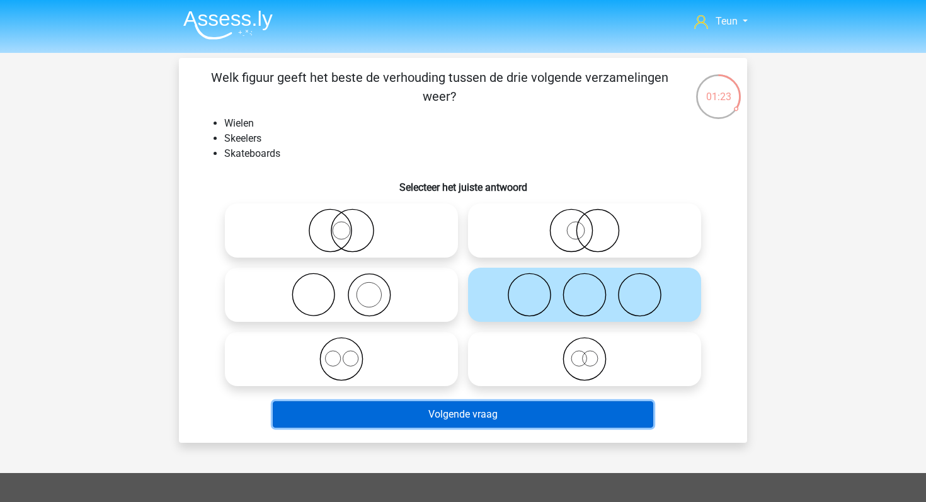
click at [480, 415] on button "Volgende vraag" at bounding box center [463, 414] width 381 height 26
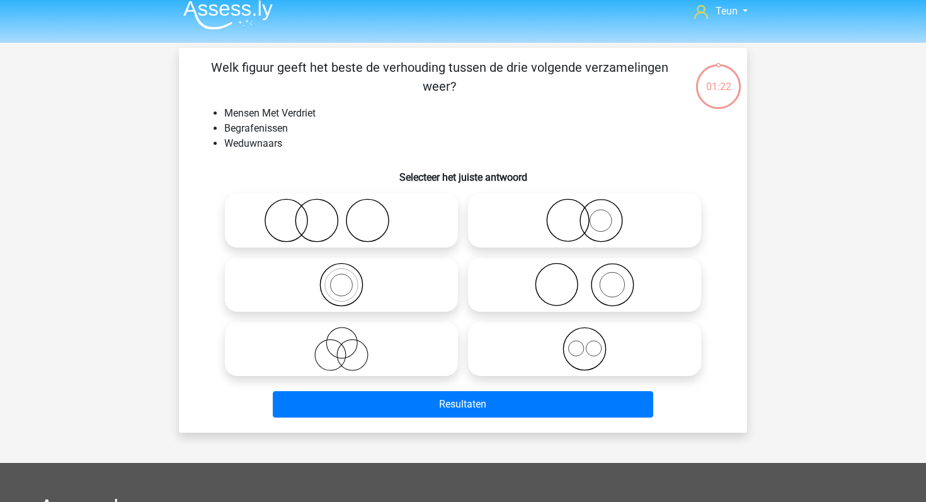
scroll to position [7, 0]
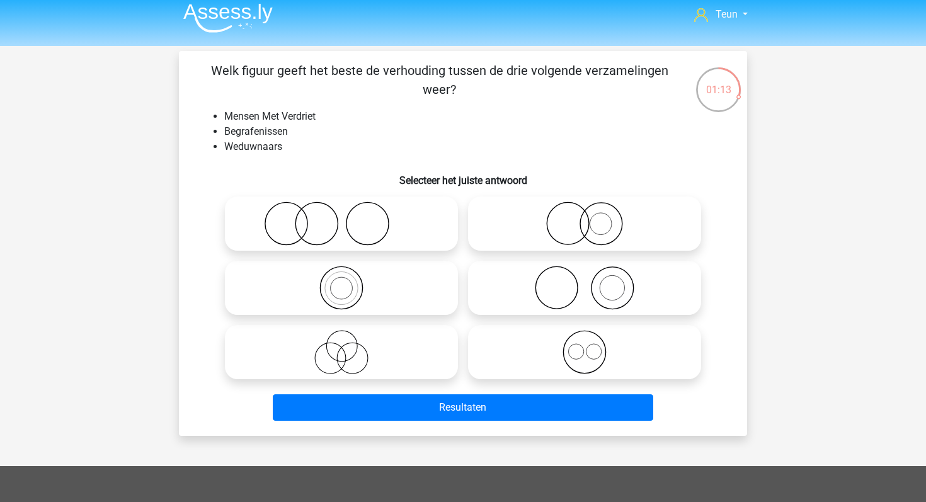
click at [420, 254] on div at bounding box center [341, 224] width 243 height 64
click at [420, 241] on icon at bounding box center [341, 224] width 223 height 44
click at [350, 217] on input "radio" at bounding box center [346, 213] width 8 height 8
radio input "true"
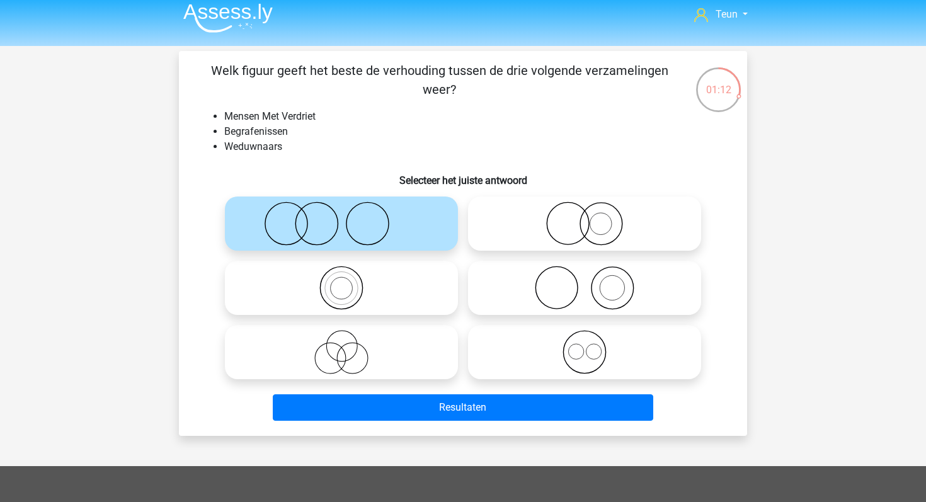
click at [430, 425] on div "Resultaten" at bounding box center [463, 411] width 487 height 32
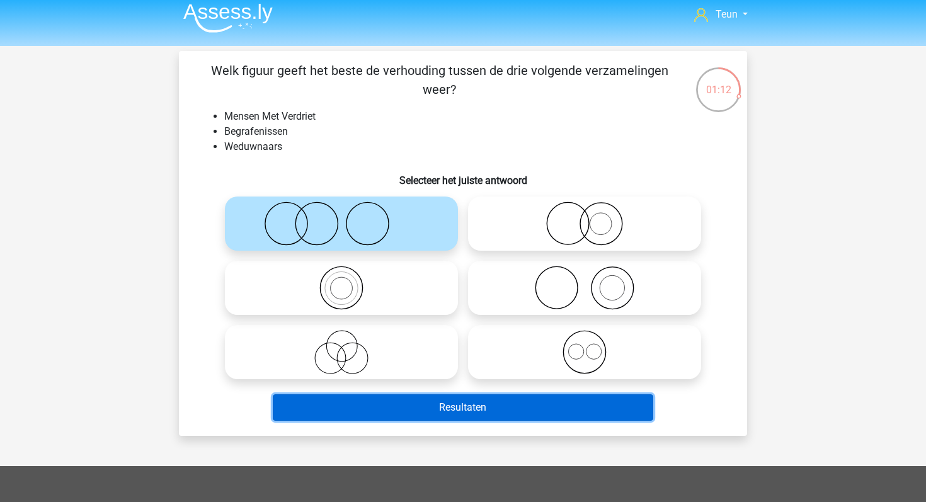
click at [441, 407] on button "Resultaten" at bounding box center [463, 408] width 381 height 26
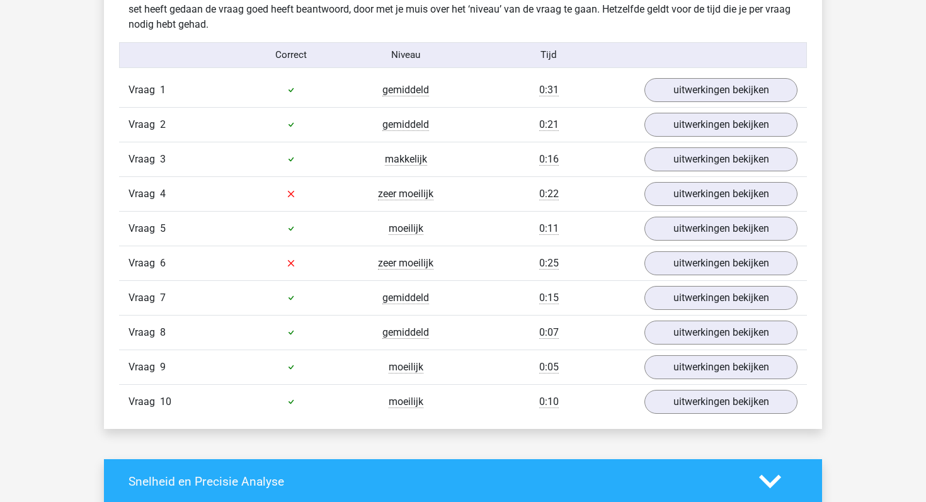
scroll to position [795, 0]
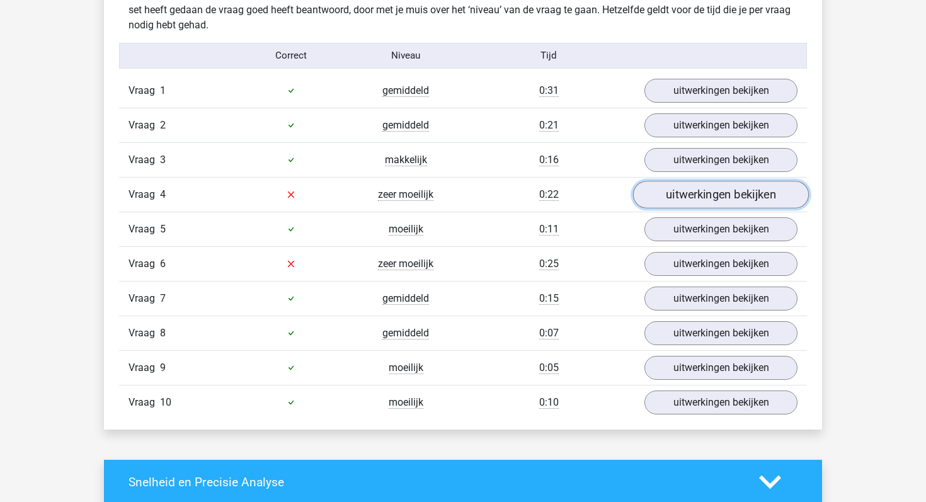
click at [656, 185] on link "uitwerkingen bekijken" at bounding box center [721, 195] width 176 height 28
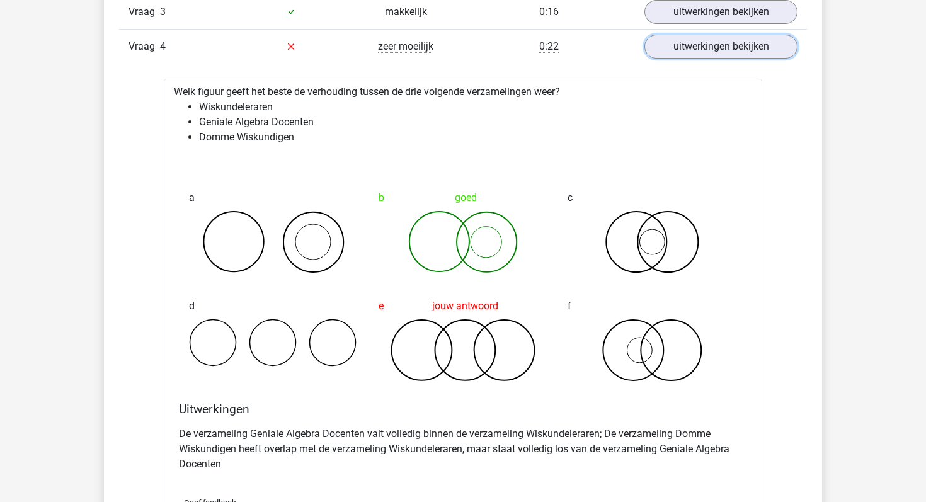
scroll to position [944, 0]
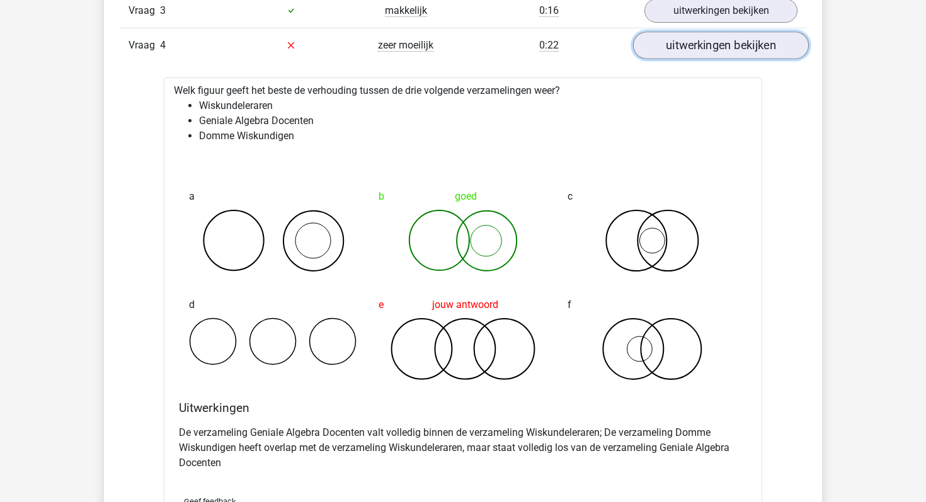
click at [681, 47] on link "uitwerkingen bekijken" at bounding box center [721, 46] width 176 height 28
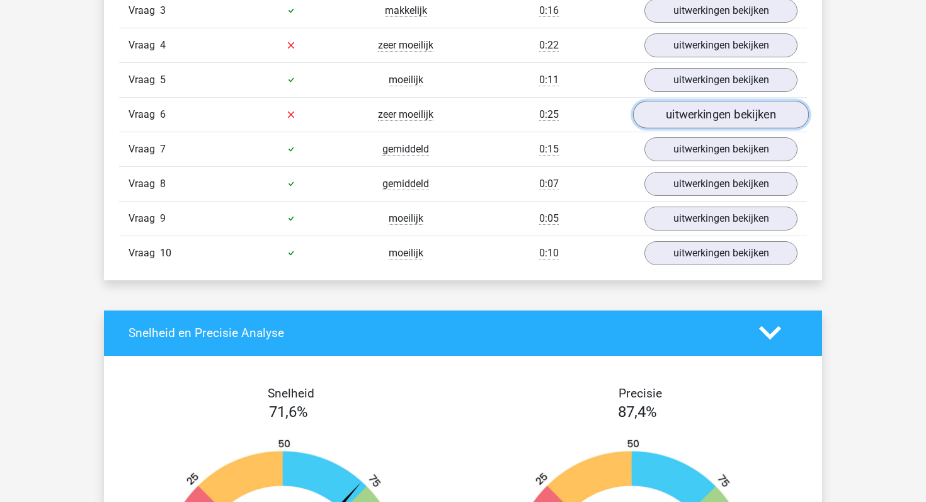
click at [683, 120] on link "uitwerkingen bekijken" at bounding box center [721, 115] width 176 height 28
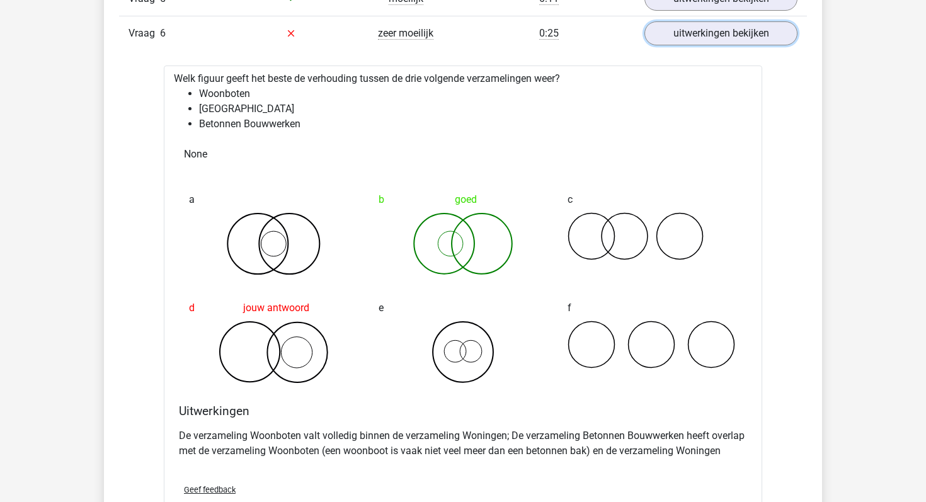
scroll to position [1024, 0]
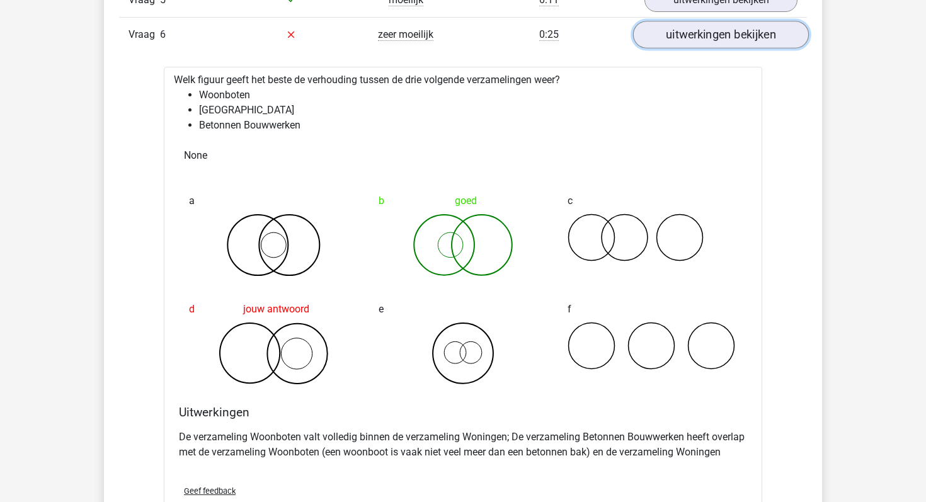
click at [738, 45] on link "uitwerkingen bekijken" at bounding box center [721, 35] width 176 height 28
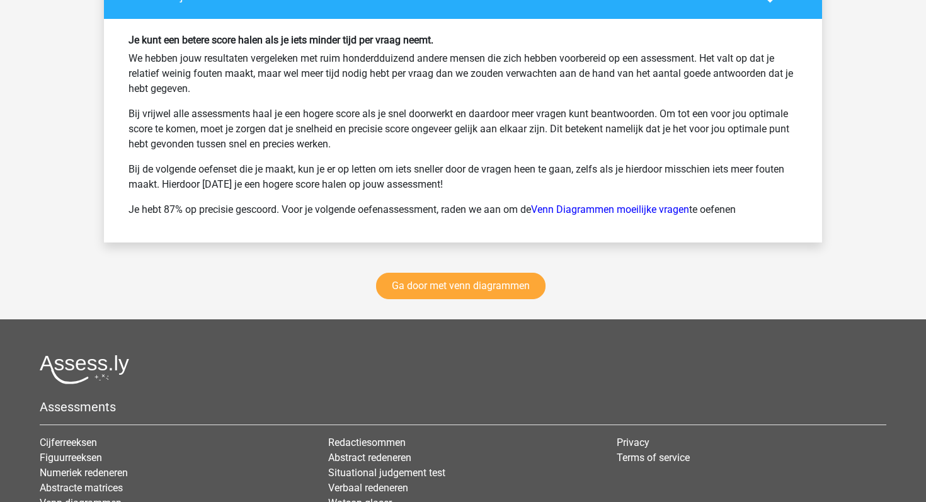
scroll to position [1704, 0]
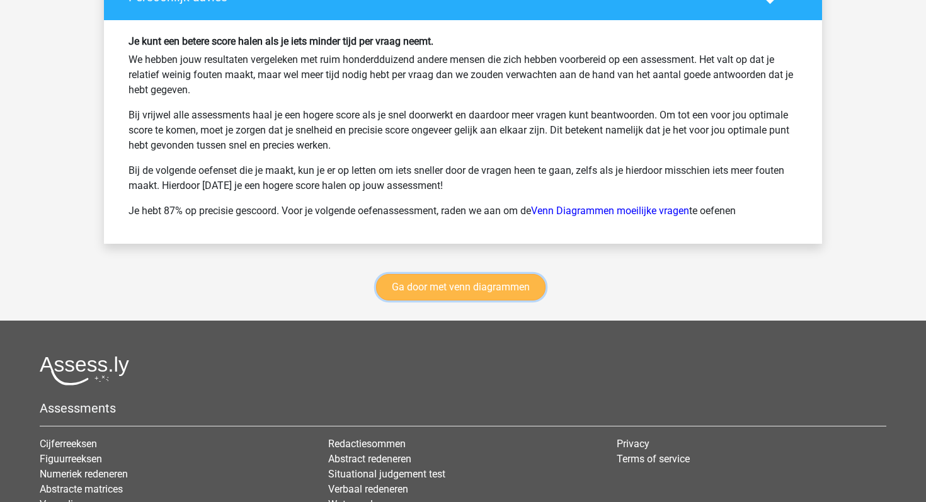
click at [514, 284] on link "Ga door met venn diagrammen" at bounding box center [461, 287] width 170 height 26
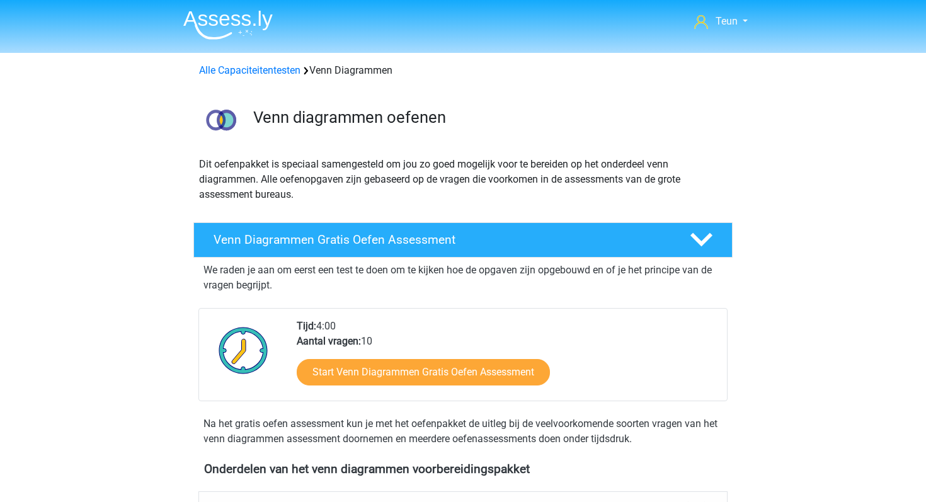
click at [278, 62] on div "Alle Capaciteitentesten Venn Diagrammen" at bounding box center [463, 68] width 599 height 20
click at [276, 66] on link "Alle Capaciteitentesten" at bounding box center [249, 70] width 101 height 12
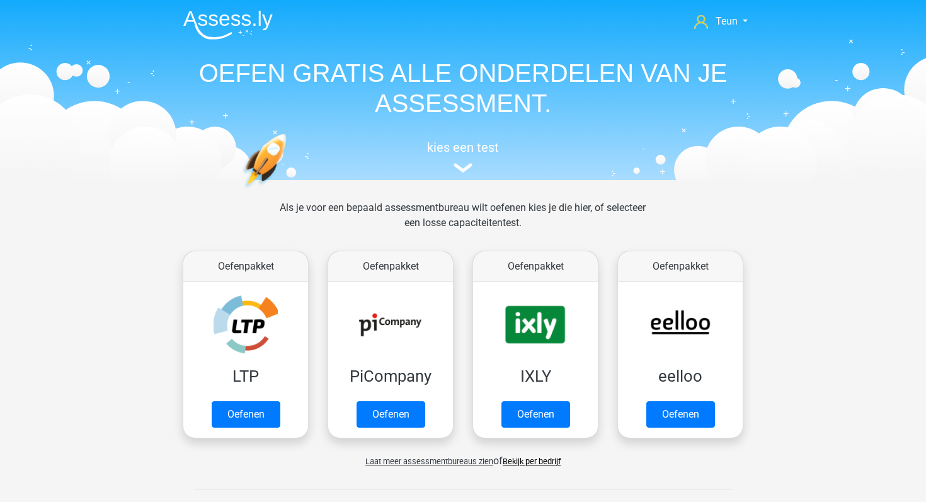
scroll to position [536, 0]
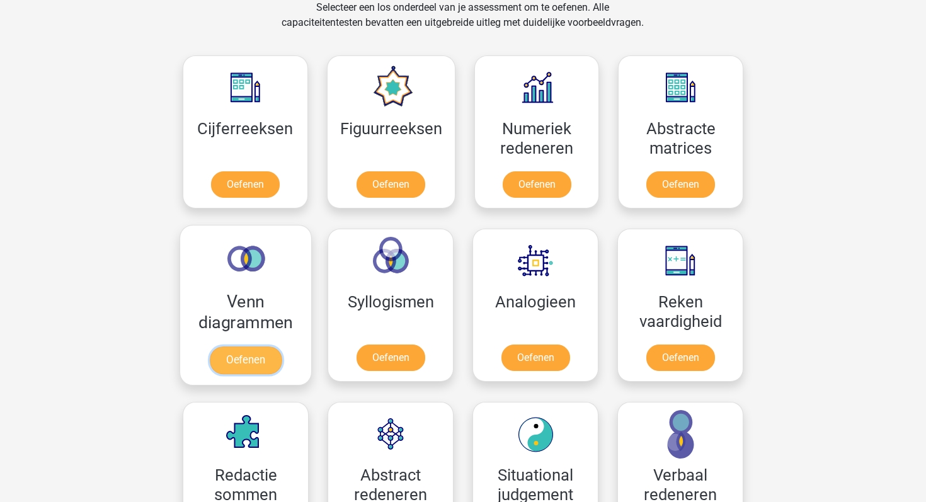
click at [282, 347] on link "Oefenen" at bounding box center [246, 361] width 72 height 28
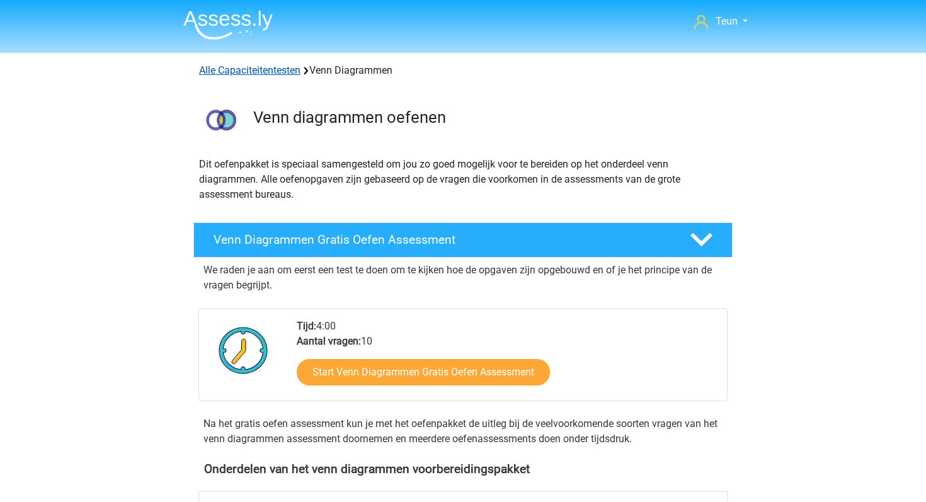
click at [281, 74] on link "Alle Capaciteitentesten" at bounding box center [249, 70] width 101 height 12
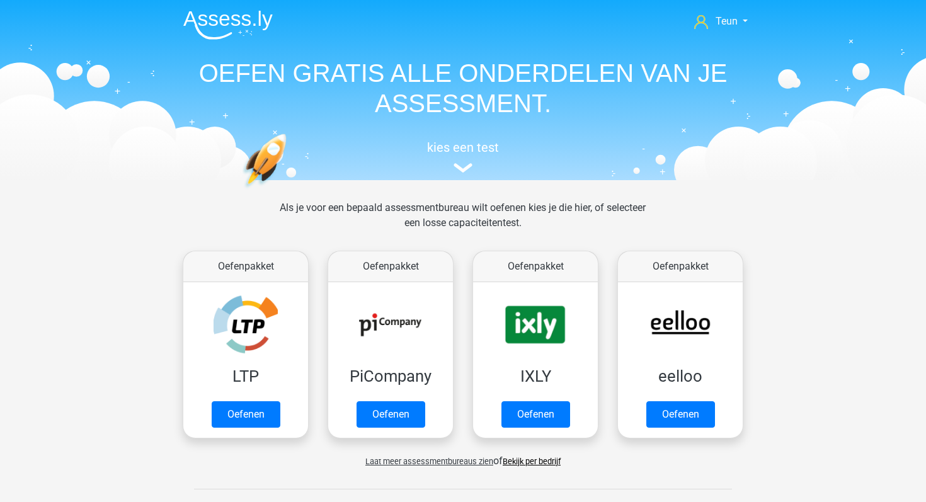
scroll to position [536, 0]
